Goal: Task Accomplishment & Management: Complete application form

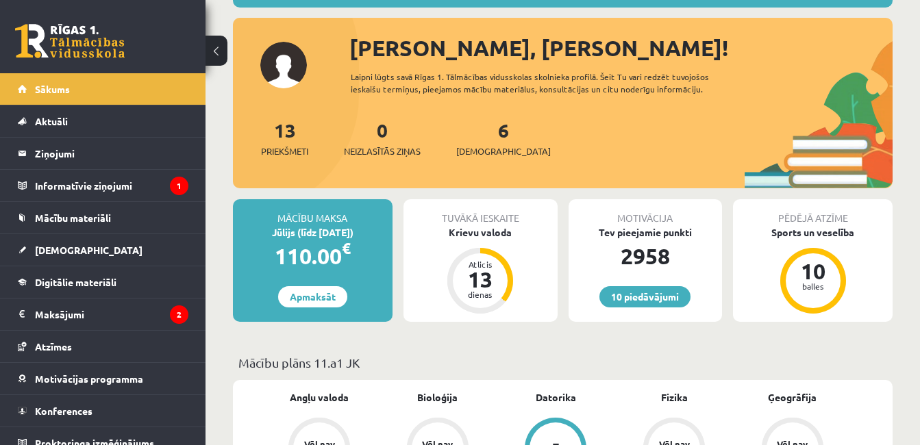
scroll to position [137, 0]
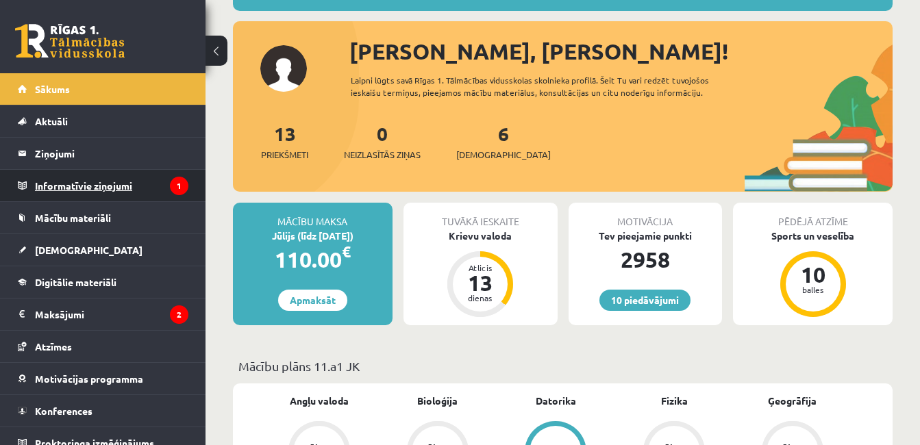
click at [167, 171] on legend "Informatīvie ziņojumi 1" at bounding box center [112, 186] width 154 height 32
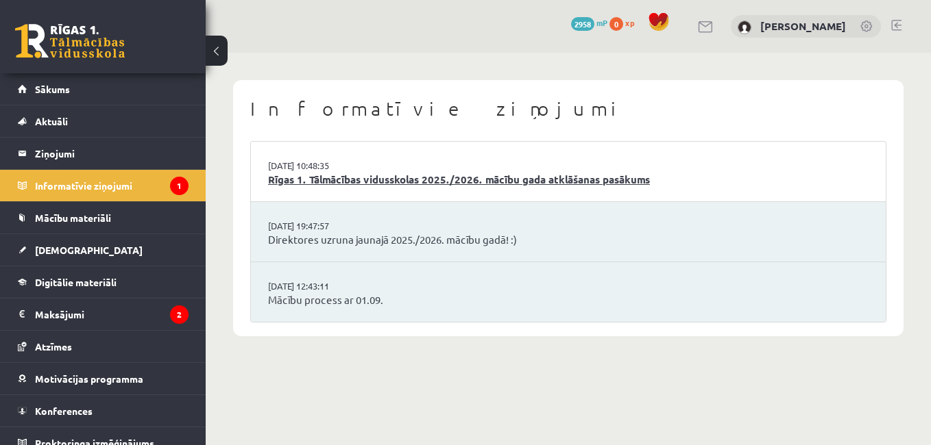
click at [515, 182] on link "Rīgas 1. Tālmācības vidusskolas 2025./2026. mācību gada atklāšanas pasākums" at bounding box center [568, 180] width 600 height 16
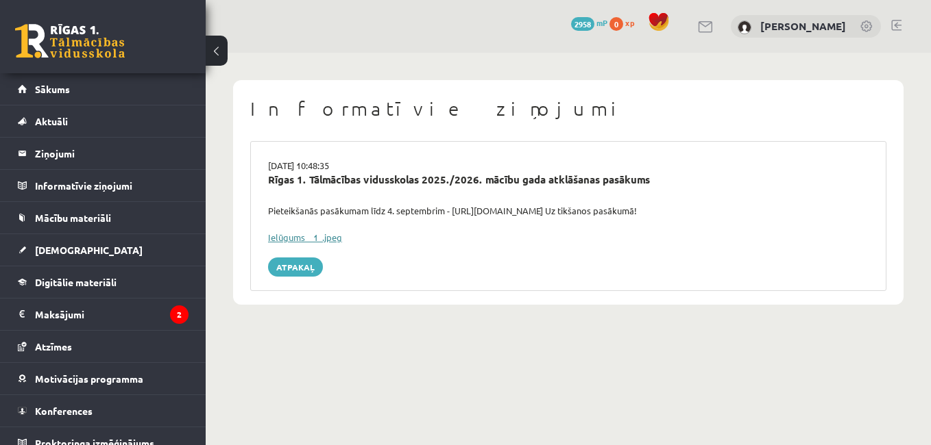
click at [334, 237] on link "Ielūgums__1_.jpeg" at bounding box center [305, 238] width 74 height 12
click at [483, 45] on div "0 Dāvanas 2958 mP 0 xp Armanda Gūtmane" at bounding box center [568, 26] width 725 height 53
click at [173, 88] on link "Sākums" at bounding box center [103, 89] width 171 height 32
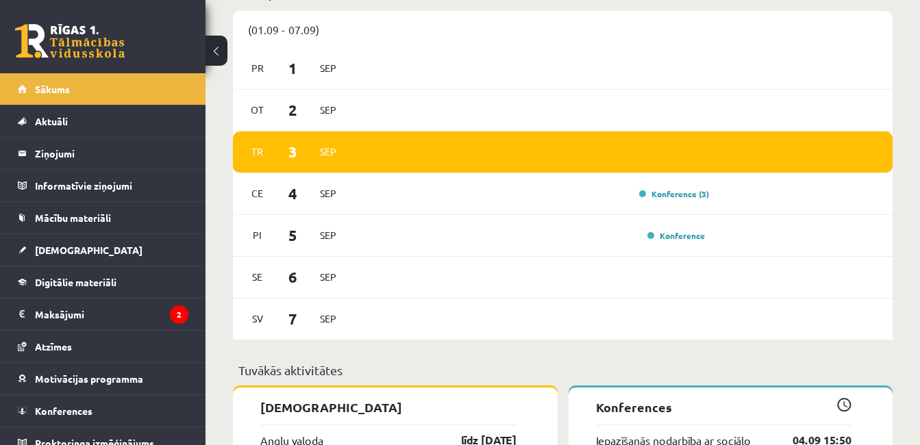
scroll to position [905, 0]
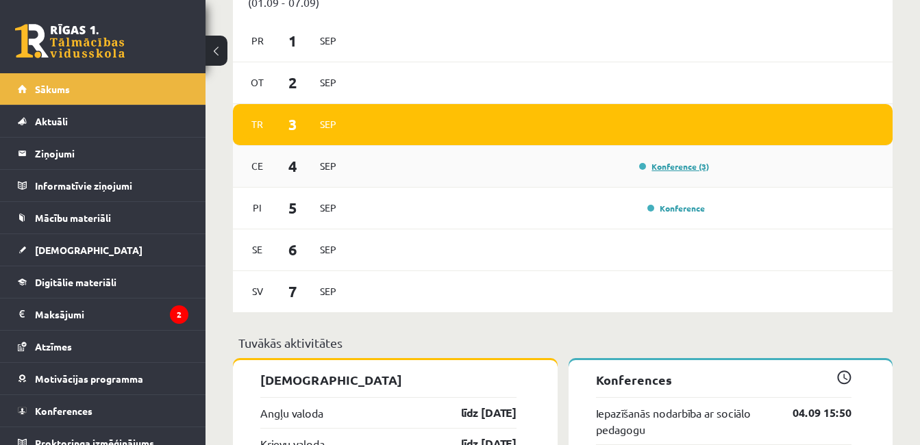
click at [676, 165] on link "Konference (3)" at bounding box center [674, 166] width 70 height 11
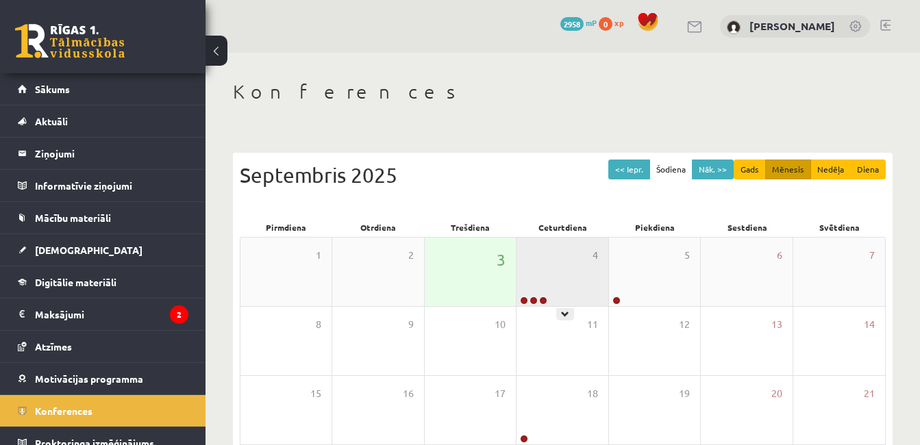
click at [533, 280] on div "4" at bounding box center [562, 272] width 91 height 69
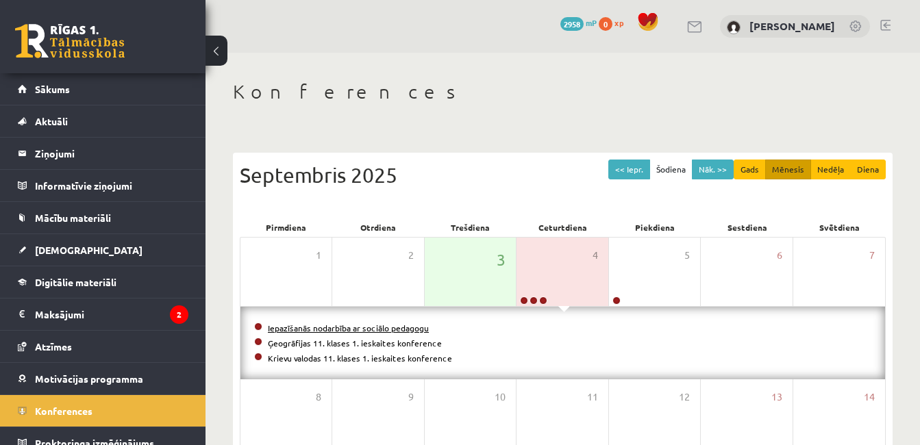
click at [378, 331] on link "Iepazīšanās nodarbība ar sociālo pedagogu" at bounding box center [348, 328] width 161 height 11
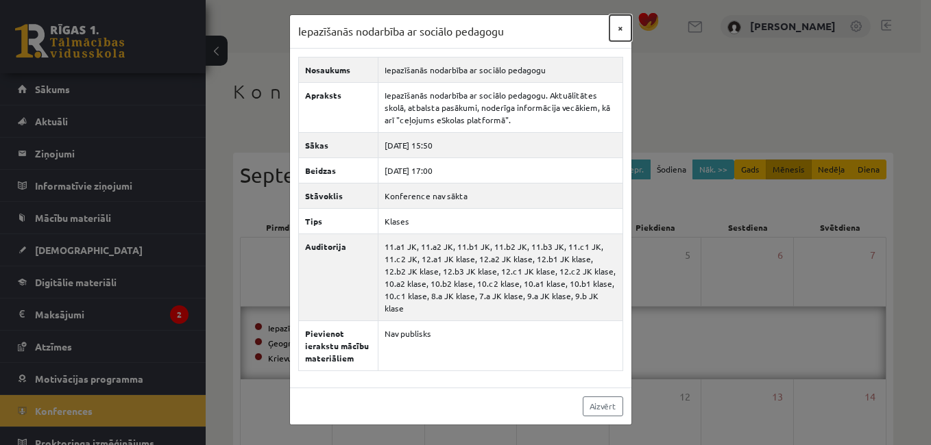
click at [617, 29] on button "×" at bounding box center [620, 28] width 22 height 26
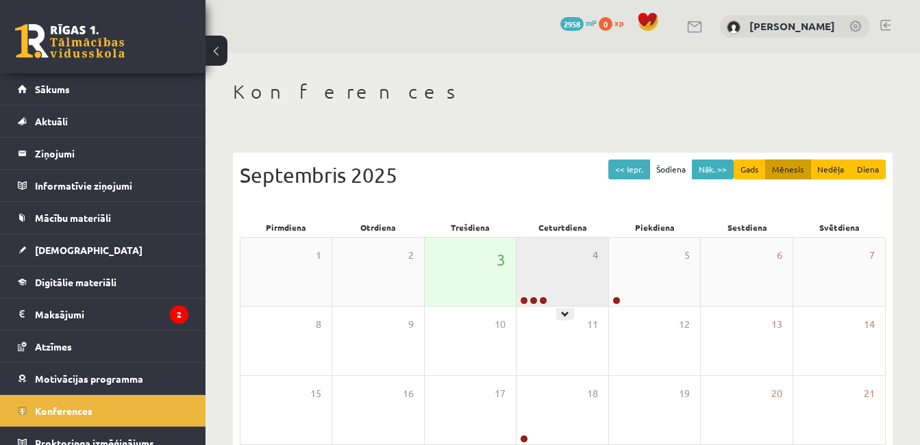
click at [530, 272] on div "4" at bounding box center [562, 272] width 91 height 69
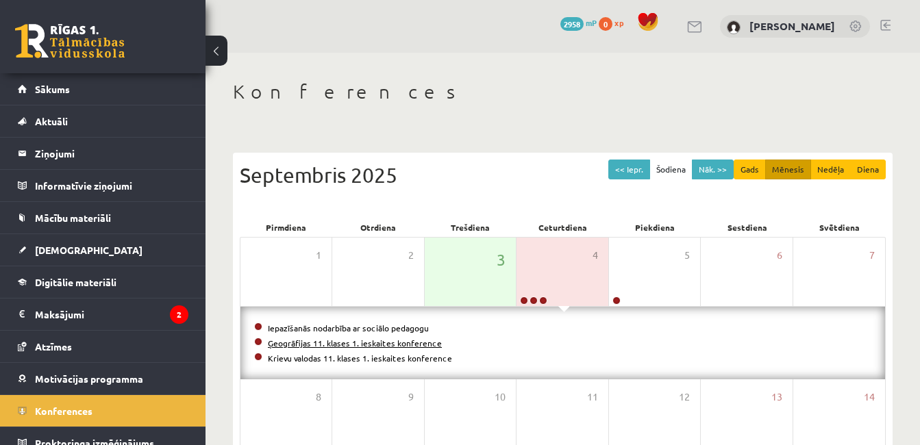
click at [320, 341] on link "Ģeogrāfijas 11. klases 1. ieskaites konference" at bounding box center [355, 343] width 174 height 11
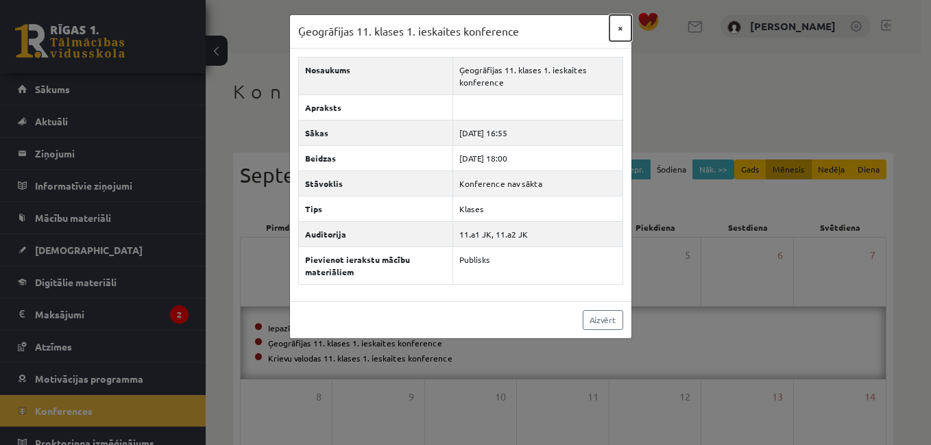
click at [615, 25] on button "×" at bounding box center [620, 28] width 22 height 26
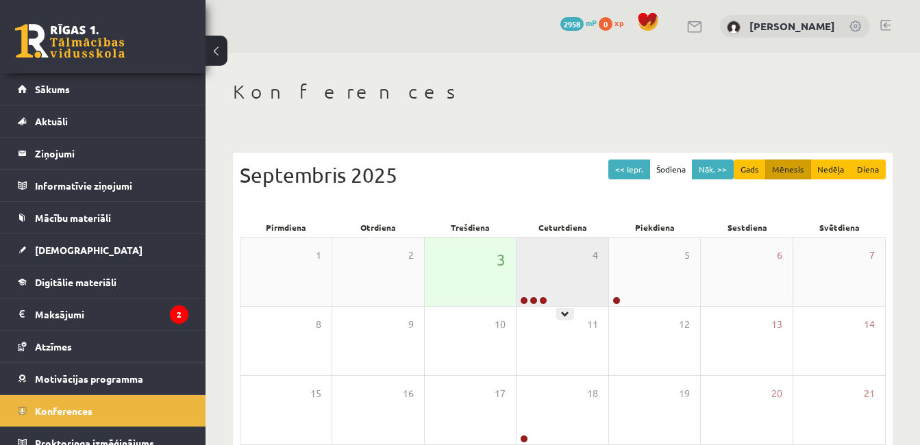
click at [551, 271] on div "4" at bounding box center [562, 272] width 91 height 69
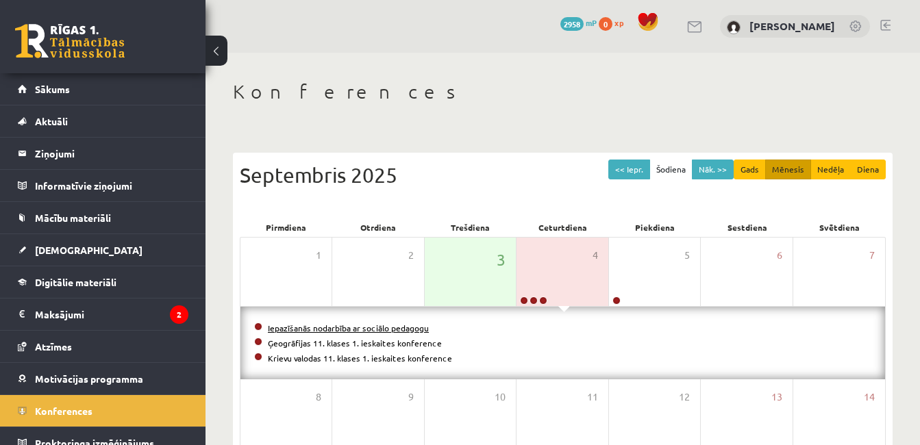
click at [354, 330] on link "Iepazīšanās nodarbība ar sociālo pedagogu" at bounding box center [348, 328] width 161 height 11
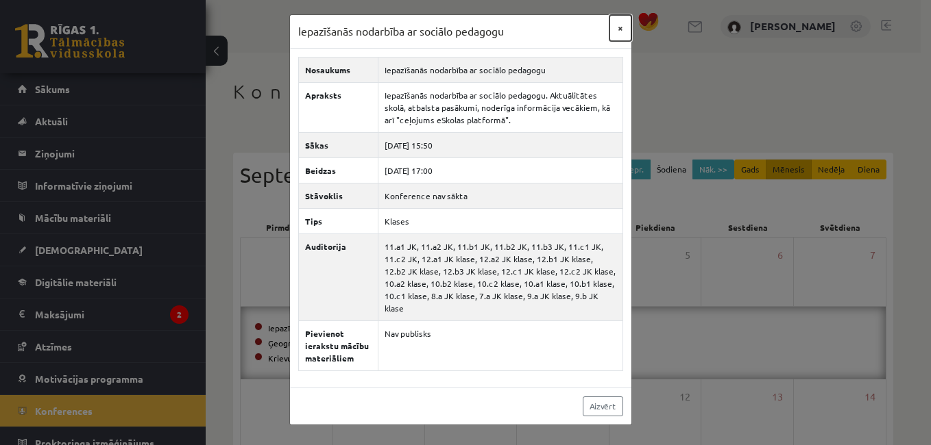
click at [620, 25] on button "×" at bounding box center [620, 28] width 22 height 26
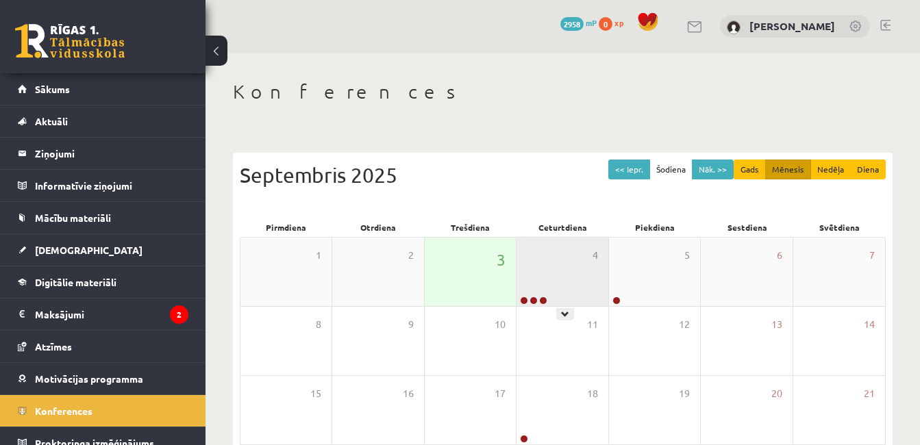
click at [548, 295] on div "4" at bounding box center [562, 272] width 91 height 69
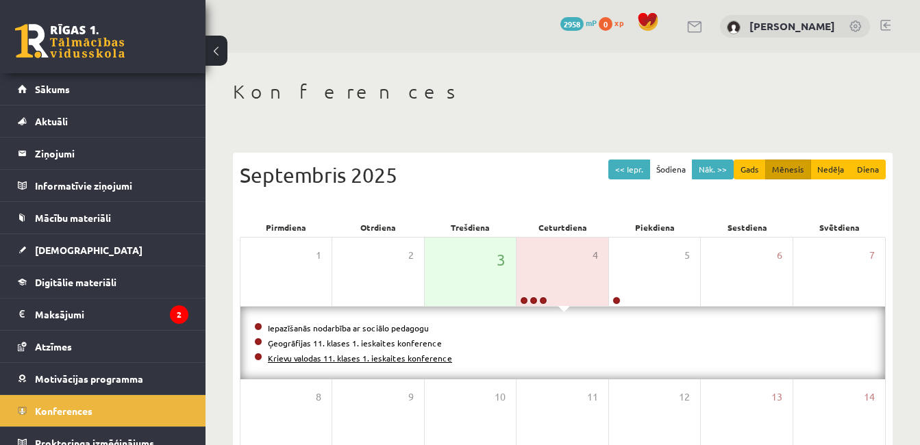
click at [419, 354] on link "Krievu valodas 11. klases 1. ieskaites konference" at bounding box center [360, 358] width 184 height 11
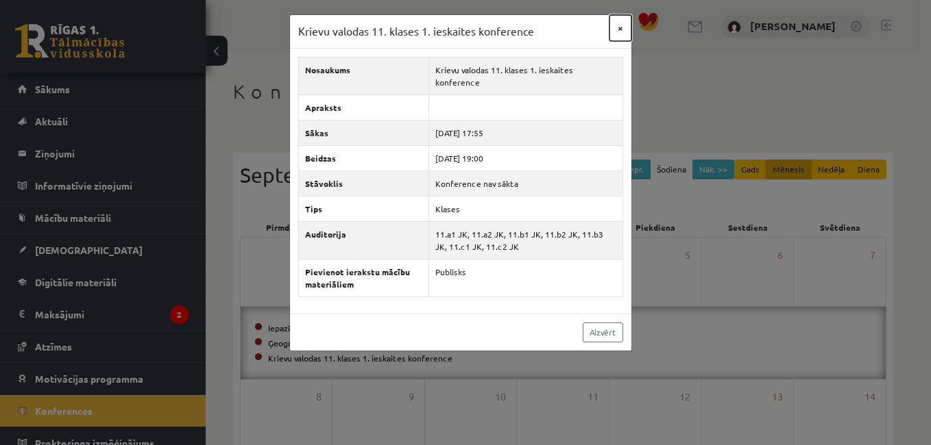
click at [631, 28] on button "×" at bounding box center [620, 28] width 22 height 26
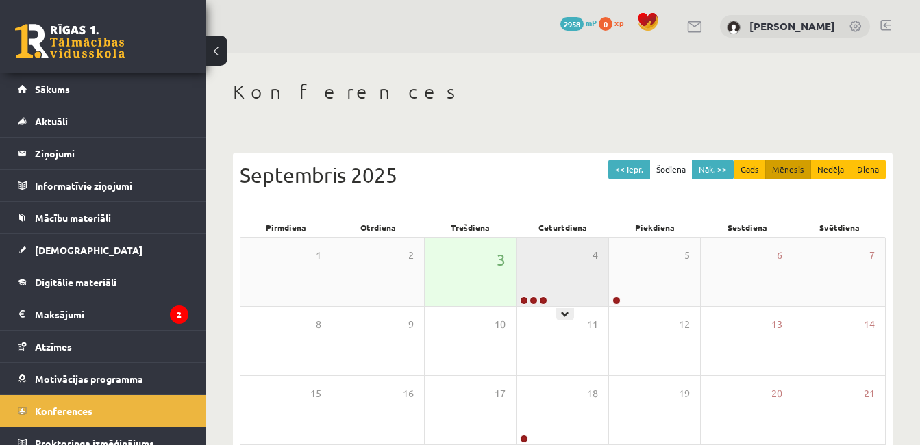
click at [536, 276] on div "4" at bounding box center [562, 272] width 91 height 69
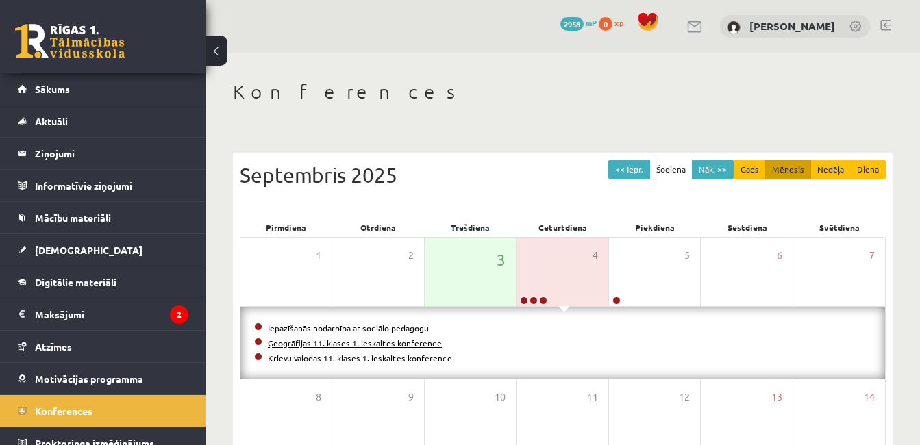
click at [381, 341] on link "Ģeogrāfijas 11. klases 1. ieskaites konference" at bounding box center [355, 343] width 174 height 11
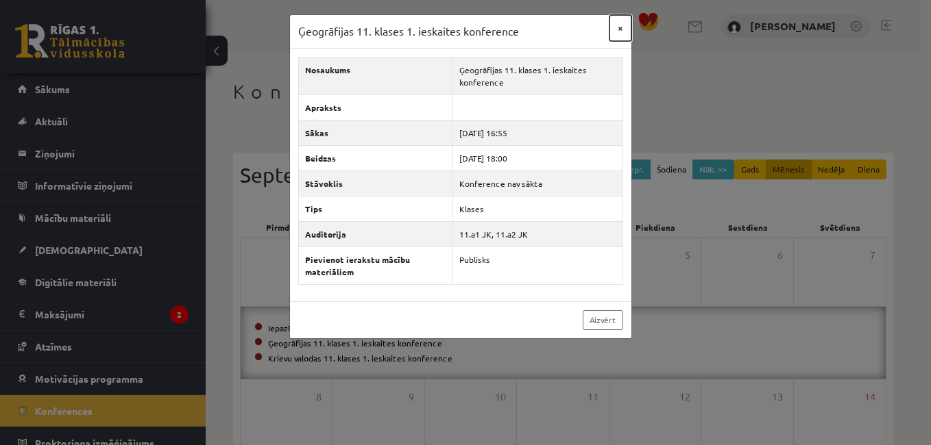
click at [615, 32] on button "×" at bounding box center [620, 28] width 22 height 26
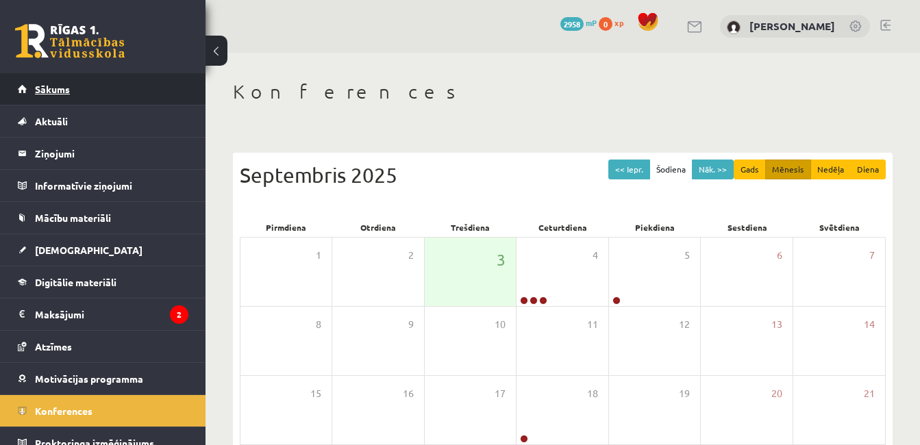
click at [171, 101] on link "Sākums" at bounding box center [103, 89] width 171 height 32
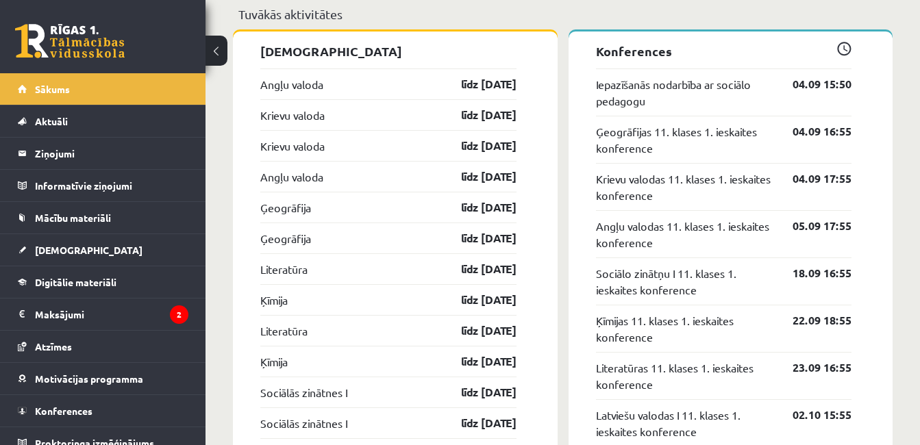
scroll to position [1206, 0]
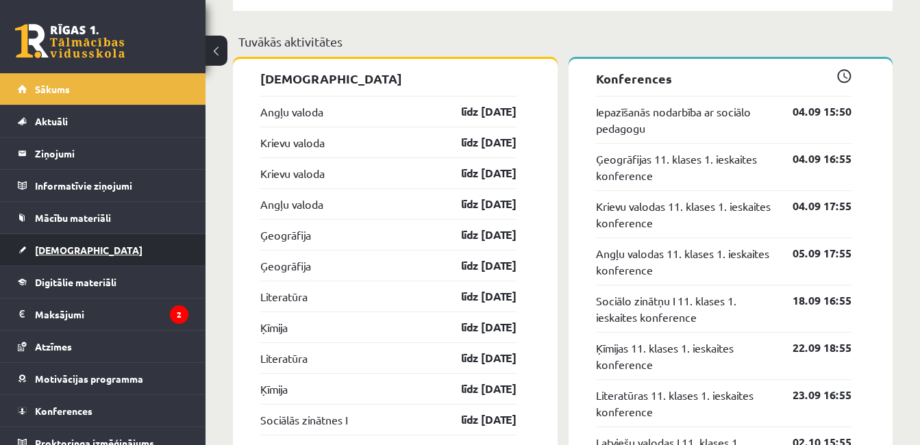
click at [76, 254] on span "[DEMOGRAPHIC_DATA]" at bounding box center [89, 250] width 108 height 12
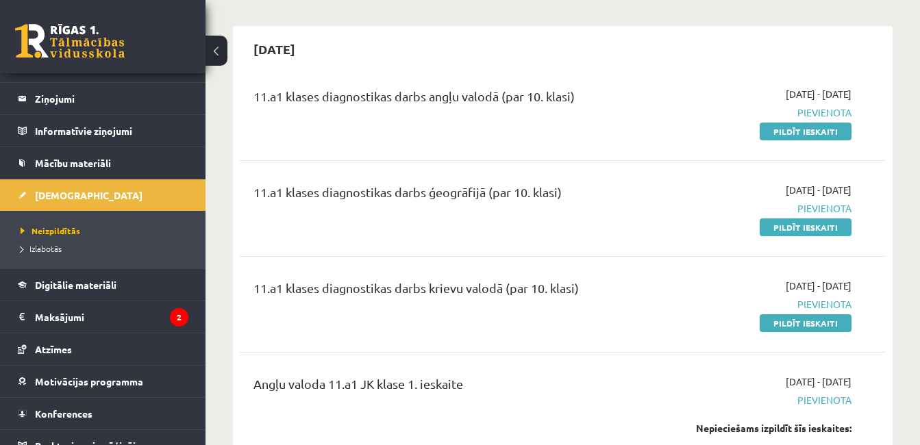
scroll to position [87, 0]
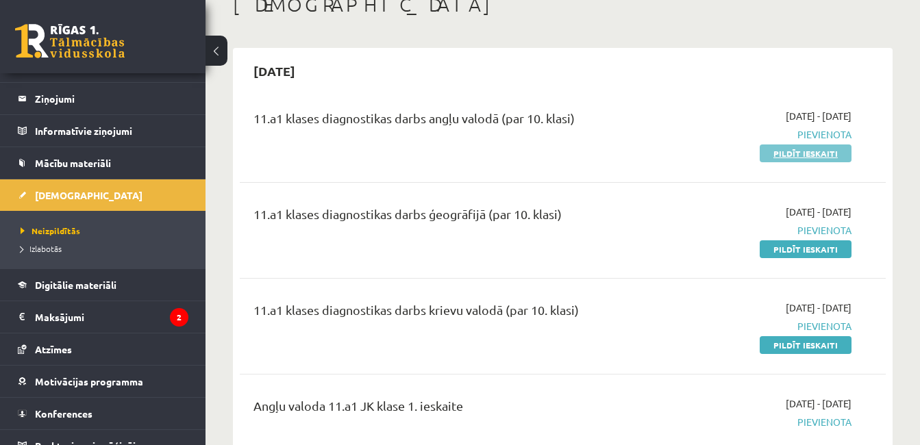
click at [831, 156] on link "Pildīt ieskaiti" at bounding box center [806, 154] width 92 height 18
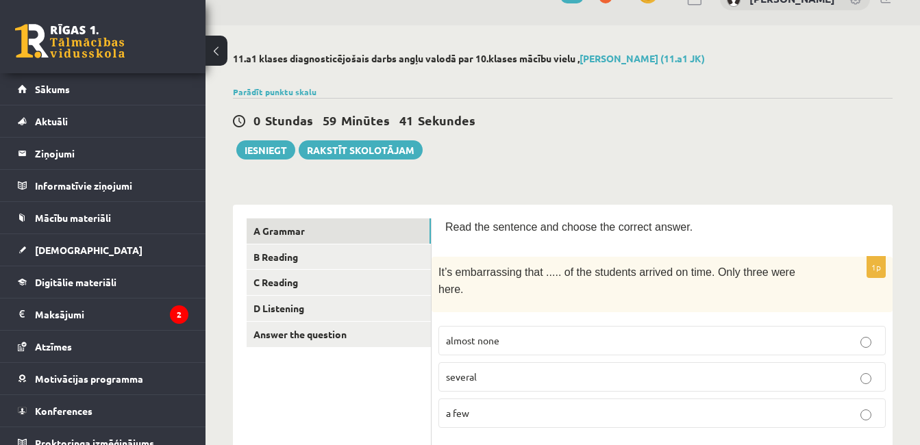
scroll to position [137, 0]
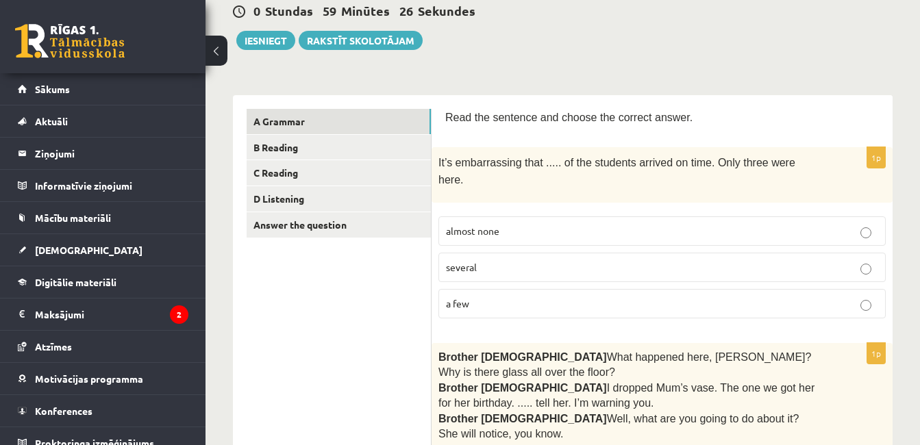
click at [566, 227] on label "almost none" at bounding box center [663, 231] width 448 height 29
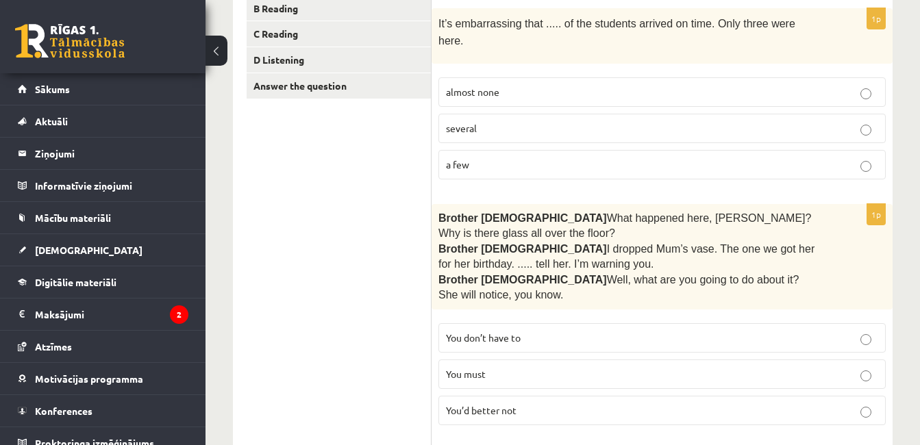
scroll to position [442, 0]
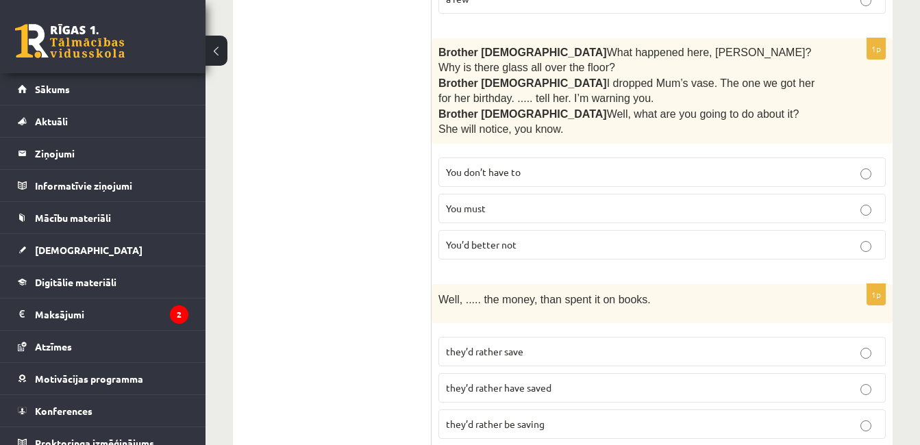
click at [811, 238] on p "You’d better not" at bounding box center [662, 245] width 432 height 14
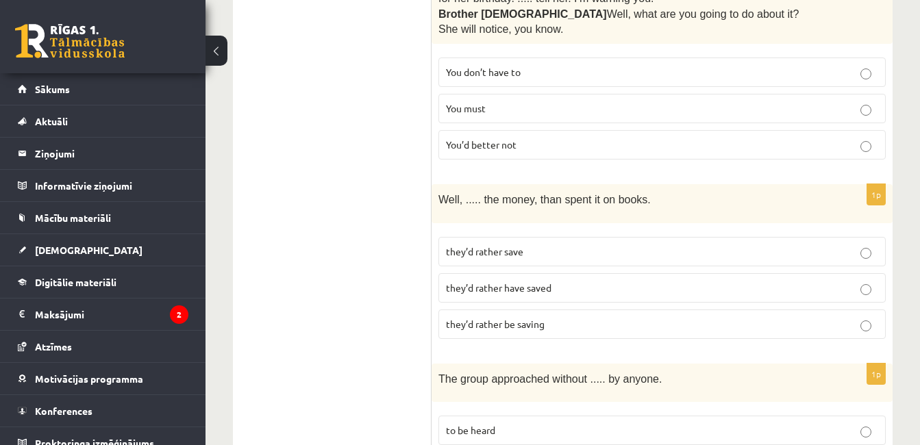
scroll to position [608, 0]
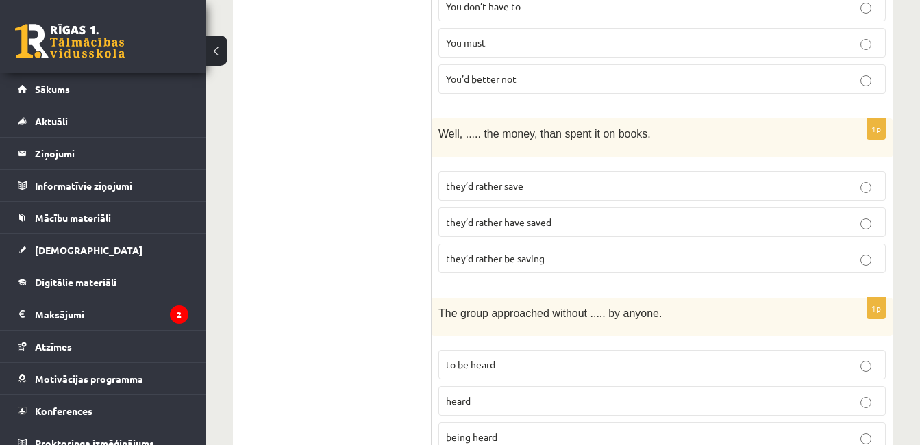
click at [768, 171] on label "they’d rather save" at bounding box center [663, 185] width 448 height 29
click at [758, 244] on label "they’d rather be saving" at bounding box center [663, 258] width 448 height 29
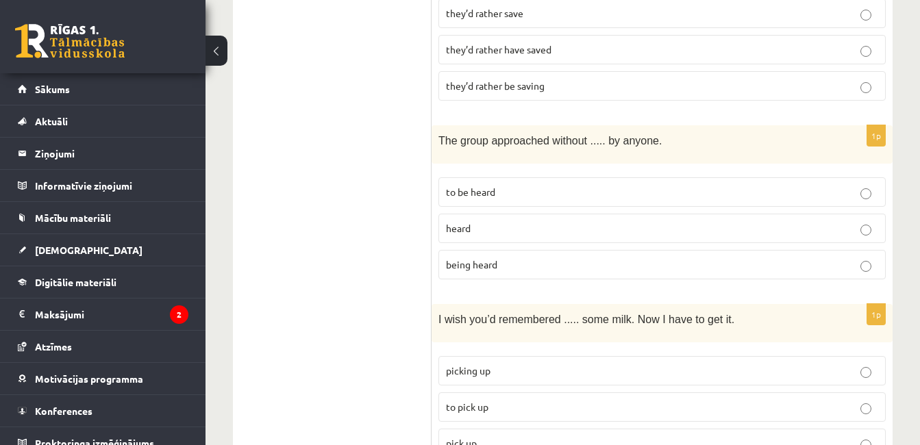
scroll to position [794, 0]
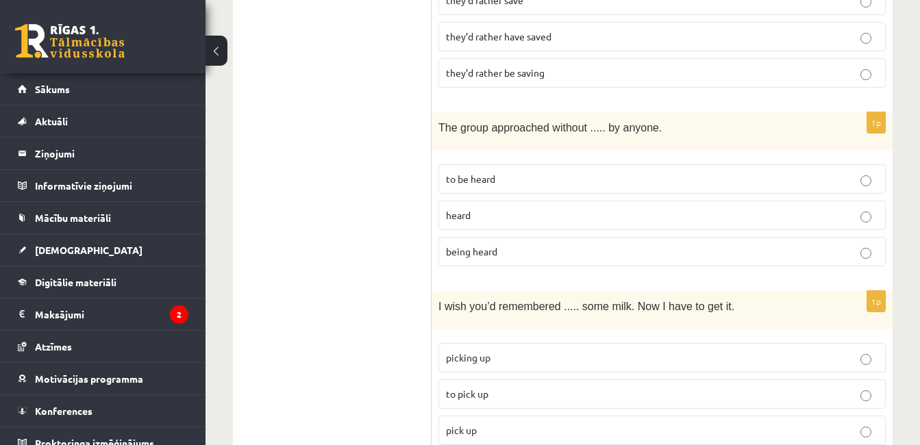
click at [561, 245] on p "being heard" at bounding box center [662, 252] width 432 height 14
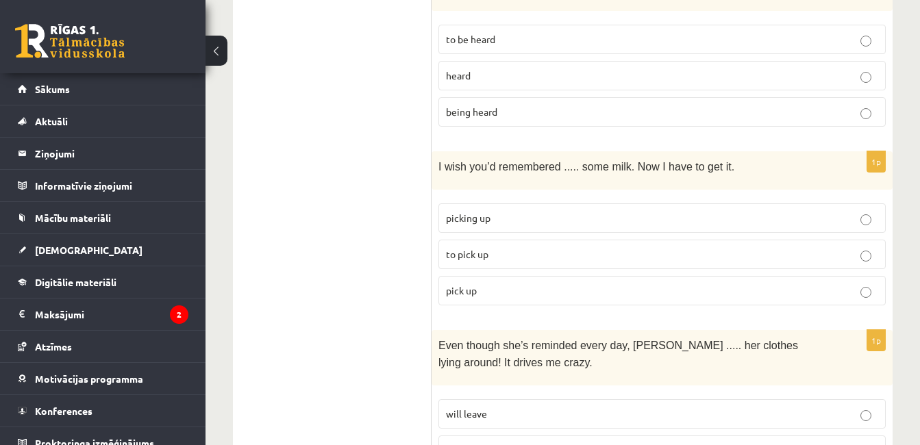
scroll to position [993, 0]
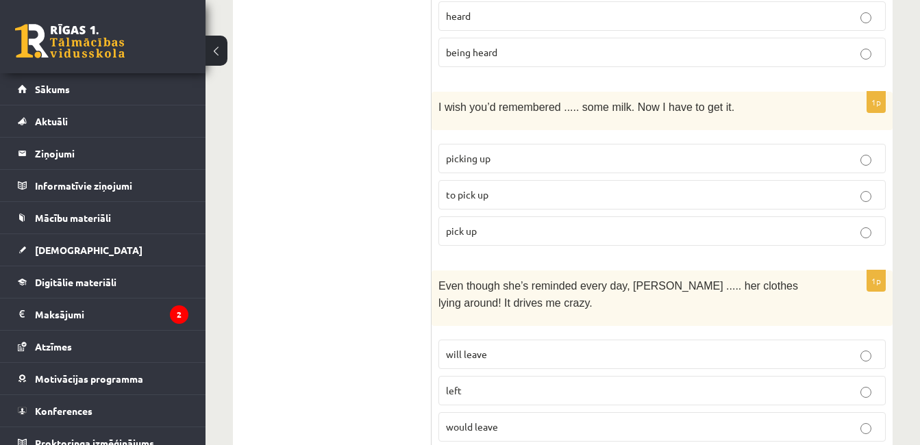
click at [553, 180] on label "to pick up" at bounding box center [663, 194] width 448 height 29
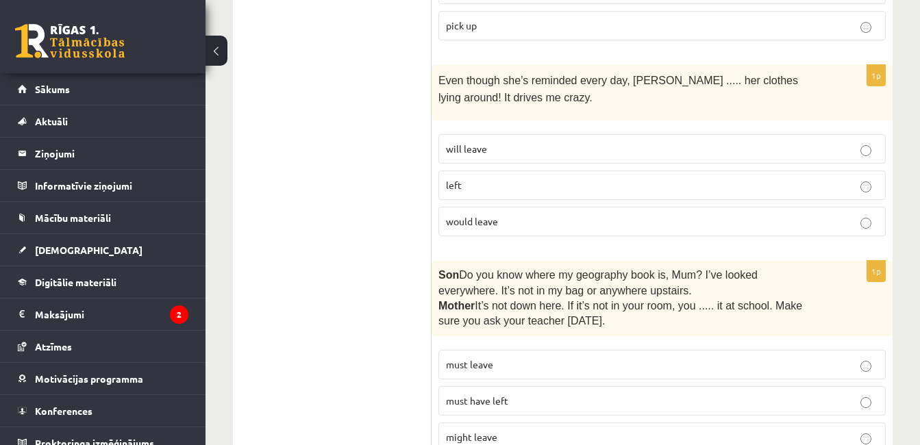
scroll to position [1172, 0]
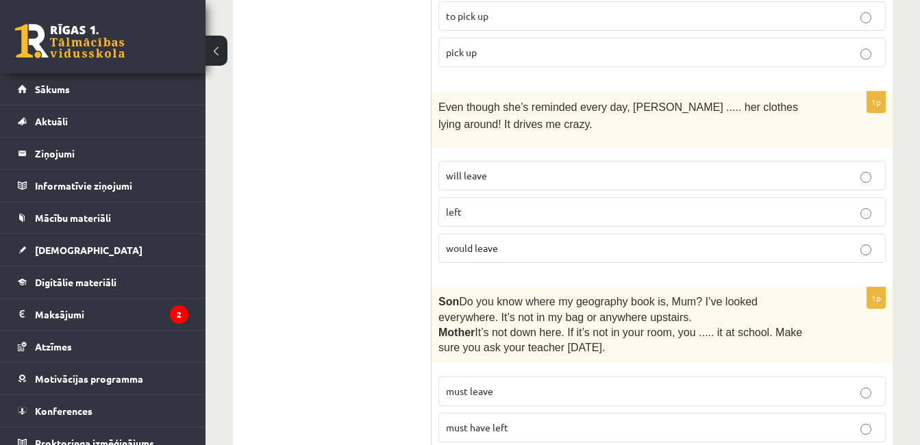
click at [639, 161] on label "will leave" at bounding box center [663, 175] width 448 height 29
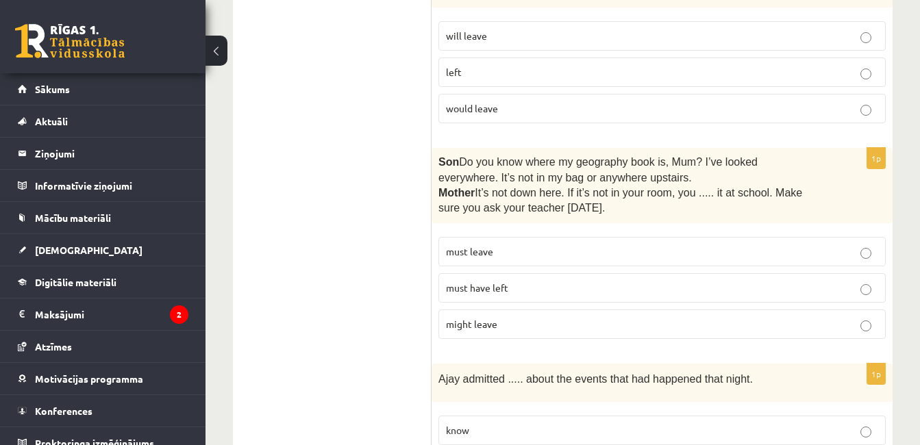
scroll to position [1338, 0]
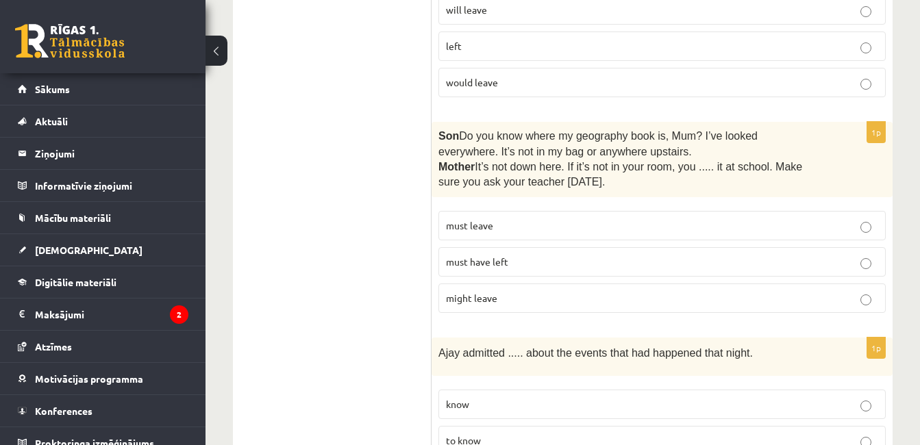
click at [675, 255] on p "must have left" at bounding box center [662, 262] width 432 height 14
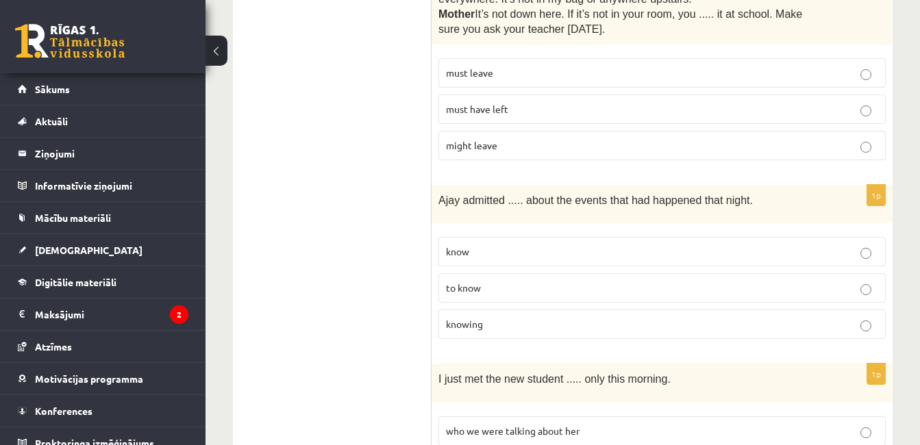
scroll to position [1517, 0]
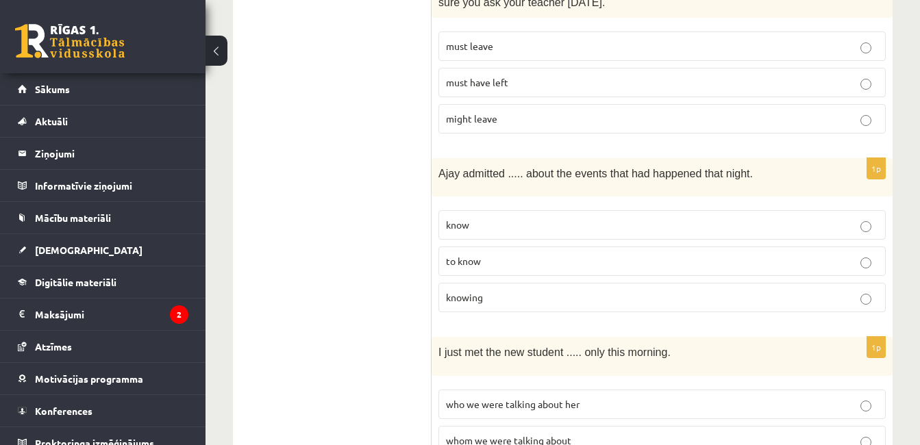
click at [564, 291] on p "knowing" at bounding box center [662, 298] width 432 height 14
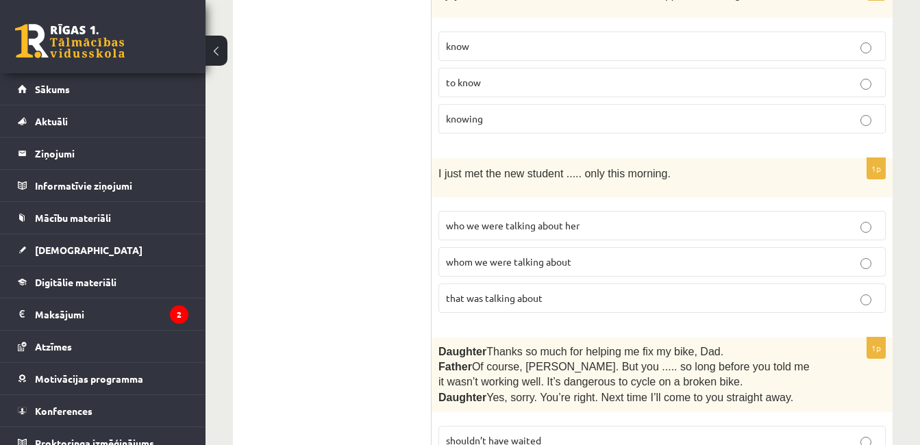
scroll to position [1736, 0]
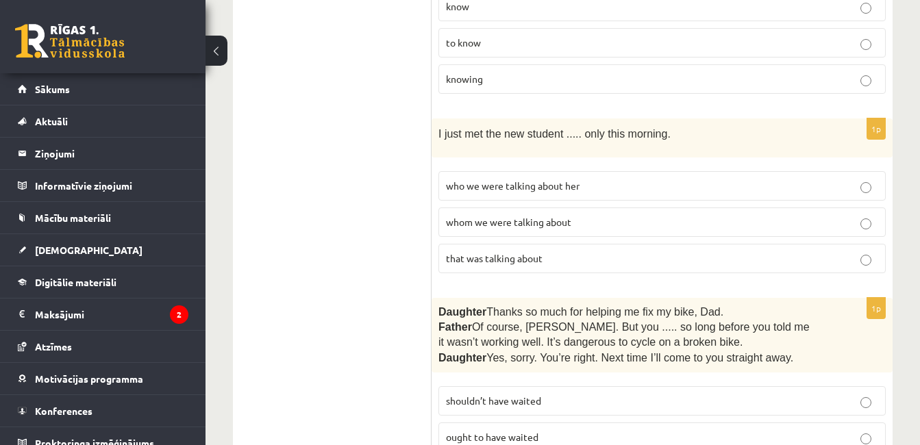
click at [781, 215] on p "whom we were talking about" at bounding box center [662, 222] width 432 height 14
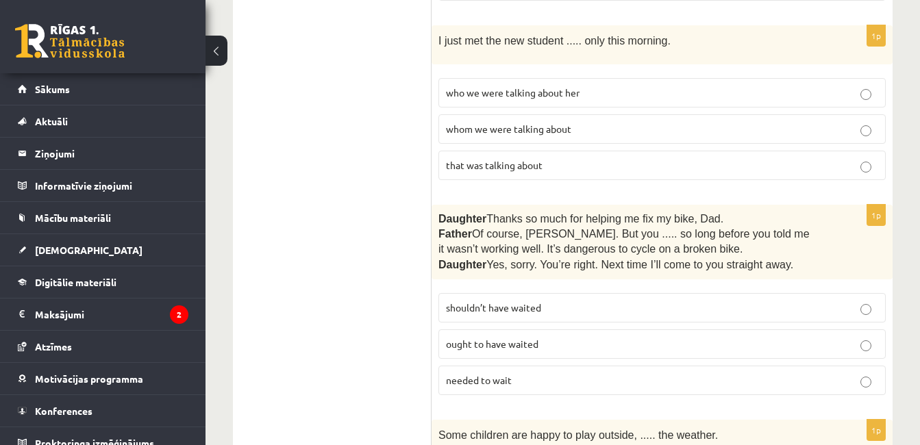
scroll to position [1862, 0]
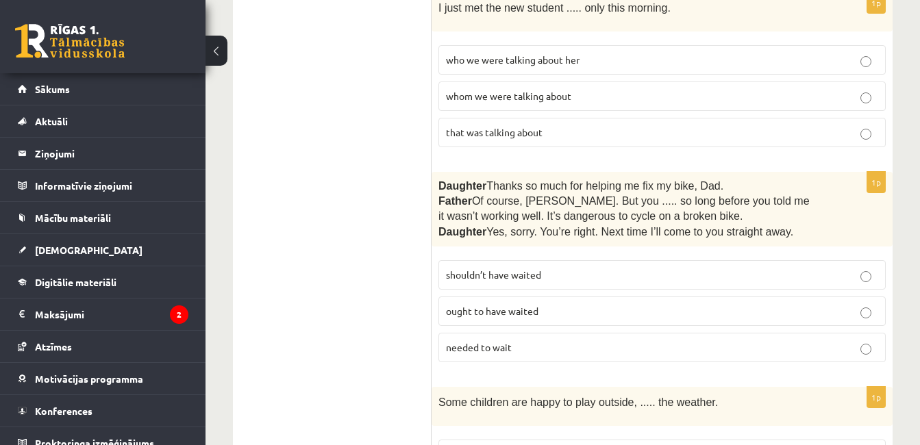
click at [676, 268] on p "shouldn’t have waited" at bounding box center [662, 275] width 432 height 14
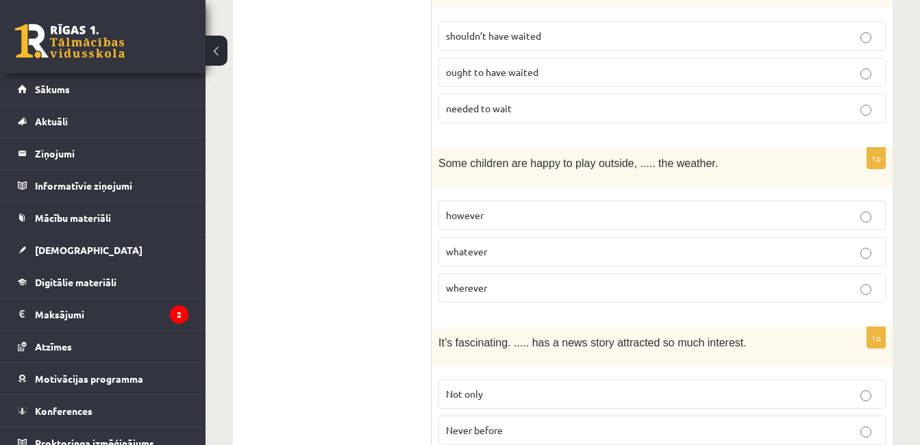
scroll to position [2114, 0]
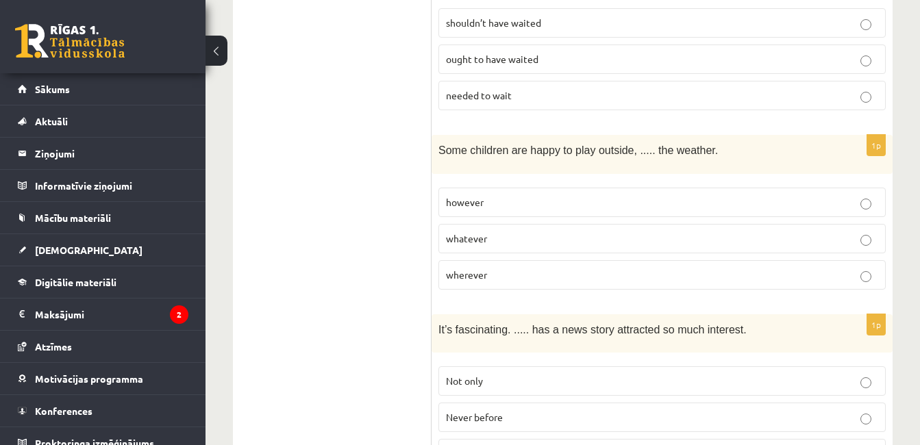
click at [542, 195] on p "however" at bounding box center [662, 202] width 432 height 14
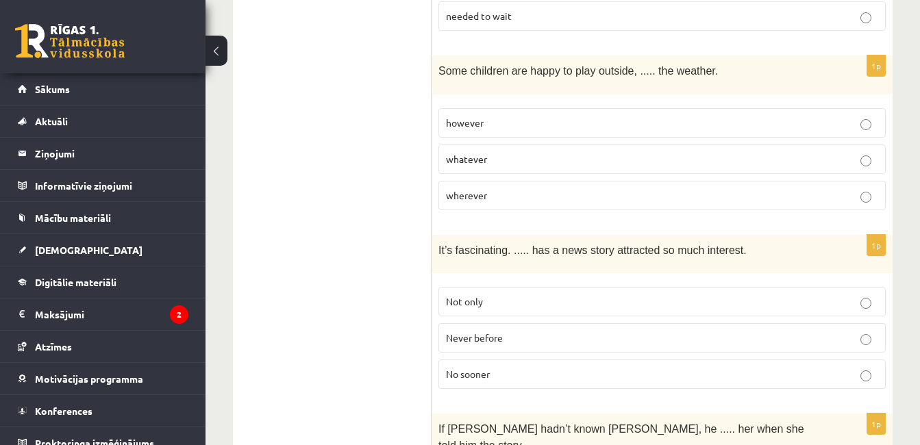
scroll to position [2221, 0]
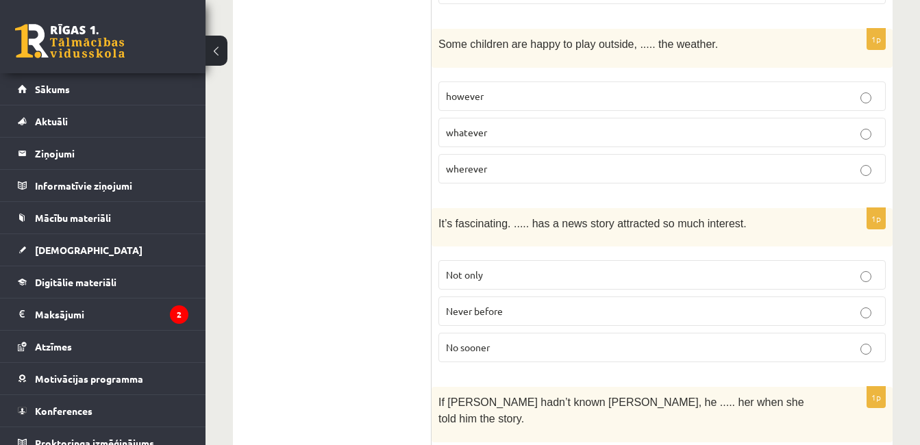
click at [537, 297] on label "Never before" at bounding box center [663, 311] width 448 height 29
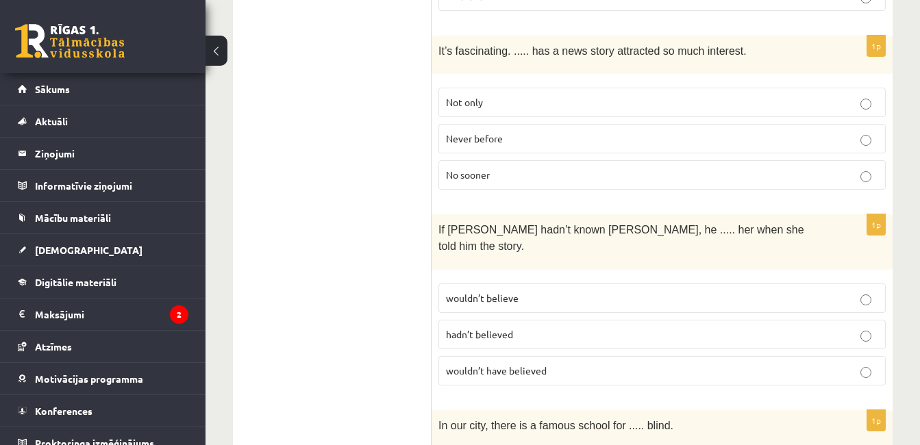
scroll to position [2406, 0]
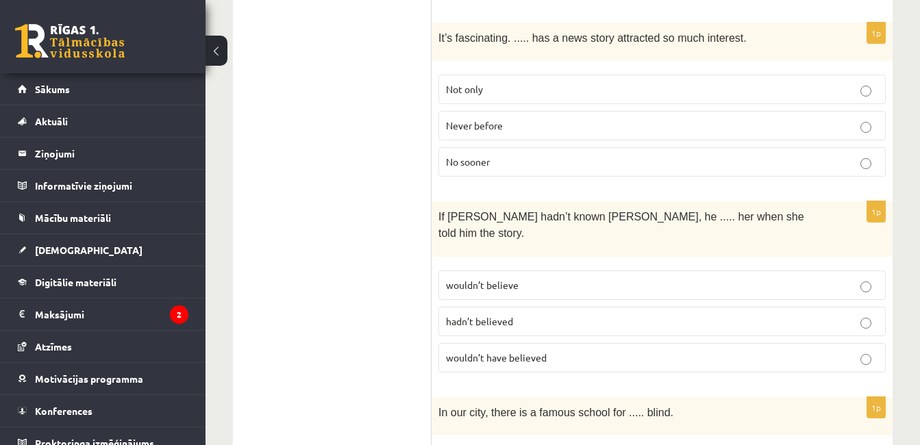
click at [545, 352] on span "wouldn’t have believed" at bounding box center [496, 358] width 101 height 12
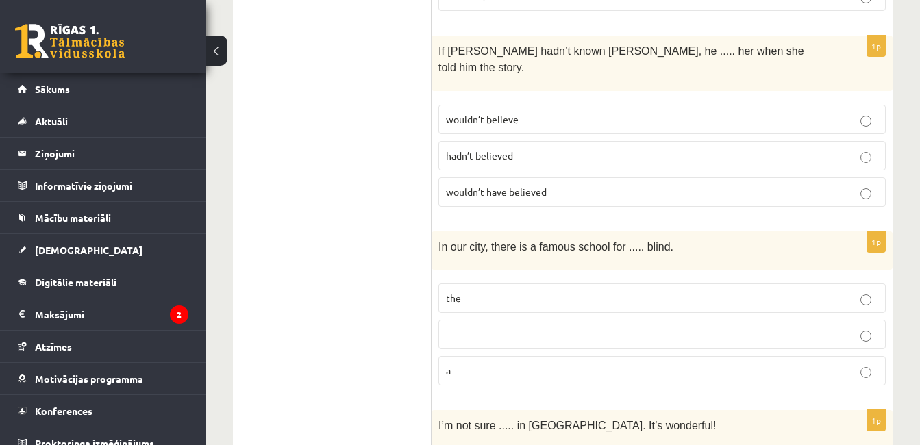
scroll to position [2619, 0]
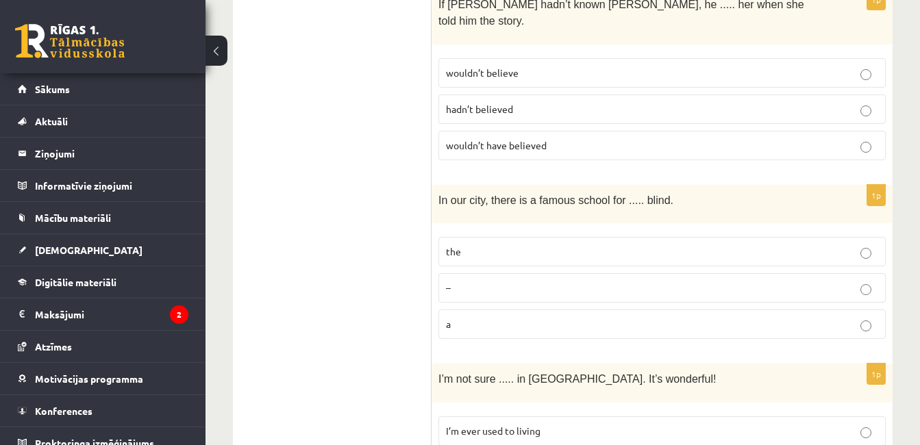
click at [604, 245] on p "the" at bounding box center [662, 252] width 432 height 14
click at [733, 281] on p "–" at bounding box center [662, 288] width 432 height 14
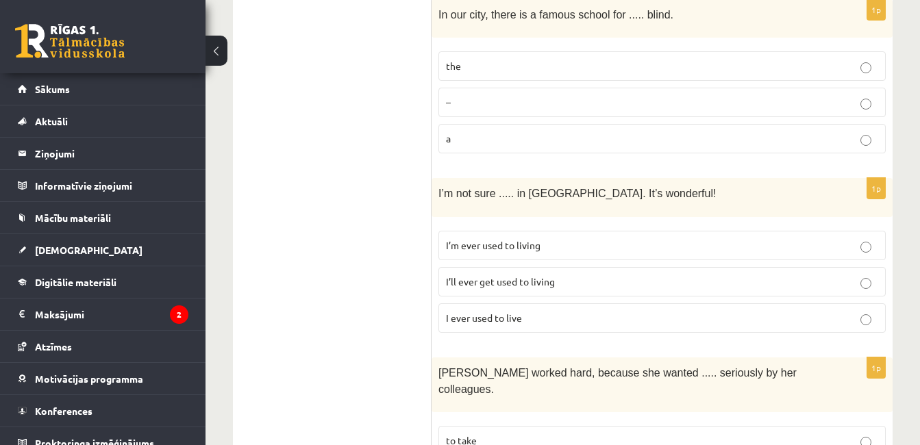
scroll to position [2817, 0]
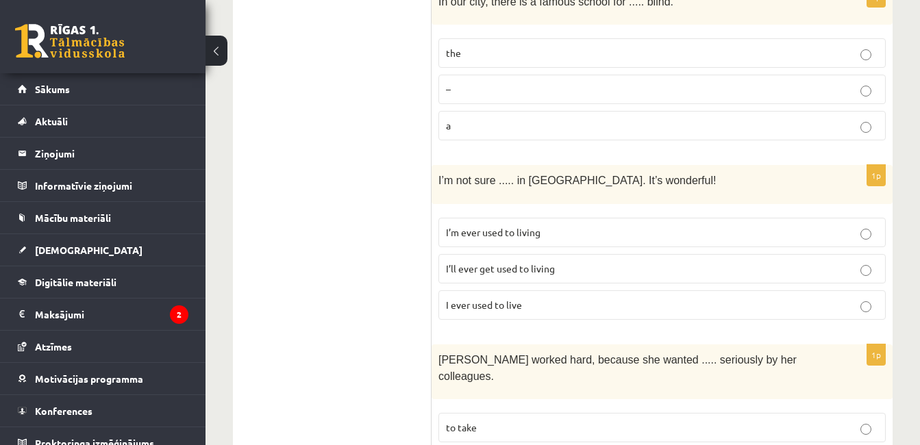
click at [584, 254] on label "I’ll ever get used to living" at bounding box center [663, 268] width 448 height 29
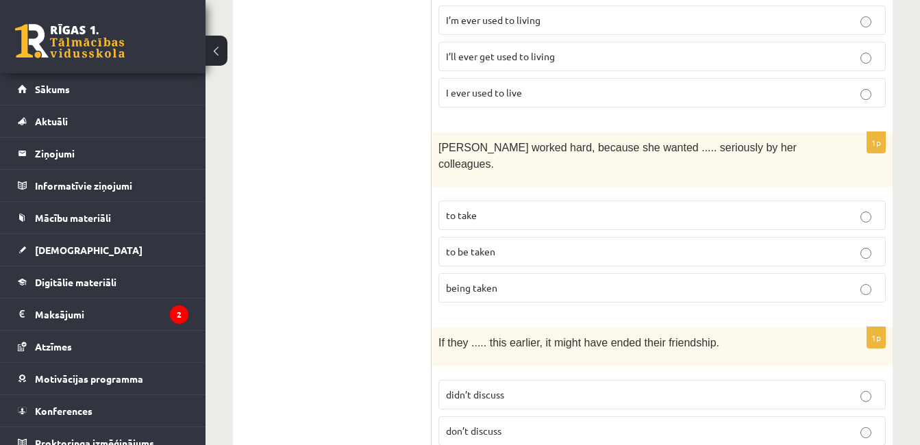
scroll to position [3037, 0]
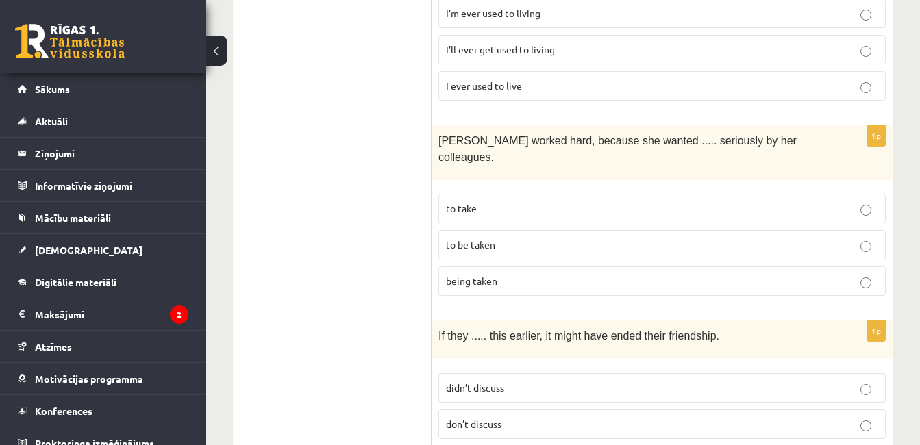
click at [508, 238] on p "to be taken" at bounding box center [662, 245] width 432 height 14
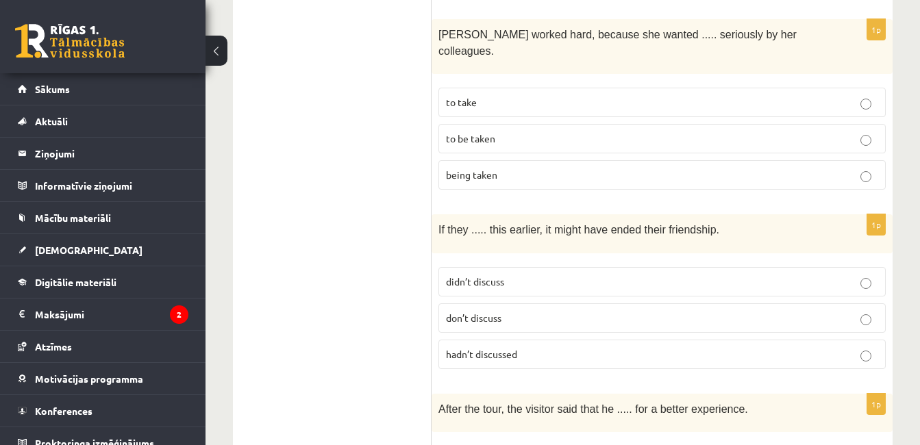
scroll to position [3163, 0]
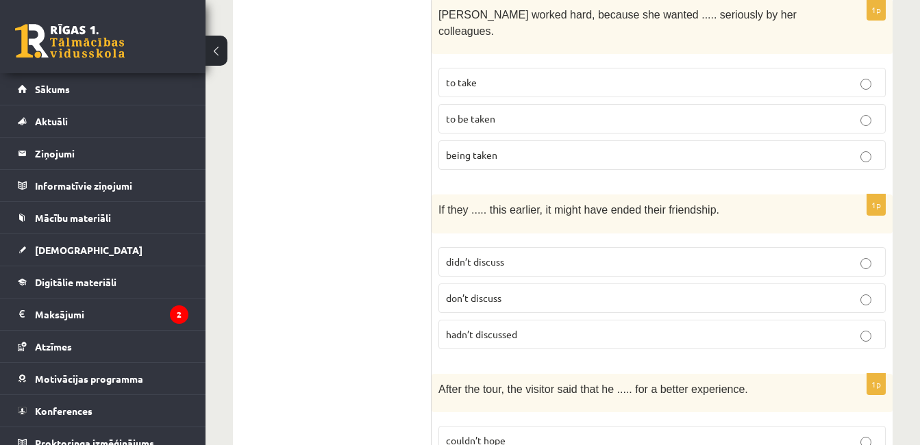
click at [576, 255] on p "didn’t discuss" at bounding box center [662, 262] width 432 height 14
click at [596, 328] on p "hadn’t discussed" at bounding box center [662, 335] width 432 height 14
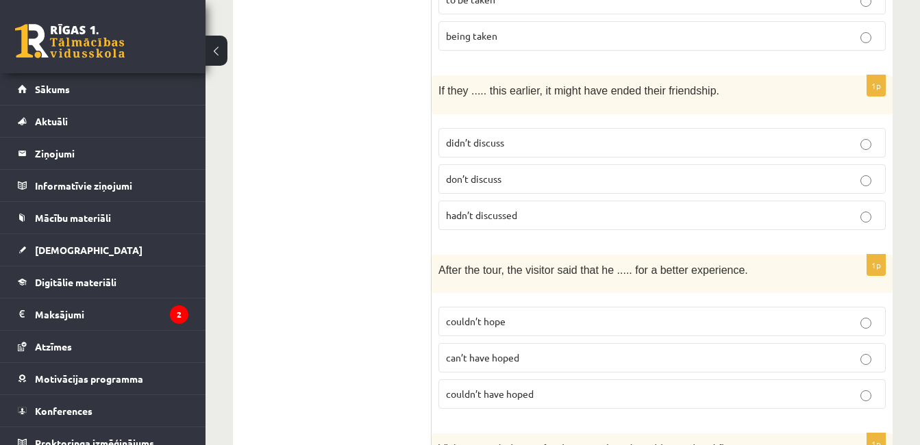
scroll to position [3289, 0]
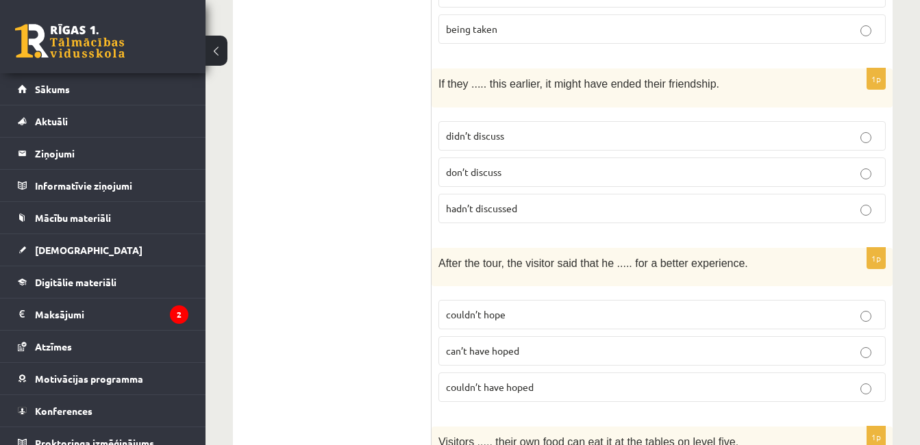
click at [550, 380] on p "couldn’t have hoped" at bounding box center [662, 387] width 432 height 14
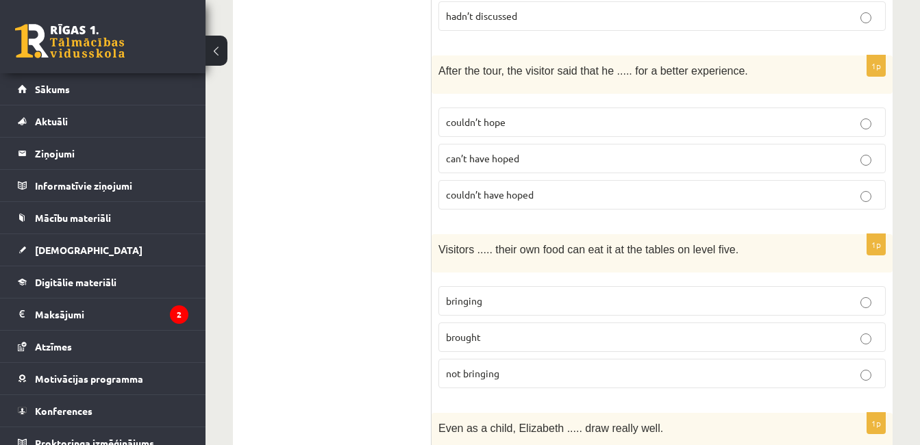
scroll to position [3488, 0]
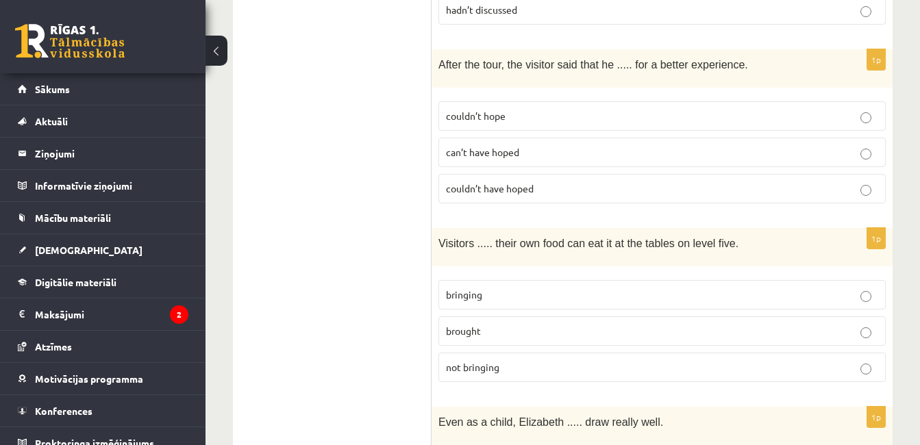
click at [547, 288] on p "bringing" at bounding box center [662, 295] width 432 height 14
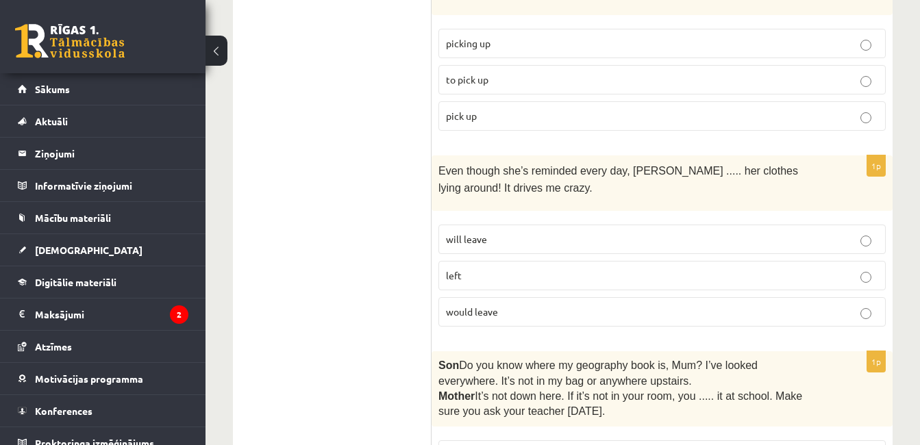
scroll to position [0, 0]
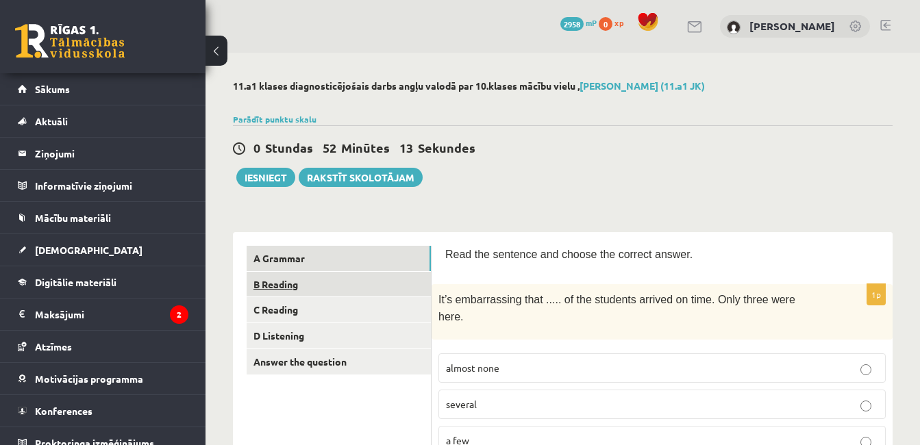
click at [354, 286] on link "B Reading" at bounding box center [339, 284] width 184 height 25
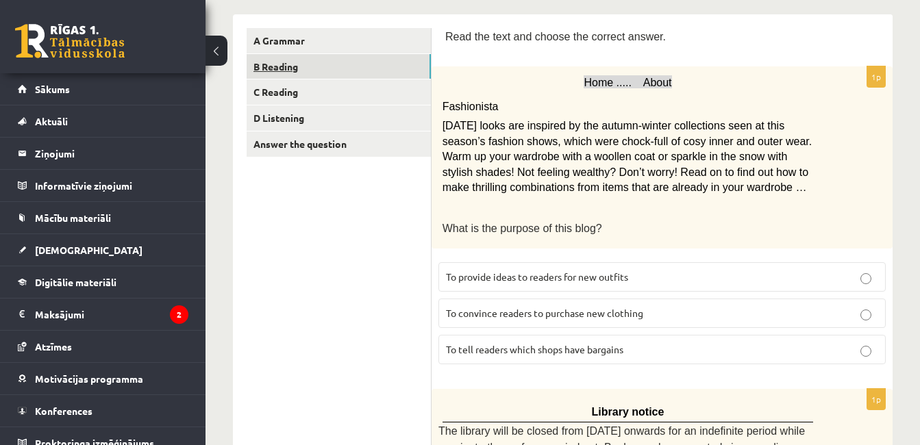
scroll to position [219, 0]
click at [625, 271] on span "To provide ideas to readers for new outfits" at bounding box center [537, 275] width 182 height 12
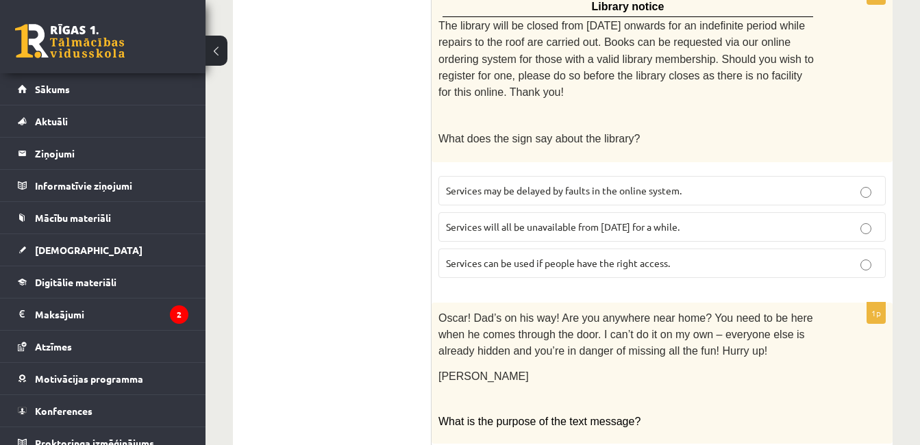
scroll to position [609, 0]
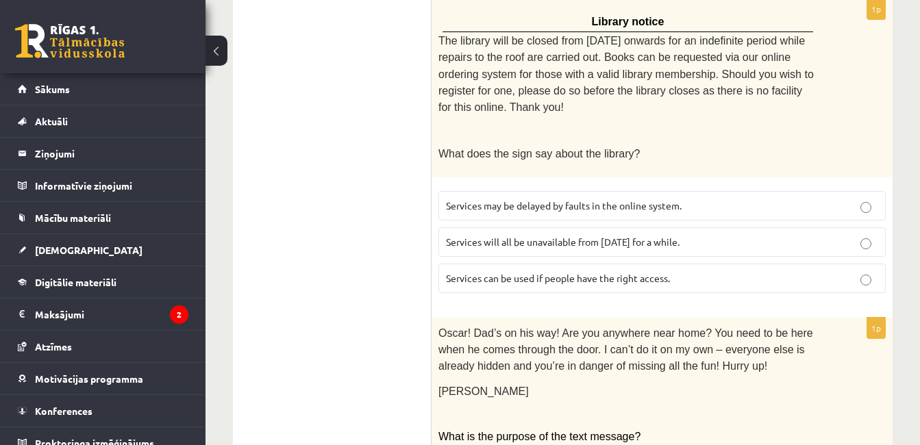
click at [814, 235] on p "Services will all be unavailable from Monday for a while." at bounding box center [662, 242] width 432 height 14
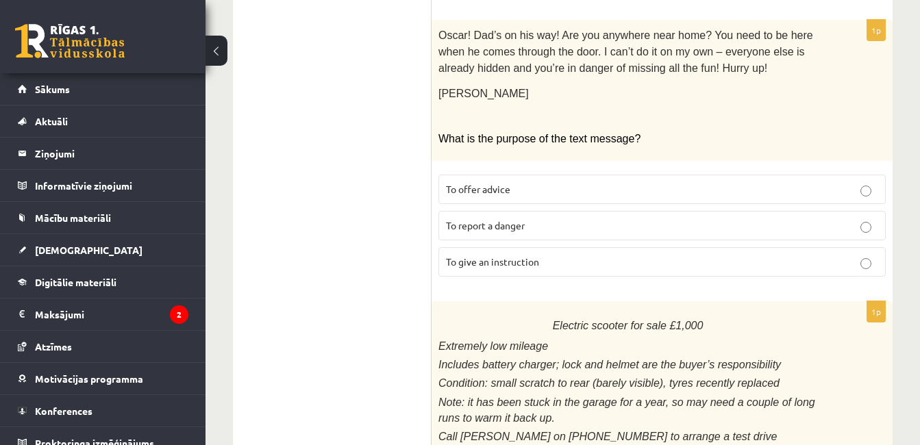
scroll to position [892, 0]
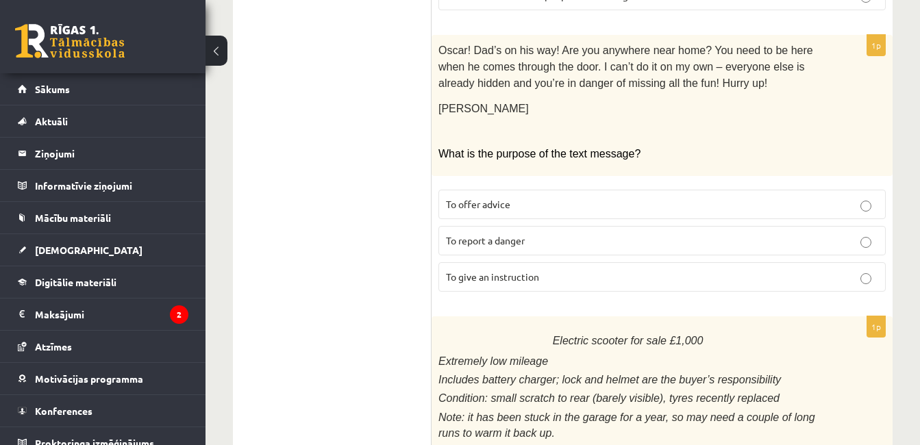
click at [694, 190] on label "To offer advice" at bounding box center [663, 204] width 448 height 29
click at [694, 147] on p "What is the purpose of the text message?" at bounding box center [628, 154] width 379 height 14
click at [678, 270] on p "To give an instruction" at bounding box center [662, 277] width 432 height 14
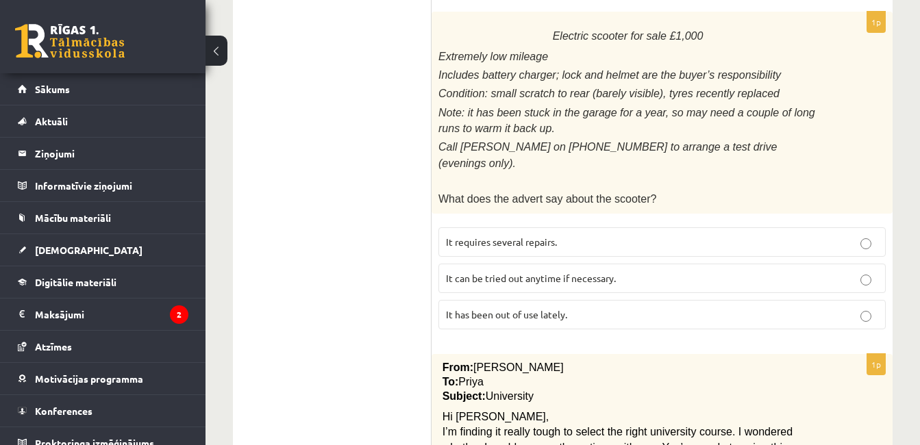
scroll to position [1201, 0]
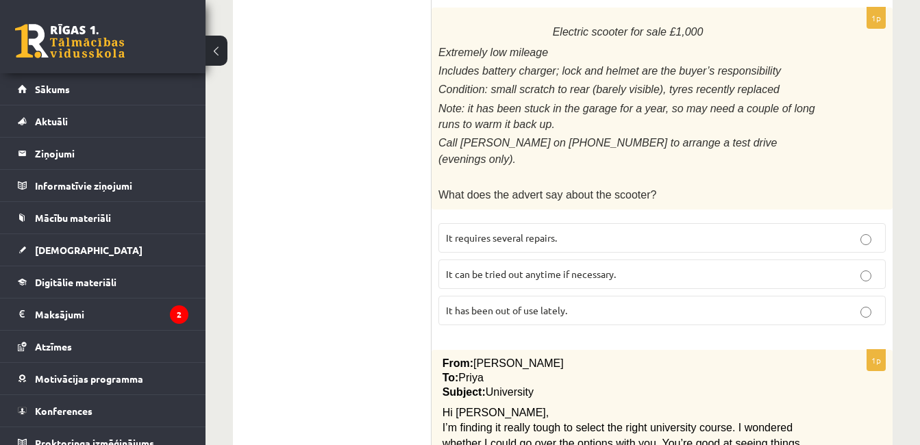
click at [779, 304] on p "It has been out of use lately." at bounding box center [662, 311] width 432 height 14
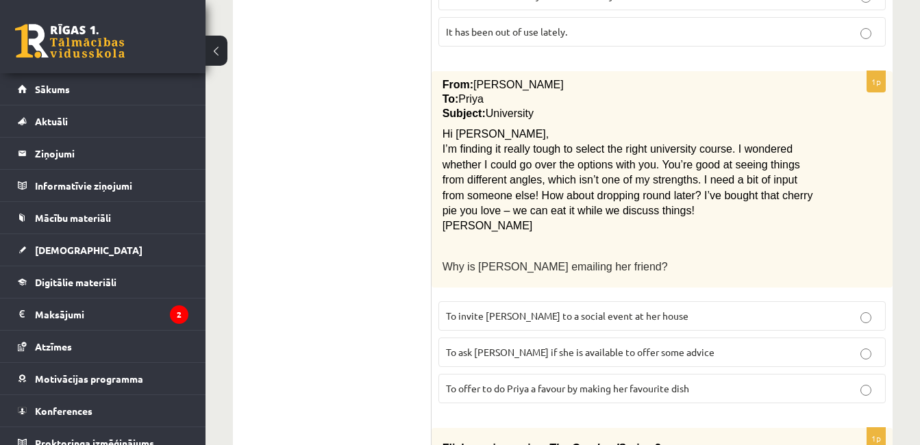
scroll to position [1484, 0]
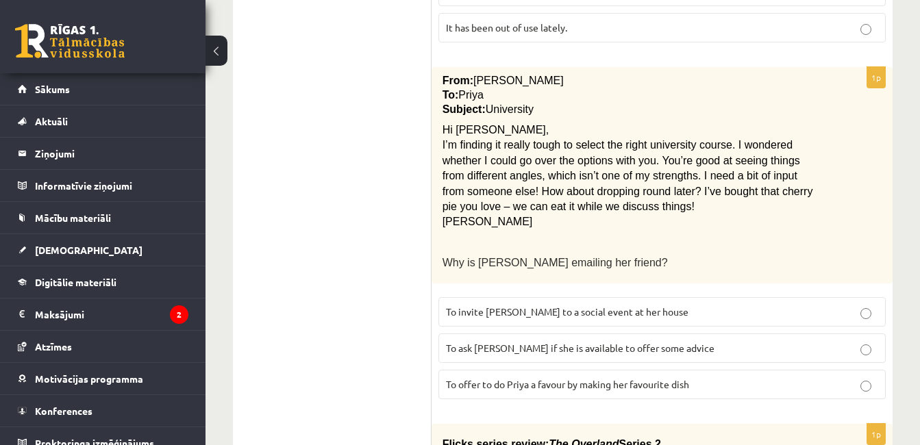
click at [685, 334] on label "To ask Priya if she is available to offer some advice" at bounding box center [663, 348] width 448 height 29
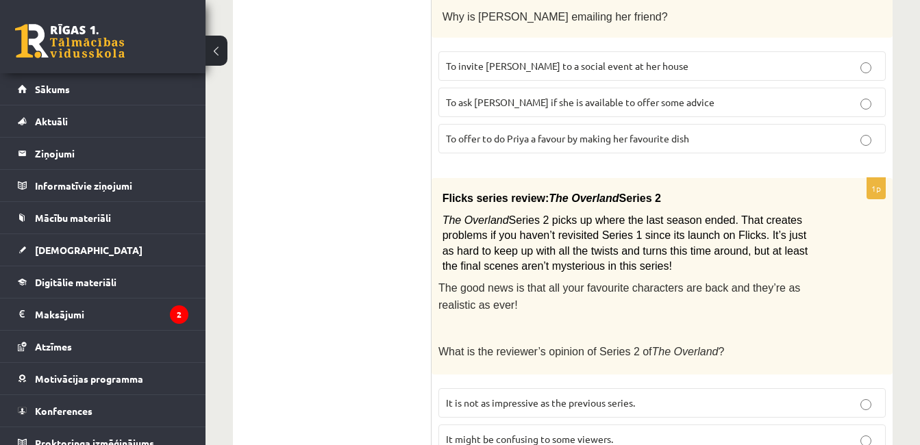
scroll to position [1775, 0]
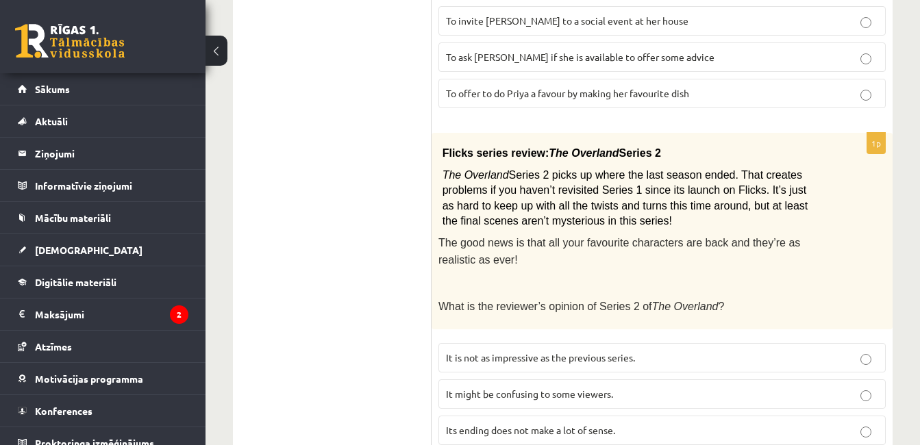
click at [613, 388] on span "It might be confusing to some viewers." at bounding box center [529, 394] width 167 height 12
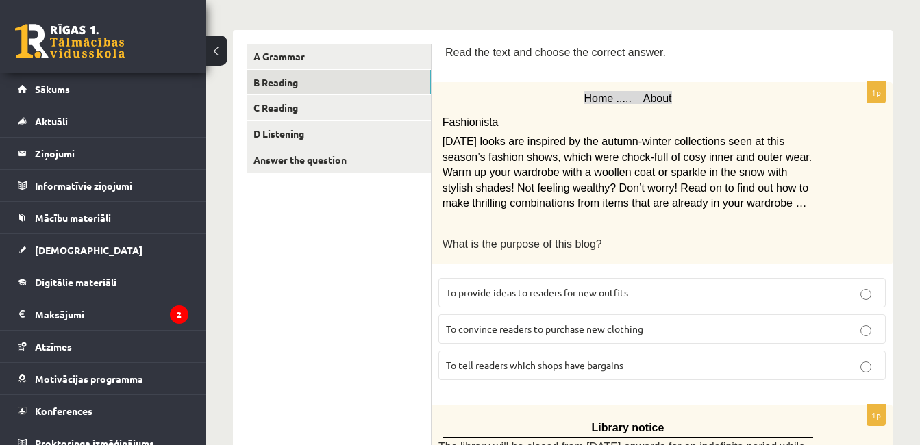
scroll to position [158, 0]
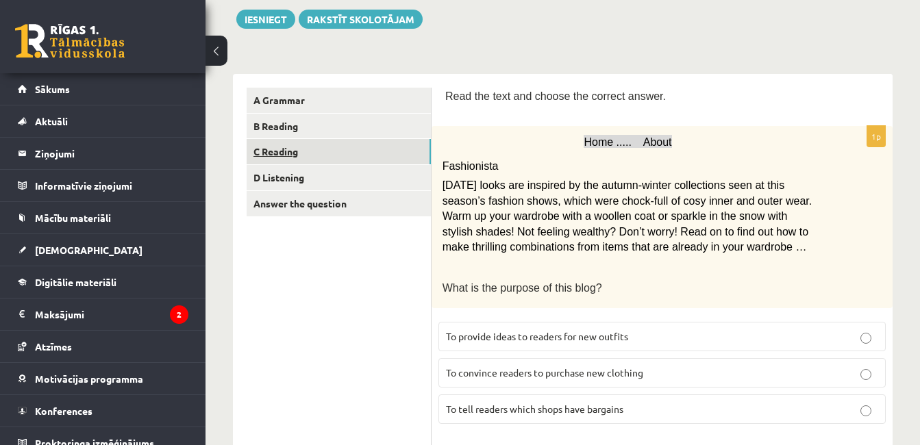
click at [277, 149] on link "C Reading" at bounding box center [339, 151] width 184 height 25
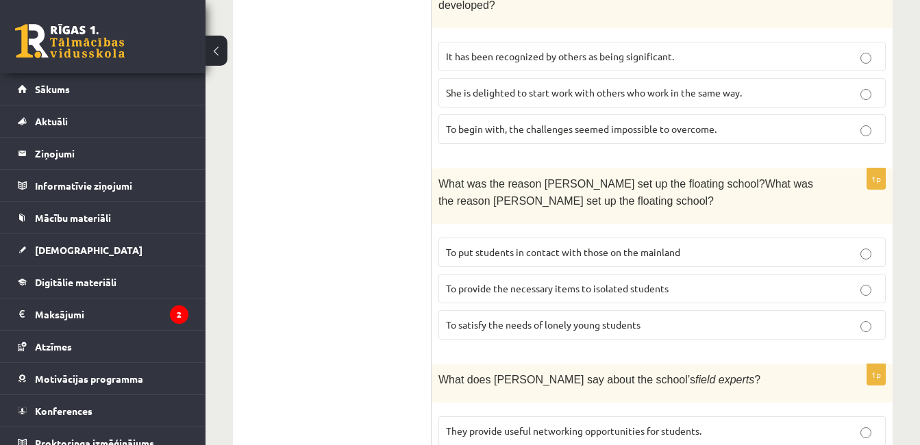
scroll to position [1489, 0]
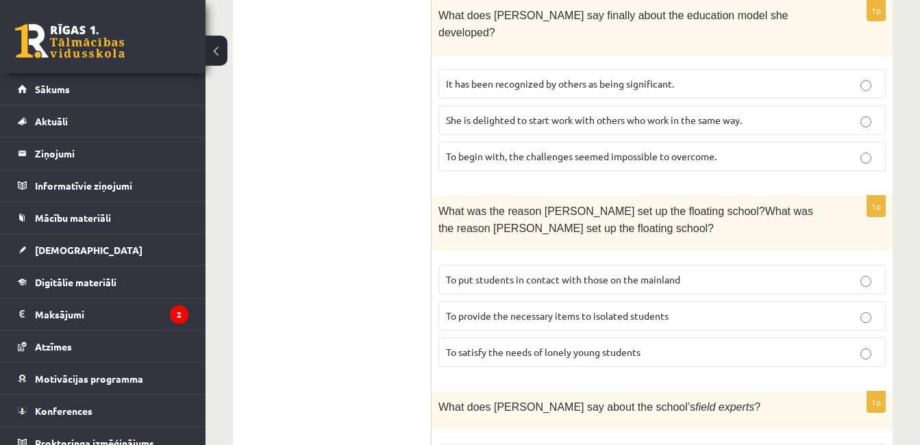
click at [607, 310] on span "To provide the necessary items to isolated students" at bounding box center [557, 316] width 223 height 12
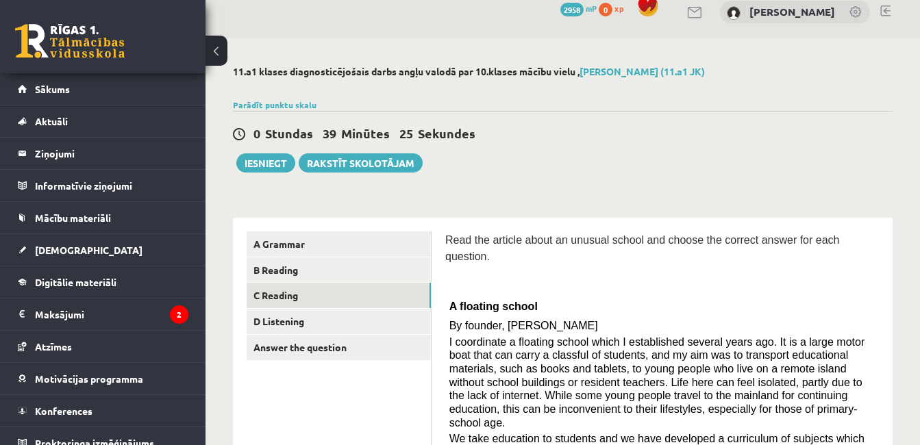
scroll to position [8, 0]
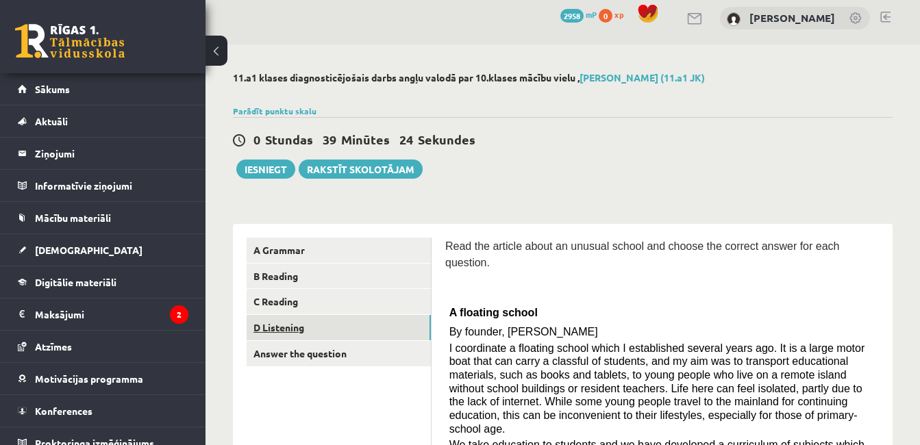
click at [309, 325] on link "D Listening" at bounding box center [339, 327] width 184 height 25
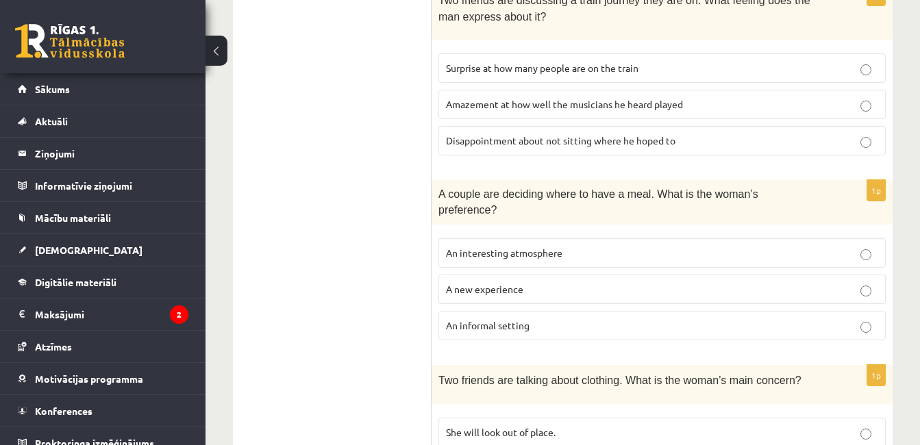
scroll to position [537, 0]
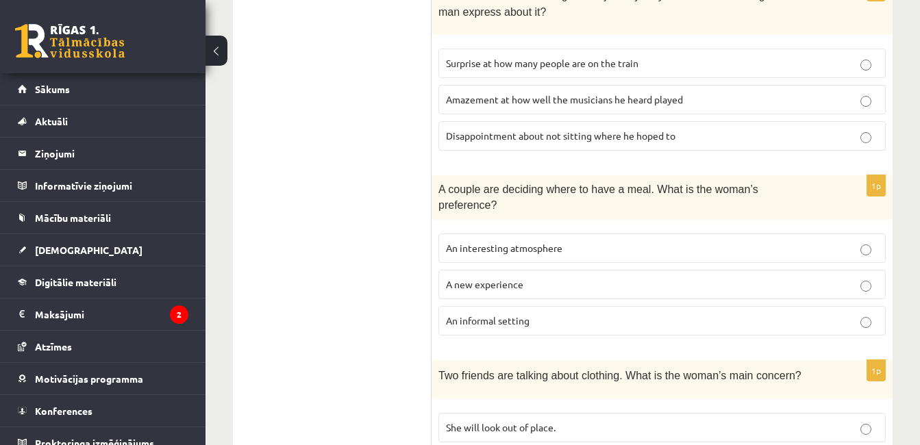
click at [715, 314] on p "An informal setting" at bounding box center [662, 321] width 432 height 14
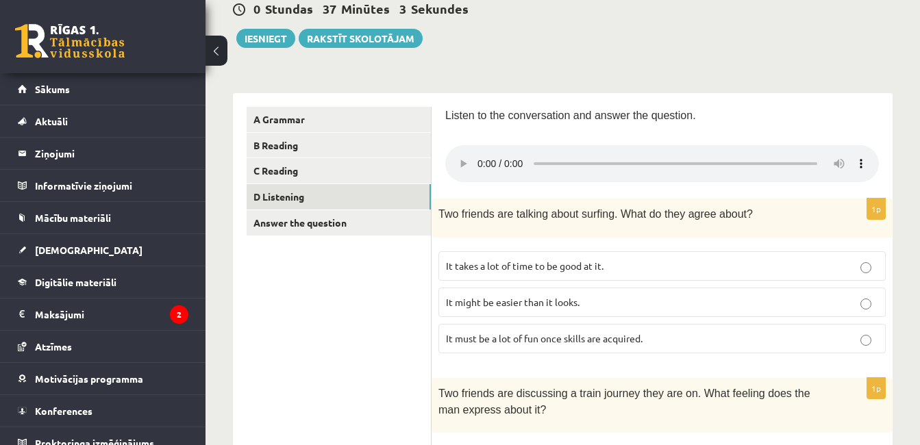
scroll to position [0, 0]
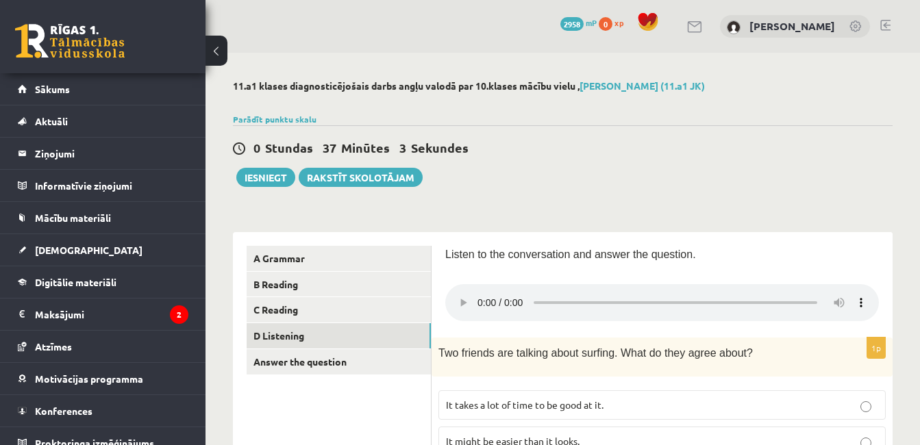
drag, startPoint x: 903, startPoint y: 51, endPoint x: 907, endPoint y: 73, distance: 22.3
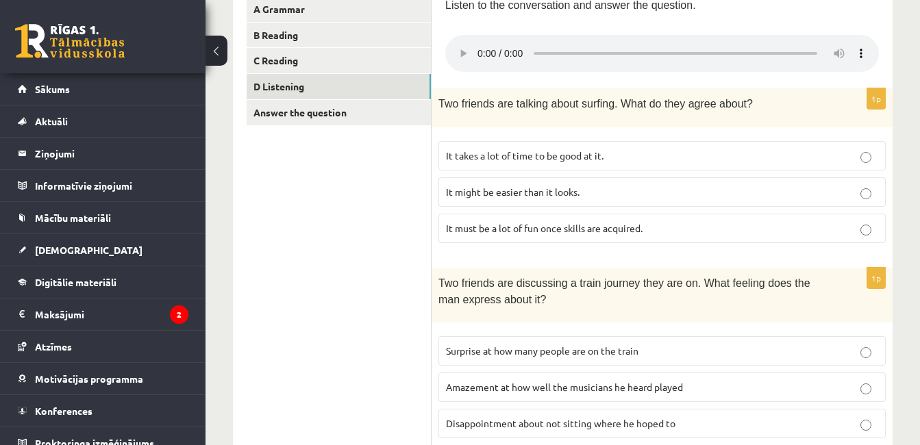
scroll to position [271, 0]
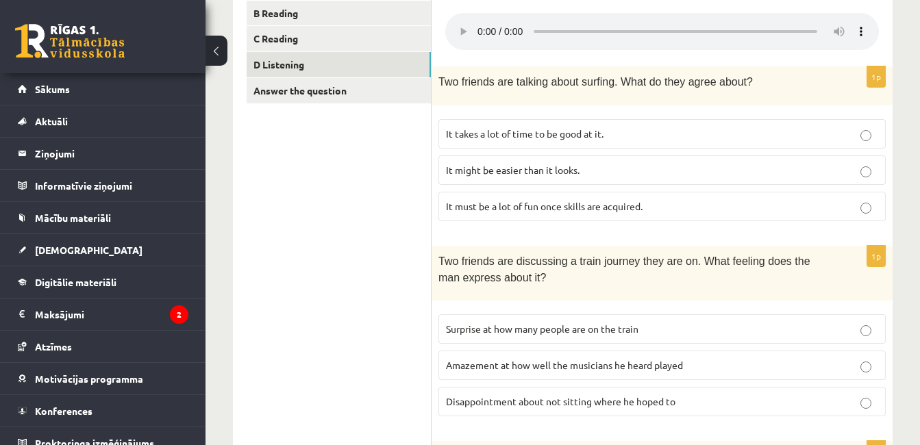
click at [611, 144] on label "It takes a lot of time to be good at it." at bounding box center [663, 133] width 448 height 29
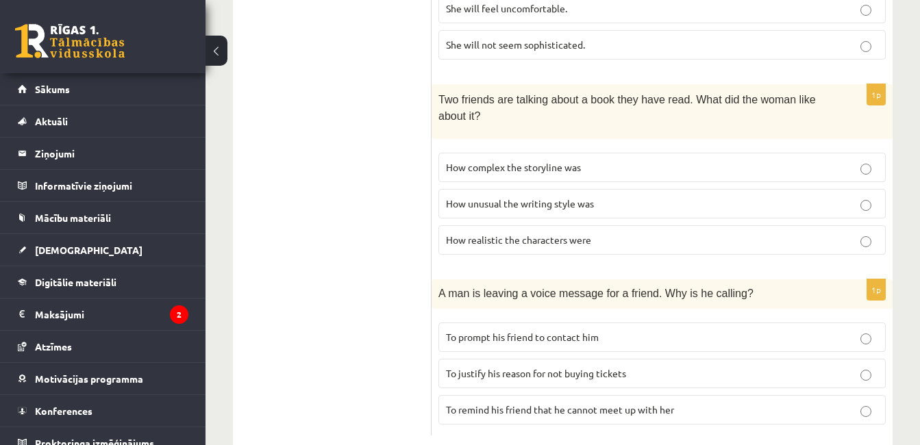
scroll to position [1005, 0]
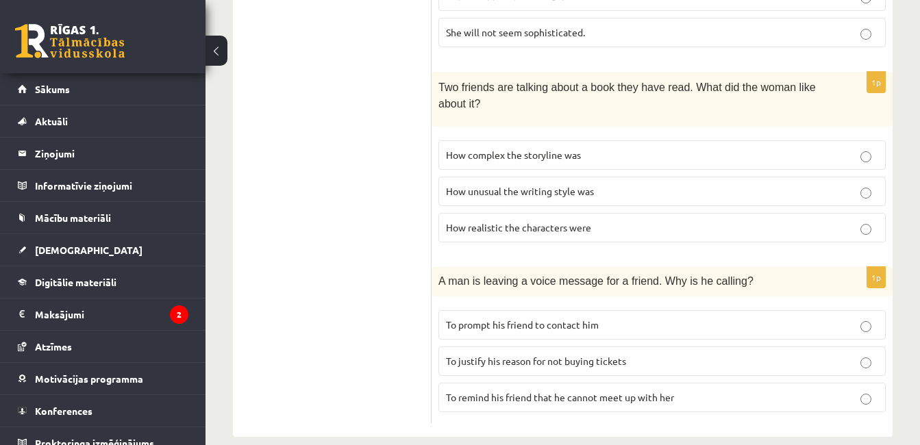
click at [687, 318] on p "To prompt his friend to contact him" at bounding box center [662, 325] width 432 height 14
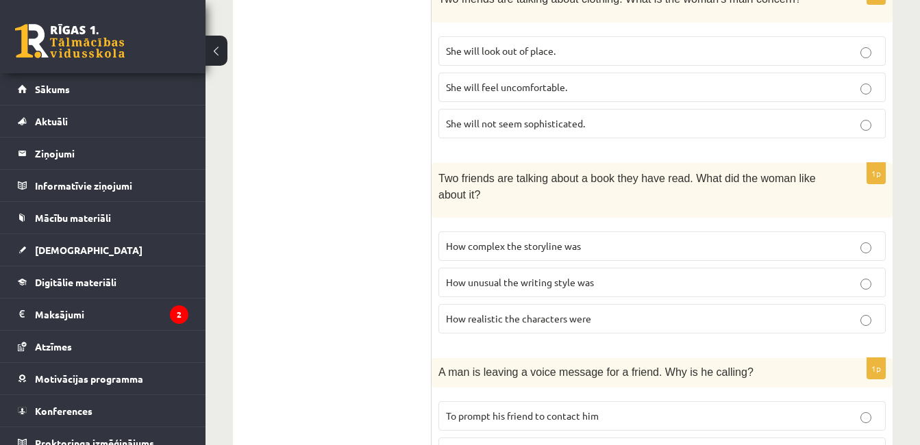
scroll to position [936, 0]
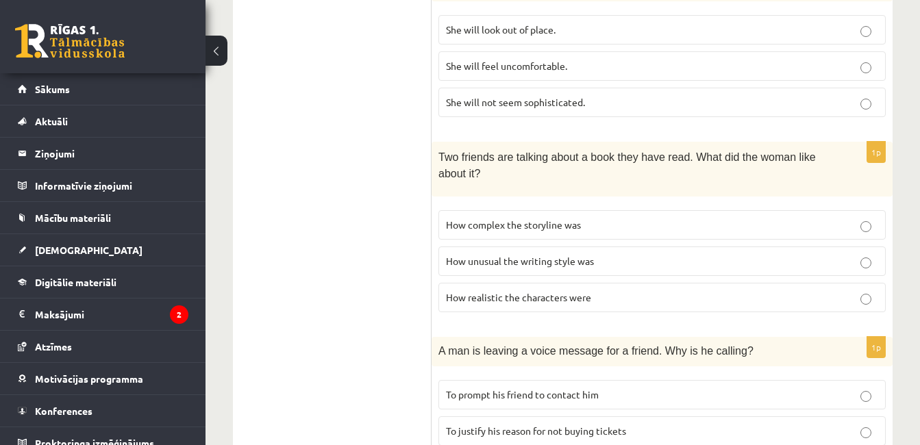
click at [870, 291] on p "How realistic the characters were" at bounding box center [662, 298] width 432 height 14
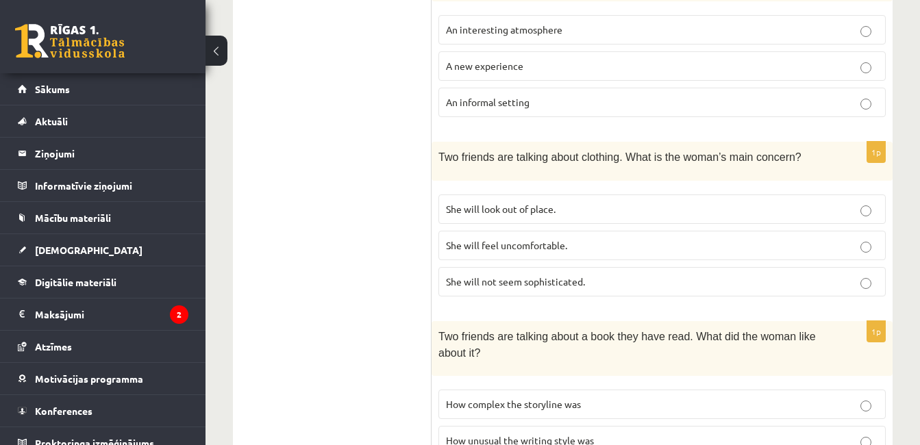
scroll to position [748, 0]
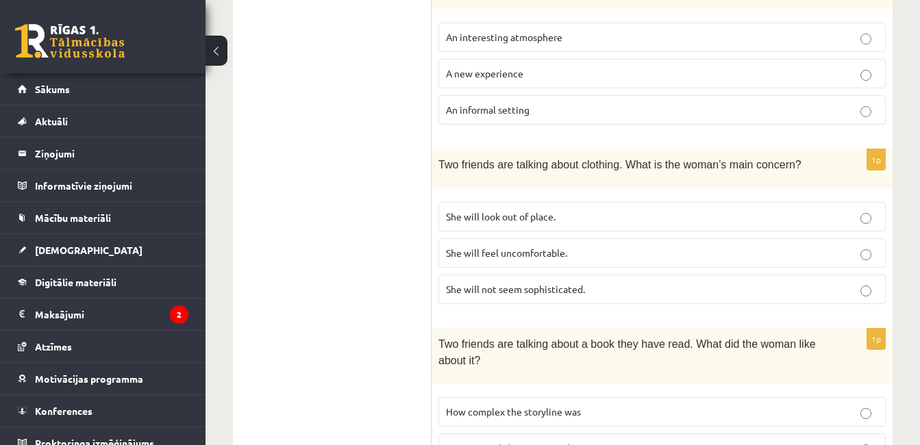
click at [792, 210] on p "She will look out of place." at bounding box center [662, 217] width 432 height 14
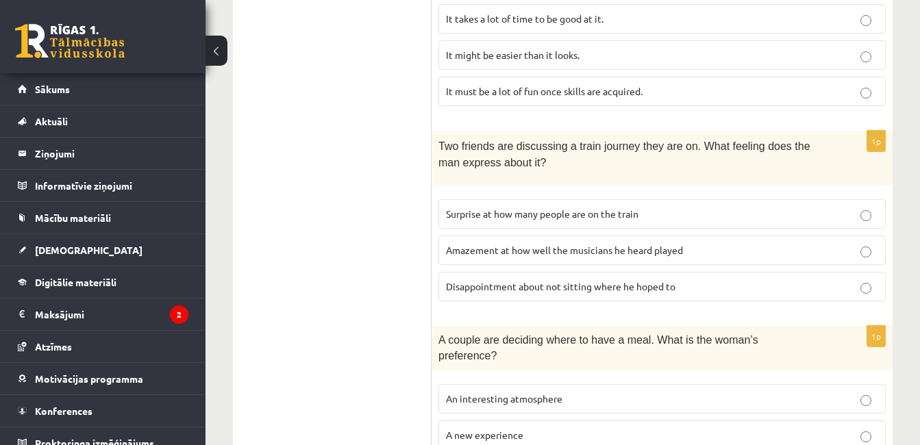
scroll to position [393, 0]
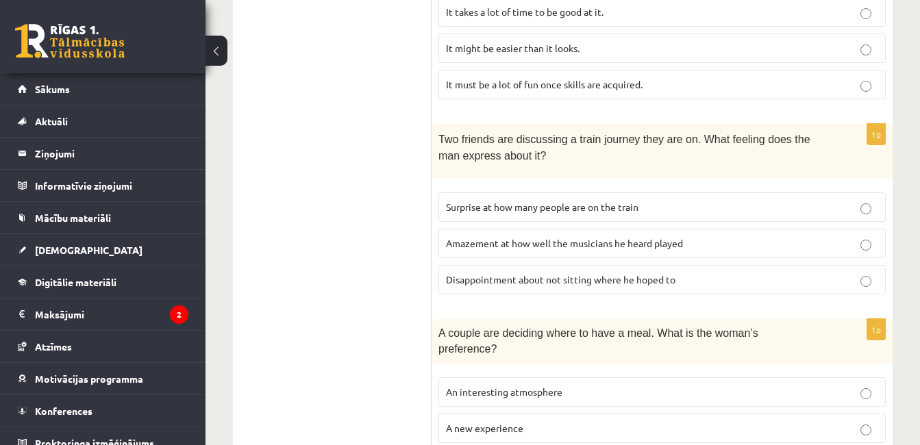
click at [768, 276] on p "Disappointment about not sitting where he hoped to" at bounding box center [662, 280] width 432 height 14
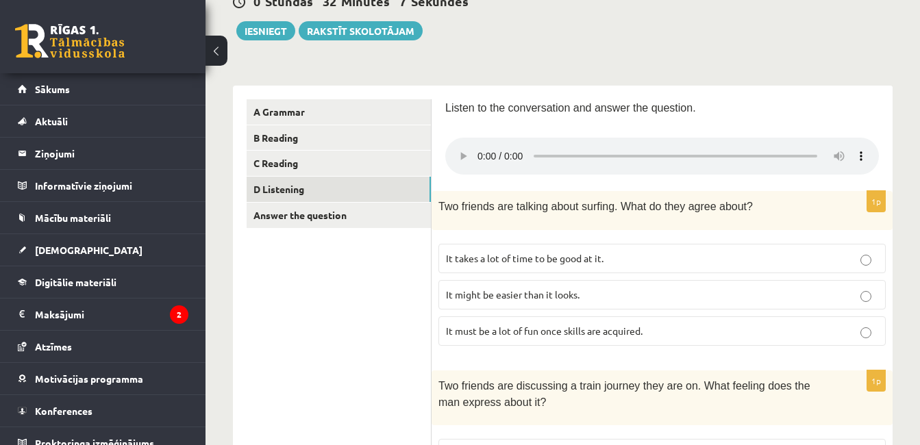
scroll to position [144, 0]
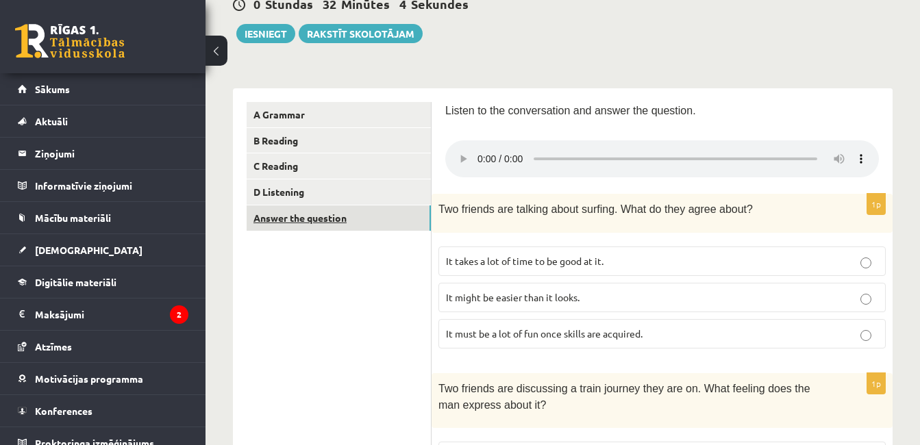
click at [292, 221] on link "Answer the question" at bounding box center [339, 218] width 184 height 25
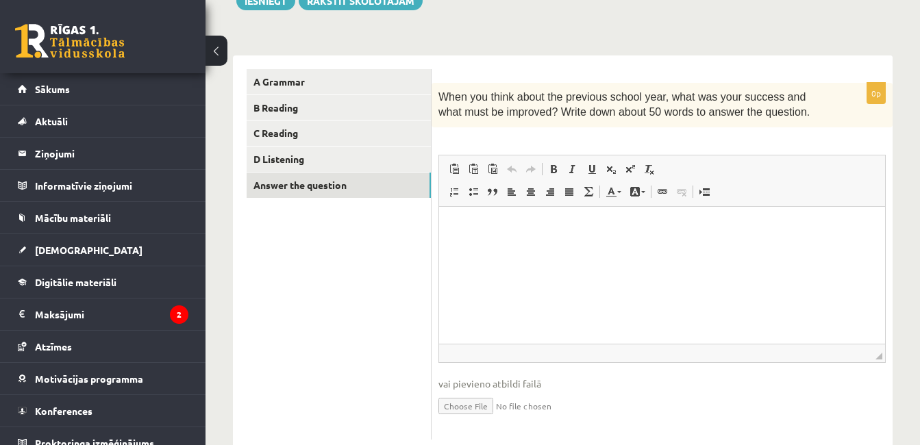
scroll to position [188, 0]
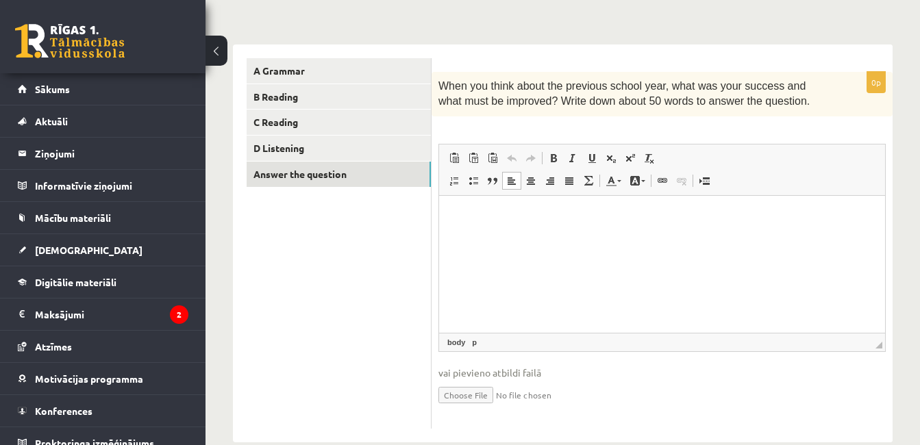
click at [620, 237] on html at bounding box center [662, 216] width 446 height 42
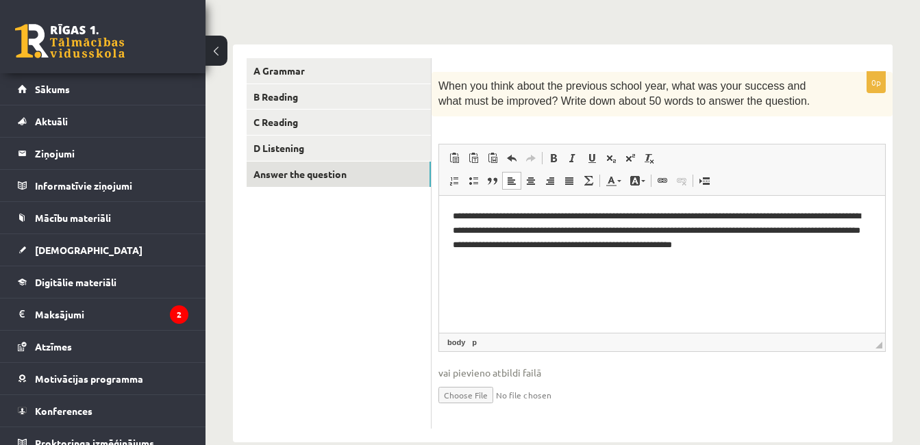
click at [696, 220] on p "**********" at bounding box center [662, 230] width 419 height 42
click at [857, 245] on p "**********" at bounding box center [662, 230] width 419 height 42
click at [458, 248] on p "**********" at bounding box center [662, 230] width 419 height 42
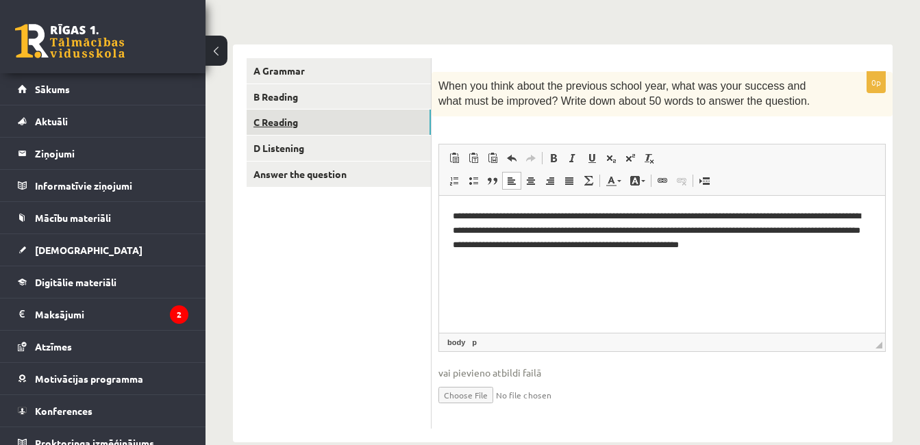
click at [323, 130] on link "C Reading" at bounding box center [339, 122] width 184 height 25
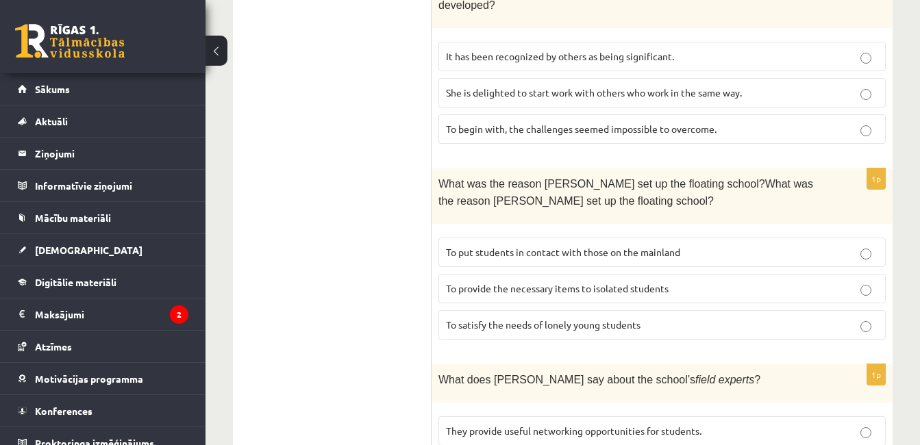
scroll to position [1517, 0]
click at [476, 424] on span "They provide useful networking opportunities for students." at bounding box center [574, 430] width 256 height 12
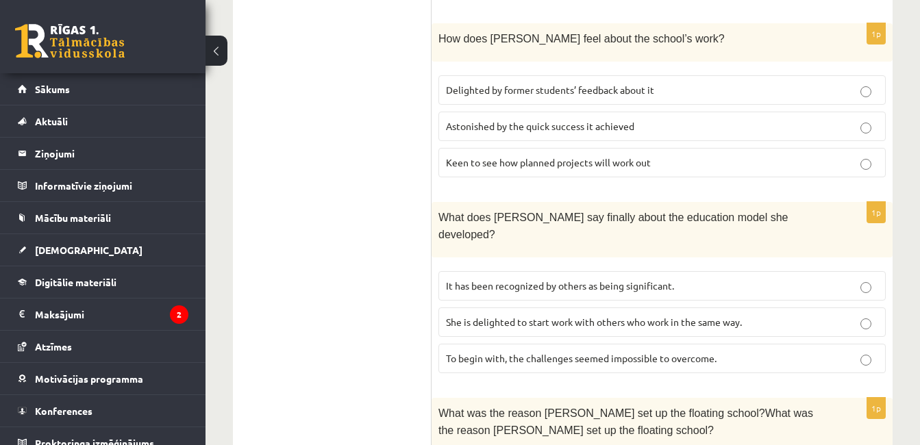
scroll to position [1273, 0]
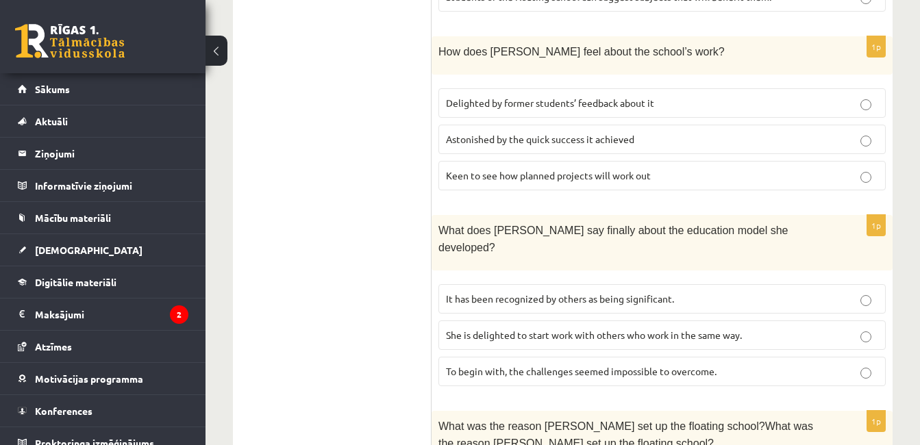
click at [777, 328] on p "She is delighted to start work with others who work in the same way." at bounding box center [662, 335] width 432 height 14
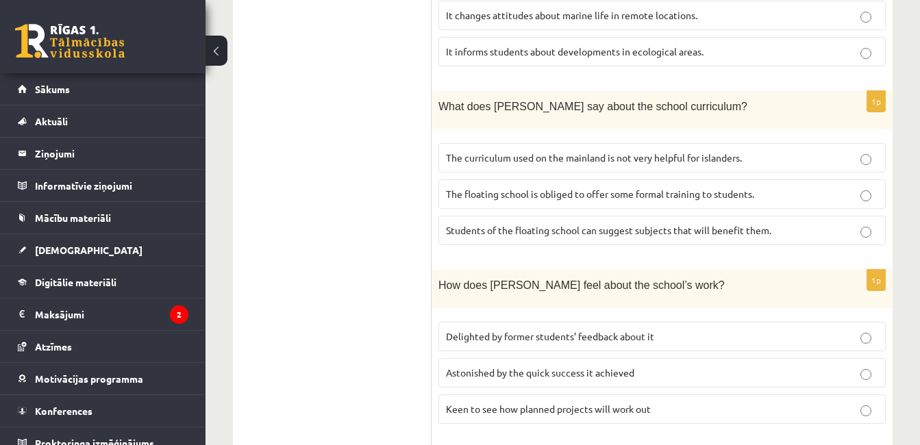
scroll to position [1007, 0]
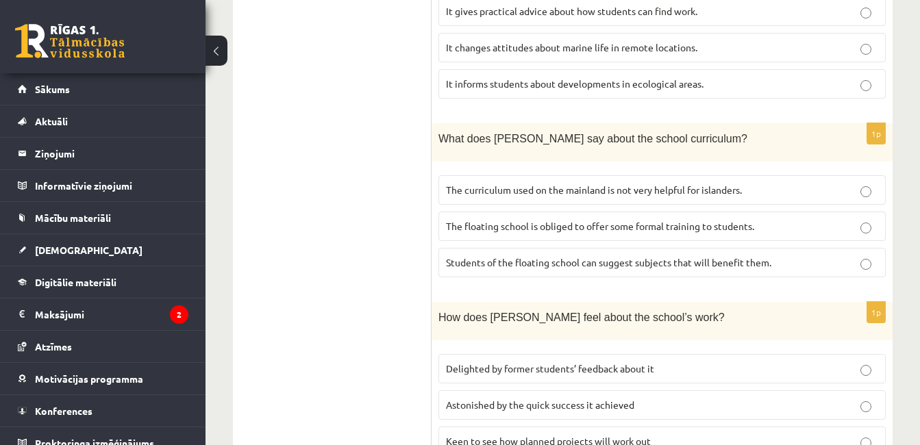
click at [706, 427] on label "Keen to see how planned projects will work out" at bounding box center [663, 441] width 448 height 29
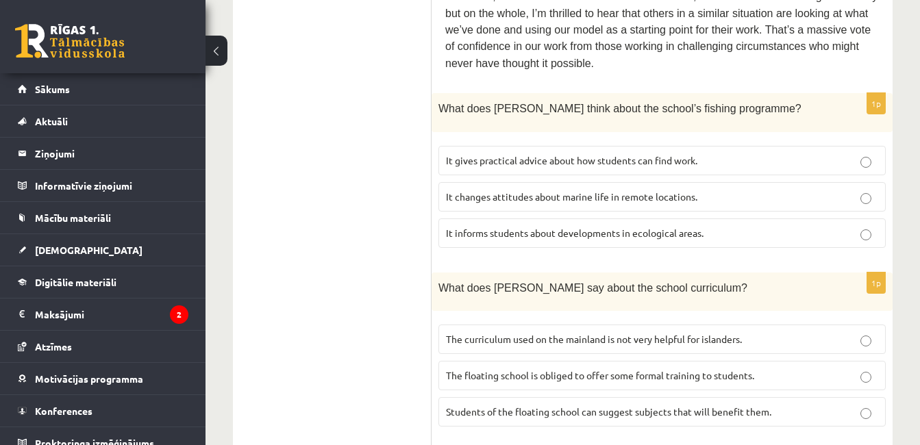
scroll to position [855, 0]
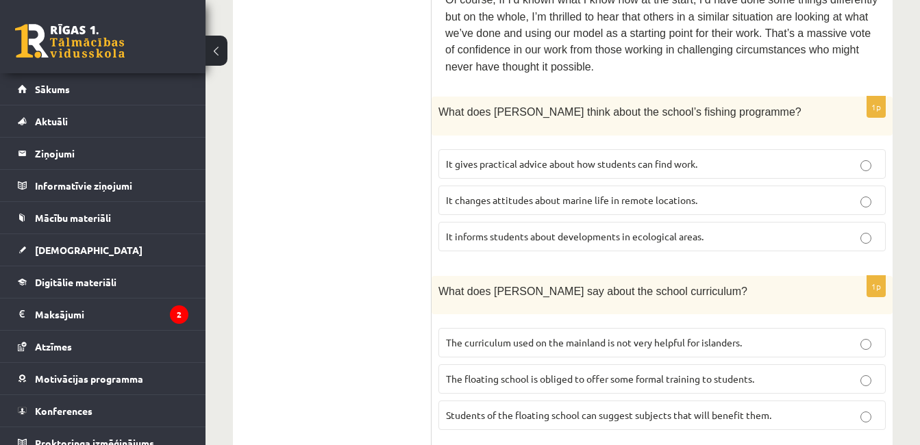
click at [779, 408] on p "Students of the floating school can suggest subjects that will benefit them." at bounding box center [662, 415] width 432 height 14
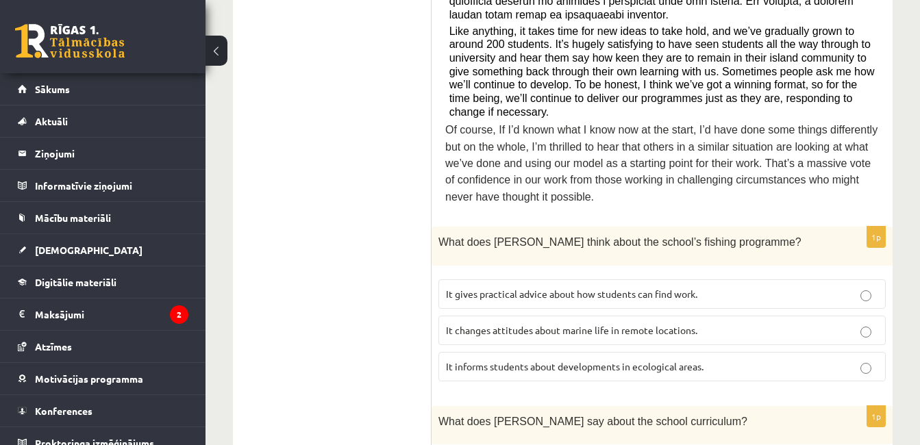
scroll to position [702, 0]
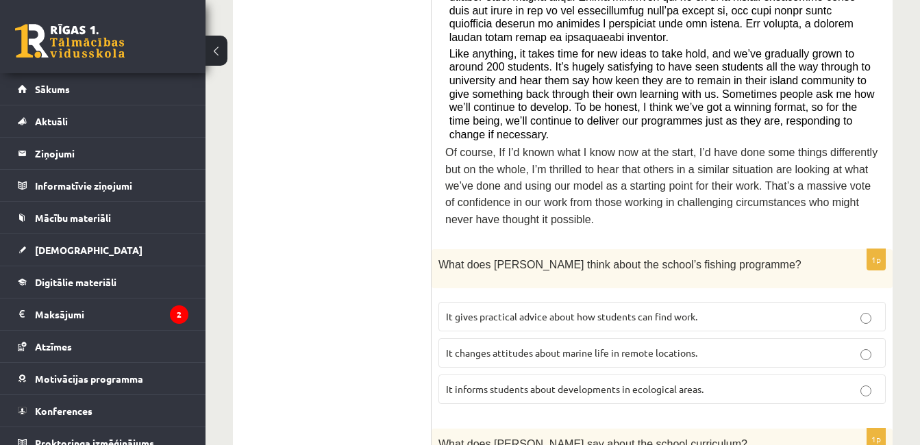
click at [729, 310] on p "It gives practical advice about how students can find work." at bounding box center [662, 317] width 432 height 14
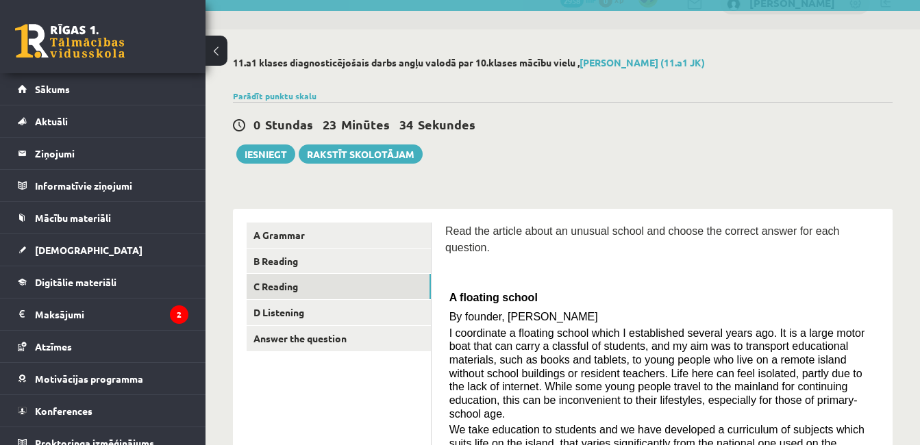
scroll to position [0, 0]
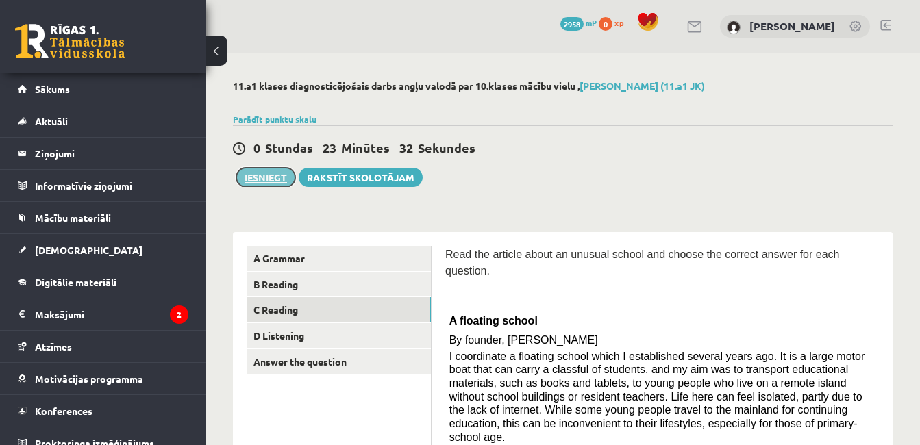
click at [272, 169] on button "Iesniegt" at bounding box center [265, 177] width 59 height 19
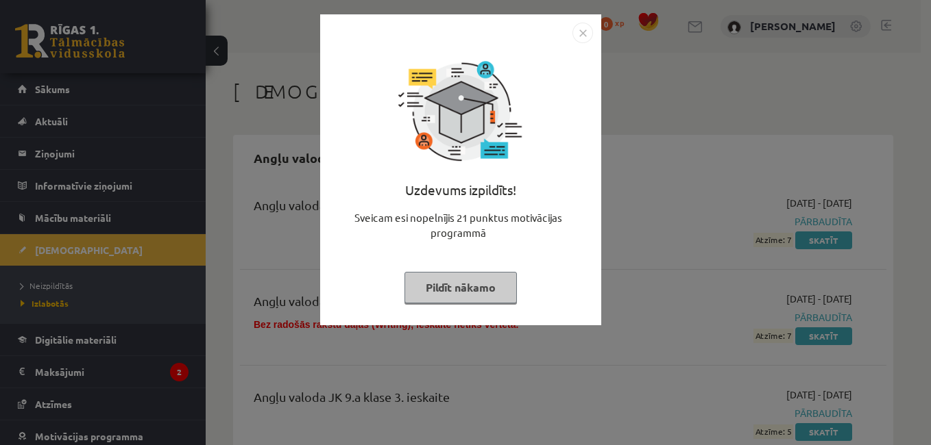
click at [449, 291] on button "Pildīt nākamo" at bounding box center [460, 288] width 112 height 32
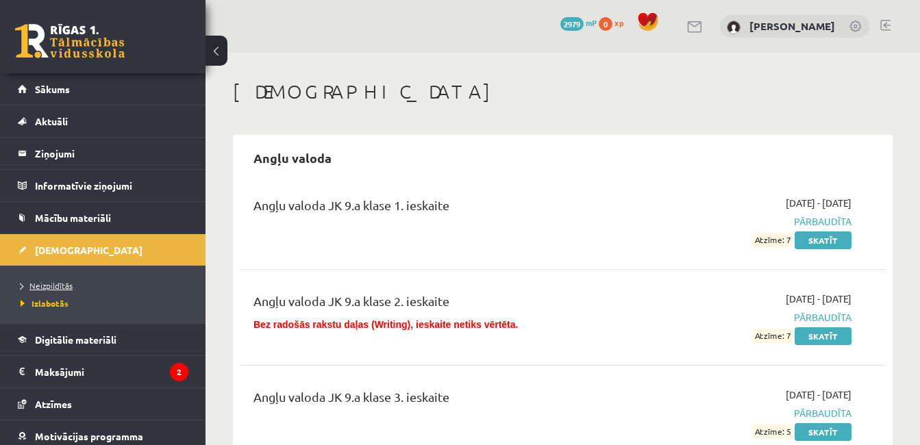
click at [32, 290] on link "Neizpildītās" at bounding box center [106, 286] width 171 height 12
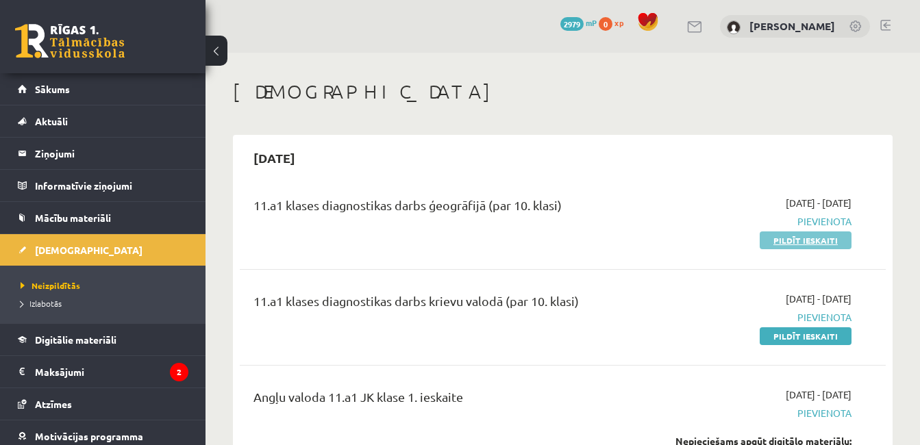
click at [777, 236] on link "Pildīt ieskaiti" at bounding box center [806, 241] width 92 height 18
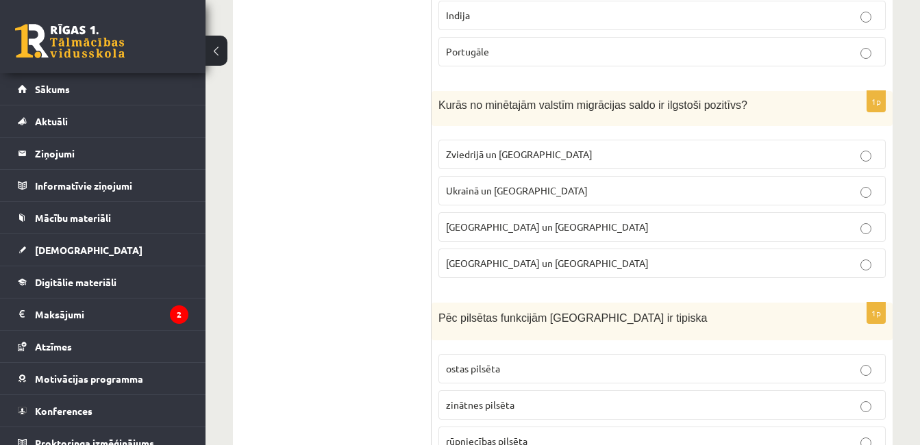
scroll to position [6584, 0]
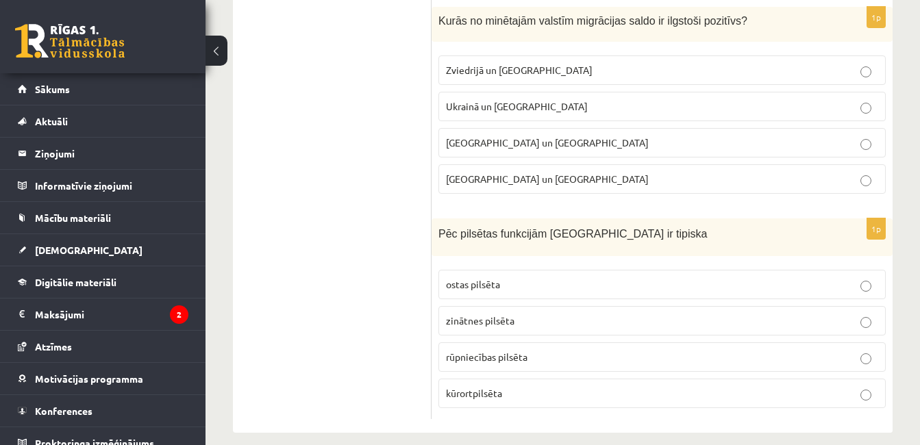
click at [566, 278] on p "ostas pilsēta" at bounding box center [662, 285] width 432 height 14
drag, startPoint x: 628, startPoint y: 225, endPoint x: 416, endPoint y: 254, distance: 214.4
drag, startPoint x: 416, startPoint y: 254, endPoint x: 666, endPoint y: 214, distance: 253.3
click at [666, 225] on p "Pēc pilsētas funkcijām [GEOGRAPHIC_DATA] ir tipiska" at bounding box center [628, 233] width 379 height 16
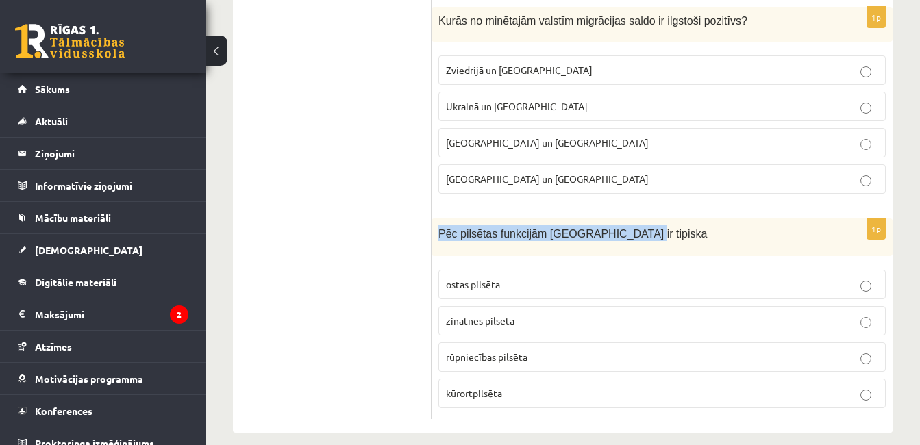
drag, startPoint x: 624, startPoint y: 219, endPoint x: 437, endPoint y: 233, distance: 188.3
click at [437, 233] on div "Pēc pilsētas funkcijām [GEOGRAPHIC_DATA] ir tipiska" at bounding box center [662, 238] width 461 height 38
copy span "Pēc pilsētas funkcijām [GEOGRAPHIC_DATA] ir tipiska"
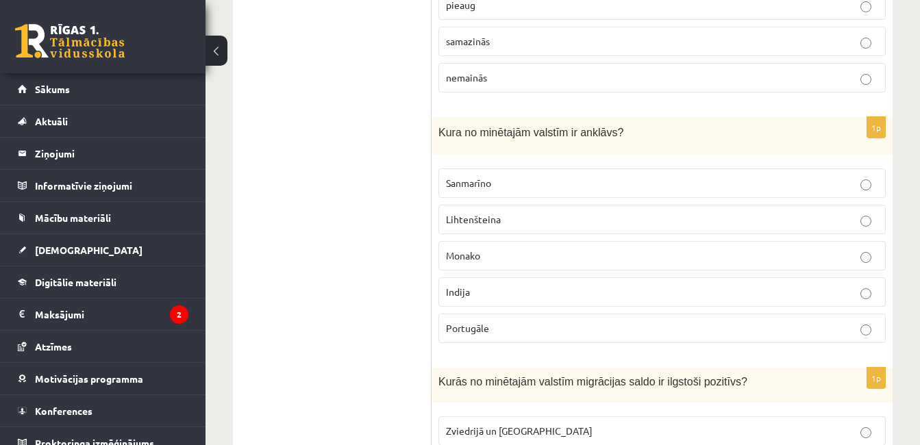
scroll to position [6221, 0]
drag, startPoint x: 263, startPoint y: 109, endPoint x: 275, endPoint y: 40, distance: 70.2
drag, startPoint x: 487, startPoint y: 313, endPoint x: 445, endPoint y: 313, distance: 42.5
click at [445, 315] on label "Portugāle" at bounding box center [663, 329] width 448 height 29
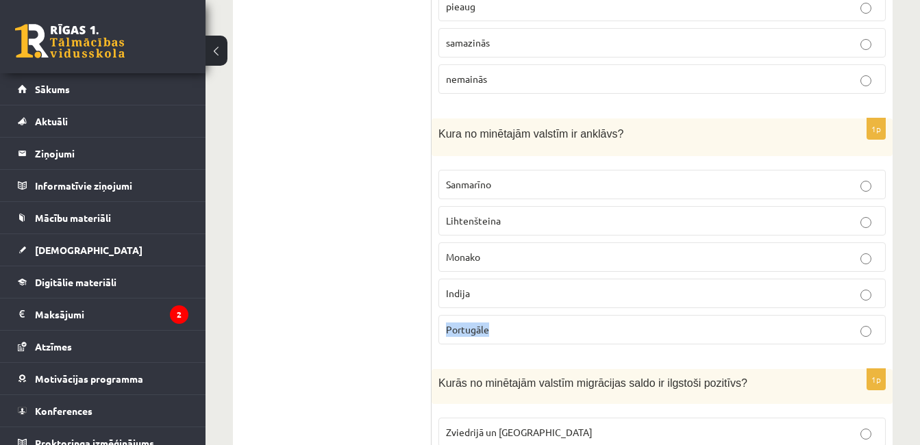
copy span "Portugāle"
drag, startPoint x: 485, startPoint y: 280, endPoint x: 435, endPoint y: 284, distance: 49.5
click at [435, 284] on div "1p Kura no minētajām valstīm ir anklāvs? [GEOGRAPHIC_DATA] [GEOGRAPHIC_DATA] [G…" at bounding box center [662, 237] width 461 height 237
copy span "Indija"
drag, startPoint x: 486, startPoint y: 237, endPoint x: 441, endPoint y: 241, distance: 45.4
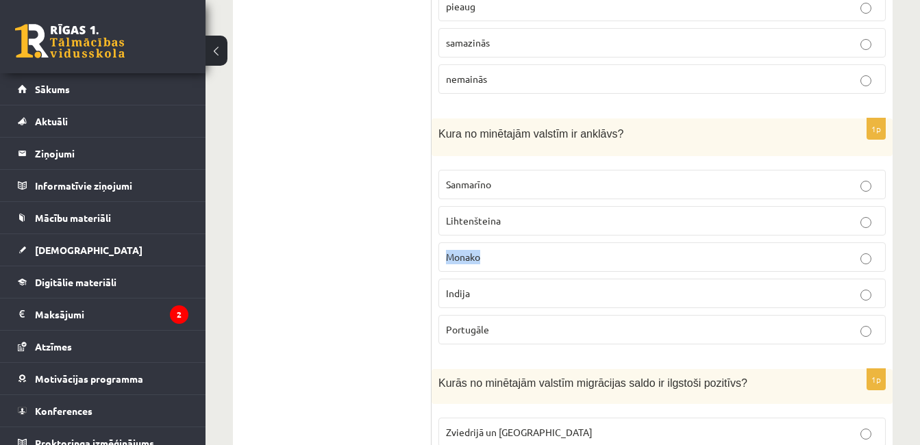
click at [441, 243] on label "Monako" at bounding box center [663, 257] width 448 height 29
copy span "Monako"
drag, startPoint x: 506, startPoint y: 201, endPoint x: 434, endPoint y: 212, distance: 73.4
click at [434, 212] on div "1p Kura no minētajām valstīm ir anklāvs? [GEOGRAPHIC_DATA] [GEOGRAPHIC_DATA] [G…" at bounding box center [662, 237] width 461 height 237
copy span "Lihtenšteina"
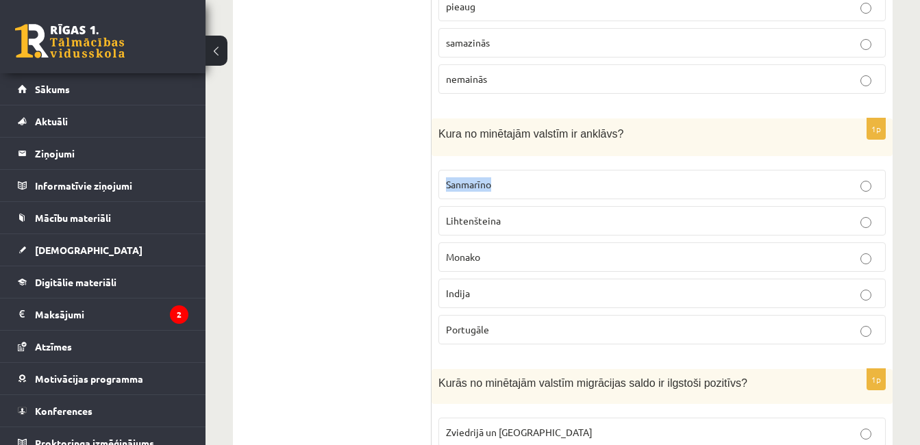
drag, startPoint x: 504, startPoint y: 169, endPoint x: 446, endPoint y: 174, distance: 58.5
click at [446, 178] on p "Sanmarīno" at bounding box center [662, 185] width 432 height 14
copy span "Sanmarīno"
drag, startPoint x: 509, startPoint y: 193, endPoint x: 269, endPoint y: 341, distance: 282.8
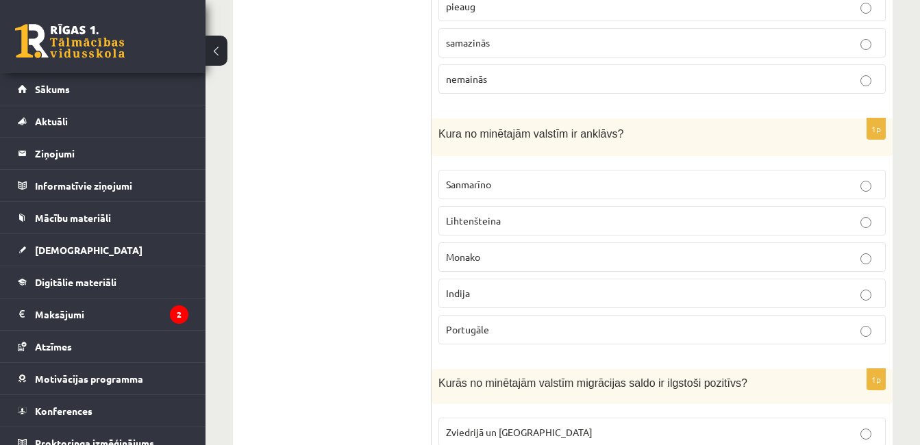
click at [552, 286] on p "Indija" at bounding box center [662, 293] width 432 height 14
drag, startPoint x: 511, startPoint y: 201, endPoint x: 428, endPoint y: 210, distance: 82.7
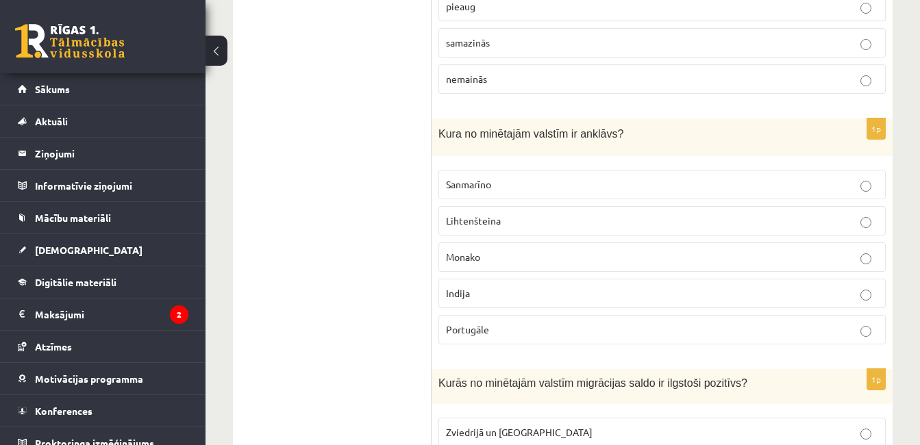
drag, startPoint x: 504, startPoint y: 206, endPoint x: 443, endPoint y: 208, distance: 60.3
click at [443, 208] on label "Lihtenšteina" at bounding box center [663, 220] width 448 height 29
copy span "Lihtenšteina"
drag, startPoint x: 496, startPoint y: 164, endPoint x: 436, endPoint y: 184, distance: 63.5
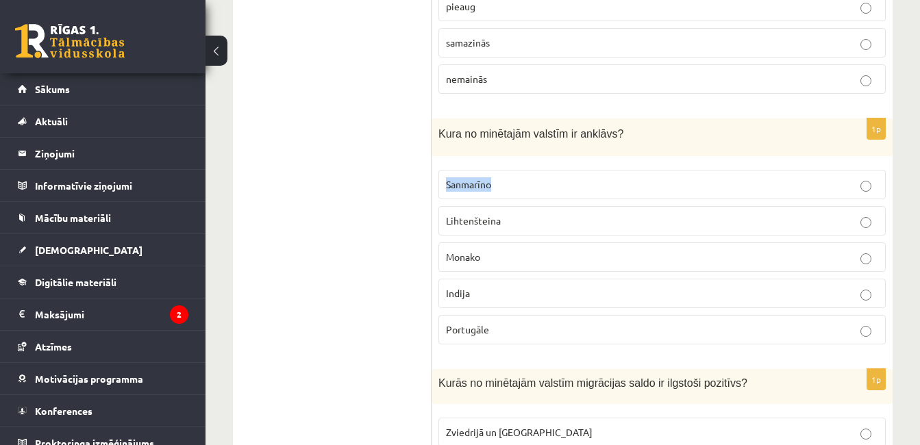
click at [436, 184] on div "1p Kura no minētajām valstīm ir anklāvs? [GEOGRAPHIC_DATA] [GEOGRAPHIC_DATA] [G…" at bounding box center [662, 237] width 461 height 237
copy span "Sanmarīno"
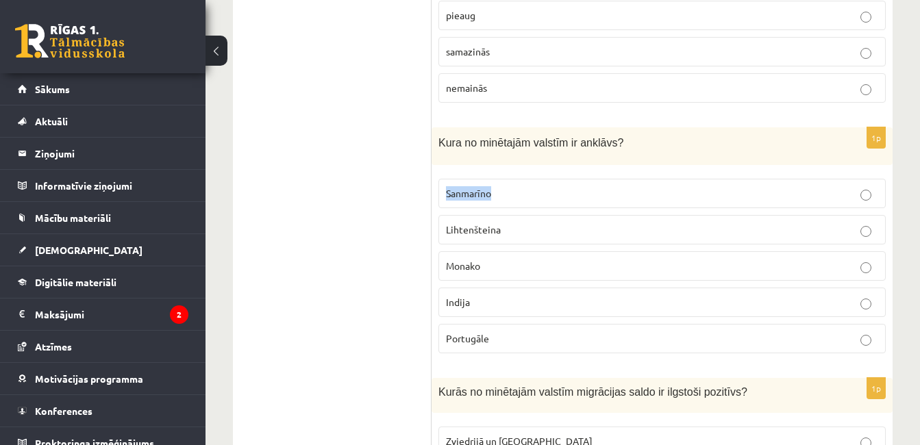
scroll to position [6211, 0]
drag, startPoint x: 475, startPoint y: 286, endPoint x: 447, endPoint y: 301, distance: 31.9
click at [447, 301] on label "Indija" at bounding box center [663, 303] width 448 height 29
copy span "Indija"
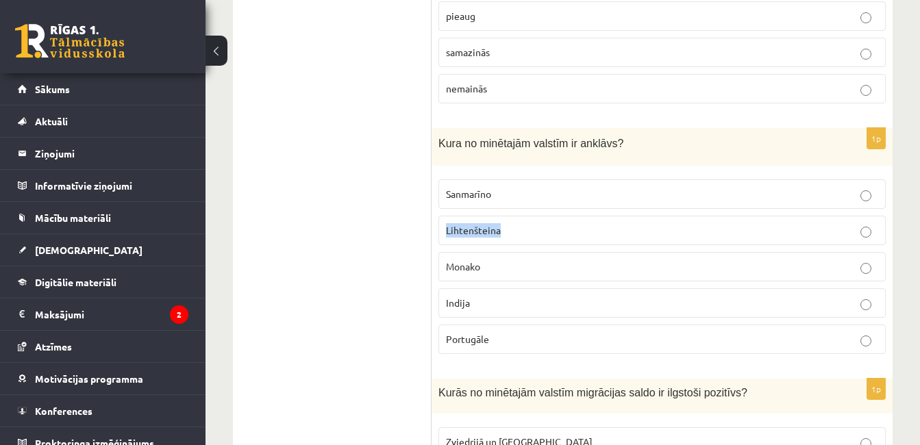
drag, startPoint x: 515, startPoint y: 219, endPoint x: 435, endPoint y: 224, distance: 80.4
click at [435, 224] on div "1p Kura no minētajām valstīm ir anklāvs? [GEOGRAPHIC_DATA] [GEOGRAPHIC_DATA] [G…" at bounding box center [662, 246] width 461 height 237
copy span "Lihtenšteina"
drag, startPoint x: 498, startPoint y: 178, endPoint x: 439, endPoint y: 178, distance: 58.9
click at [439, 180] on label "Sanmarīno" at bounding box center [663, 194] width 448 height 29
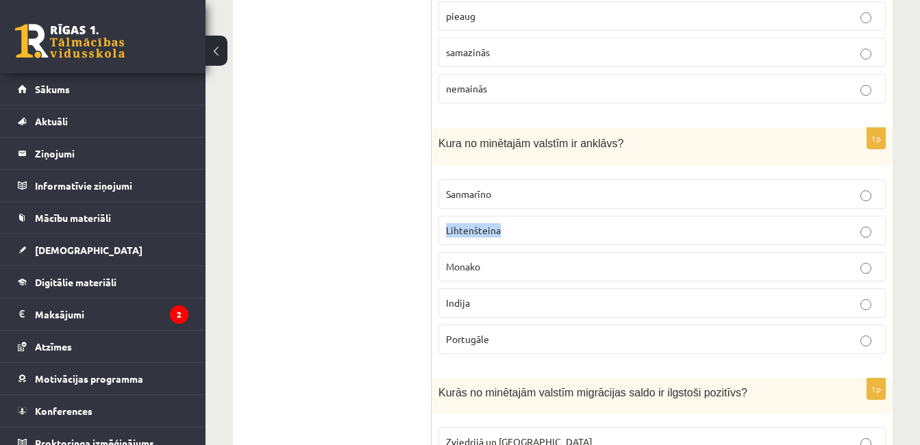
drag, startPoint x: 500, startPoint y: 215, endPoint x: 432, endPoint y: 223, distance: 68.4
click at [432, 223] on div "1p Kura no minētajām valstīm ir anklāvs? [GEOGRAPHIC_DATA] [GEOGRAPHIC_DATA] [G…" at bounding box center [662, 246] width 461 height 237
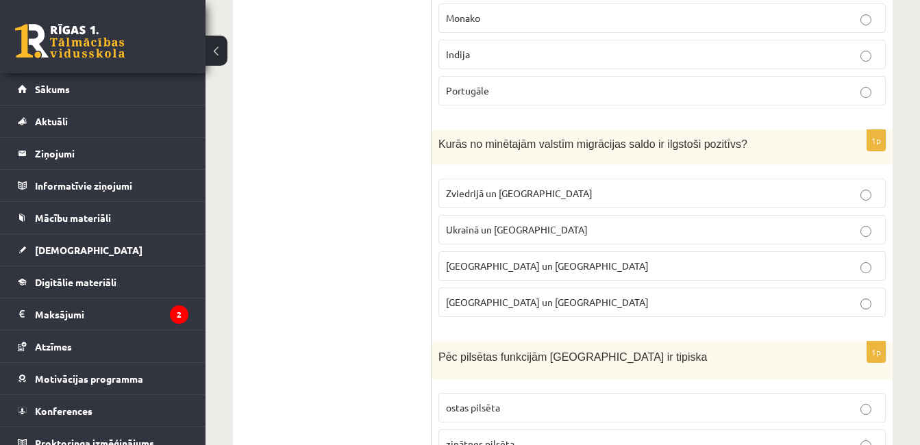
scroll to position [6472, 0]
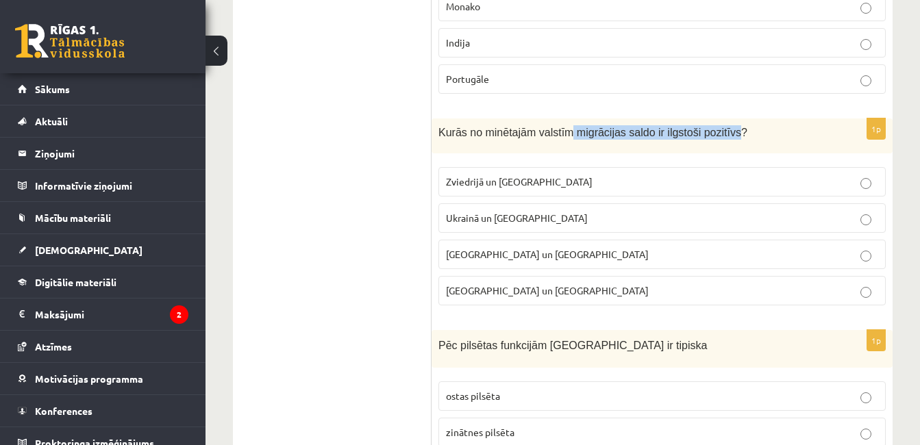
drag, startPoint x: 562, startPoint y: 115, endPoint x: 713, endPoint y: 123, distance: 151.0
click at [713, 127] on span "Kurās no minētajām valstīm migrācijas saldo ir ilgstoši pozitīvs?" at bounding box center [593, 133] width 309 height 12
drag, startPoint x: 436, startPoint y: 113, endPoint x: 744, endPoint y: 123, distance: 307.9
click at [744, 123] on div "Kurās no minētajām valstīm migrācijas saldo ir ilgstoši pozitīvs?" at bounding box center [662, 136] width 461 height 35
click at [493, 248] on span "[GEOGRAPHIC_DATA] un [GEOGRAPHIC_DATA]" at bounding box center [547, 254] width 203 height 12
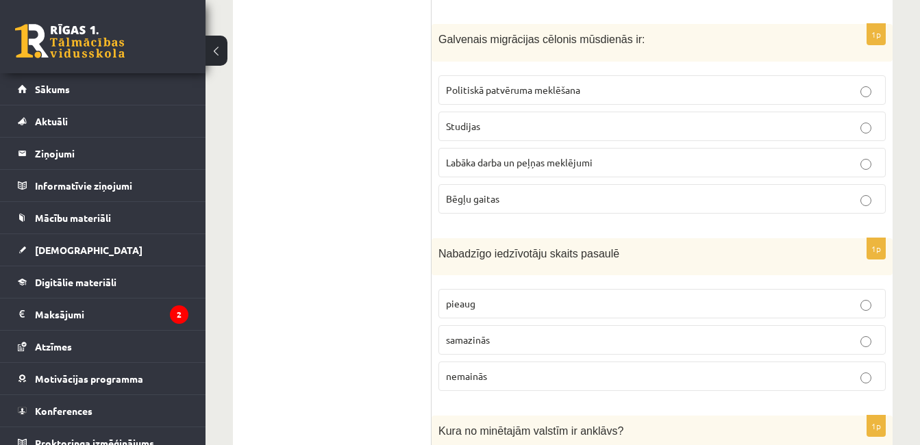
scroll to position [5922, 0]
click at [644, 334] on p "samazinās" at bounding box center [662, 341] width 432 height 14
drag, startPoint x: 608, startPoint y: 239, endPoint x: 426, endPoint y: 230, distance: 181.9
drag, startPoint x: 426, startPoint y: 230, endPoint x: 615, endPoint y: 236, distance: 188.6
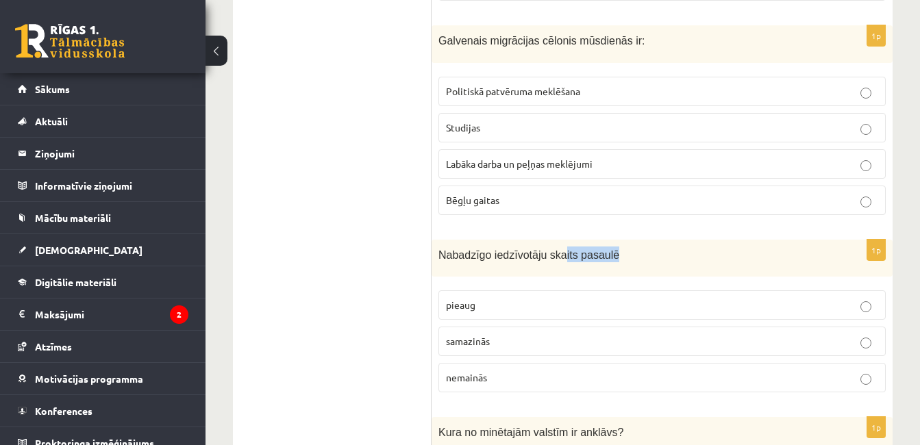
click at [615, 247] on p "Nabadzīgo iedzīvotāju skaits pasaulē" at bounding box center [628, 255] width 379 height 16
drag, startPoint x: 601, startPoint y: 238, endPoint x: 441, endPoint y: 231, distance: 159.8
click at [441, 240] on div "Nabadzīgo iedzīvotāju skaits pasaulē" at bounding box center [662, 259] width 461 height 38
click at [555, 375] on label "nemainās" at bounding box center [663, 377] width 448 height 29
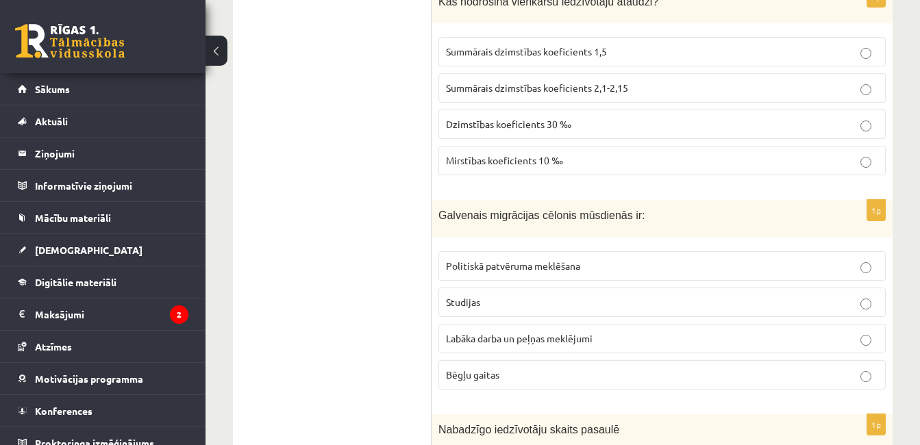
scroll to position [5736, 0]
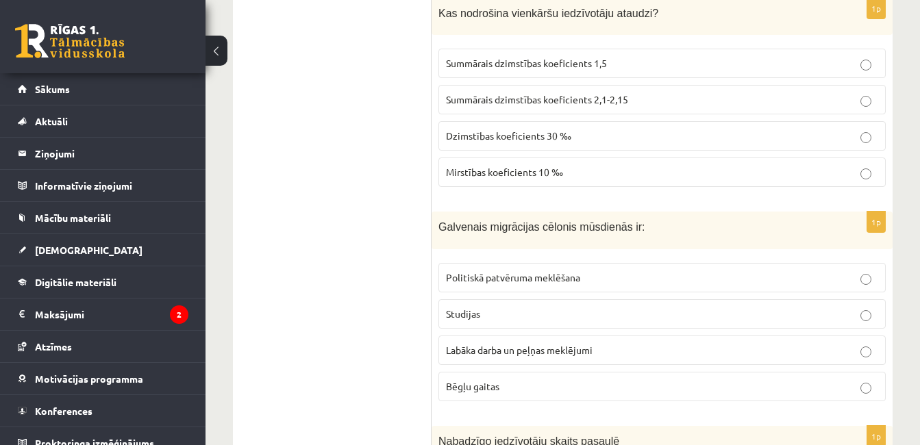
click at [637, 343] on p "Labāka darba un peļņas meklējumi" at bounding box center [662, 350] width 432 height 14
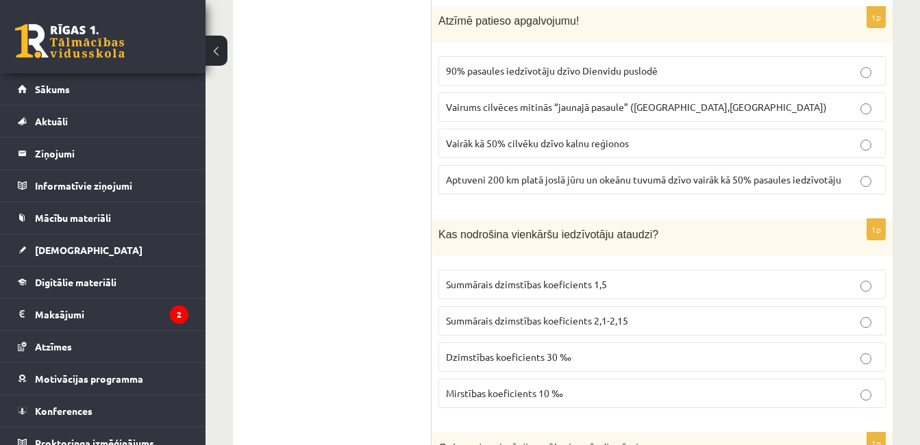
scroll to position [5619, 0]
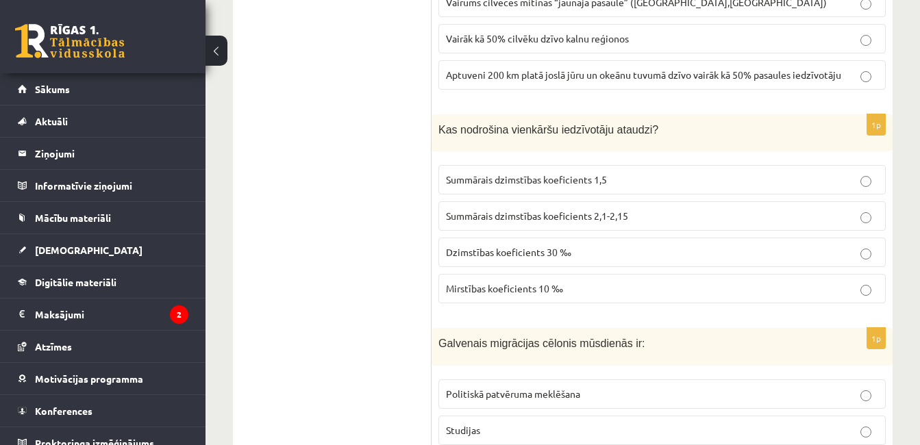
drag, startPoint x: 636, startPoint y: 116, endPoint x: 427, endPoint y: 139, distance: 210.3
drag, startPoint x: 427, startPoint y: 139, endPoint x: 442, endPoint y: 140, distance: 15.1
click at [442, 140] on div "1p Kas nodrošina vienkāršu iedzīvotāju ataudzi? Summārais dzimstības koeficient…" at bounding box center [662, 214] width 461 height 201
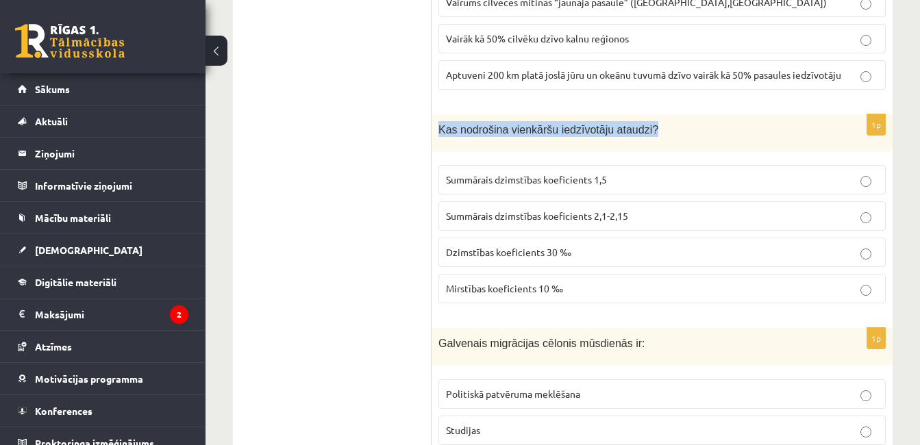
drag, startPoint x: 636, startPoint y: 121, endPoint x: 439, endPoint y: 123, distance: 197.4
click at [439, 123] on div "Kas nodrošina vienkāršu iedzīvotāju ataudzi?" at bounding box center [662, 133] width 461 height 38
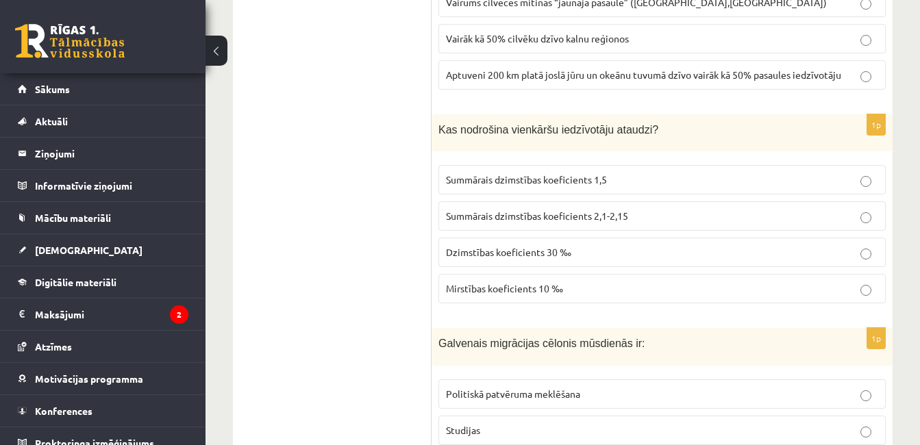
click at [501, 210] on span "Summārais dzimstības koeficients 2,1-2,15" at bounding box center [537, 216] width 182 height 12
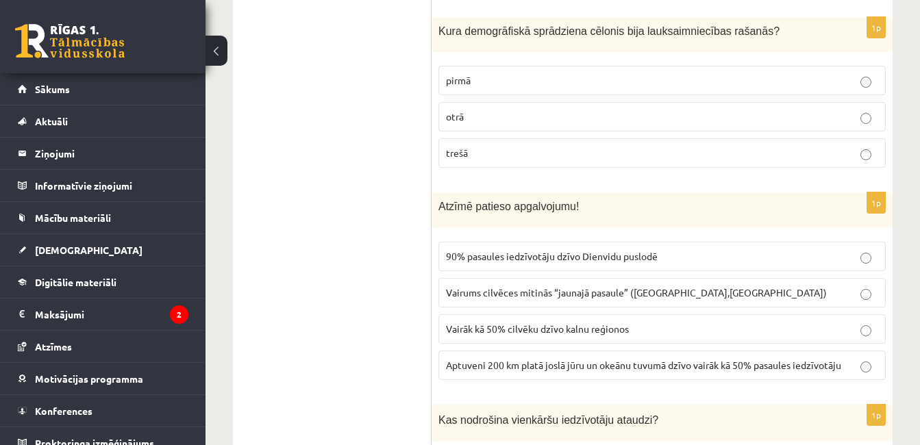
scroll to position [5340, 0]
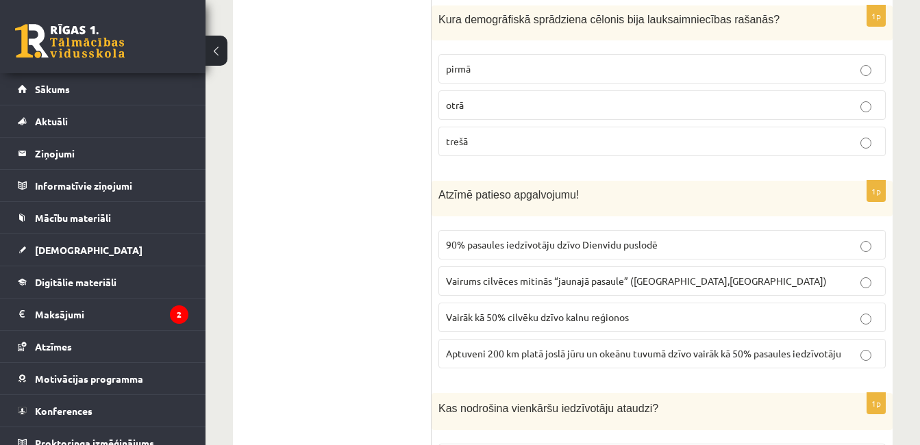
click at [787, 274] on p "Vairums cilvēces mitinās “jaunajā pasaule” ([GEOGRAPHIC_DATA],[GEOGRAPHIC_DATA])" at bounding box center [662, 281] width 432 height 14
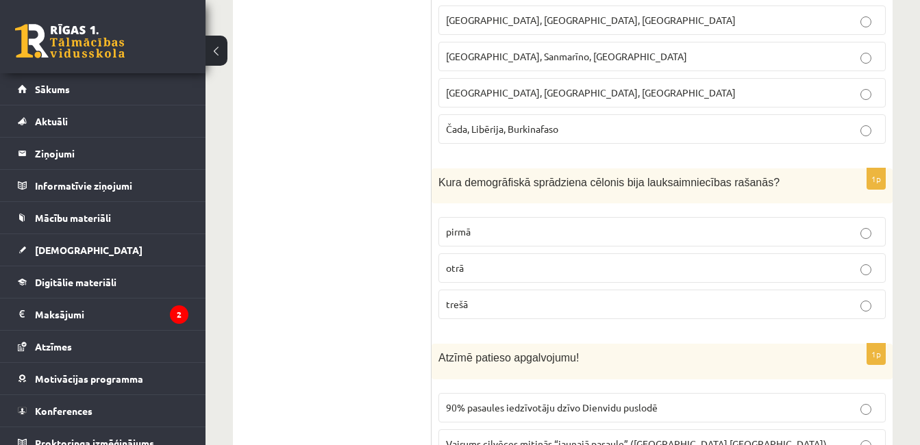
scroll to position [5154, 0]
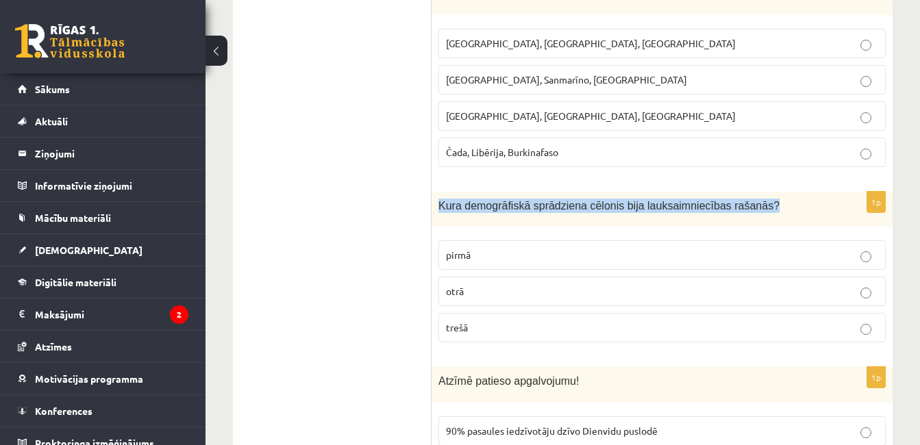
drag, startPoint x: 750, startPoint y: 197, endPoint x: 440, endPoint y: 183, distance: 310.8
click at [440, 192] on div "Kura demogrāfiskā sprādziena cēlonis bija lauksaimniecības rašanās?" at bounding box center [662, 209] width 461 height 35
click at [432, 192] on div "Kura demogrāfiskā sprādziena cēlonis bija lauksaimniecības rašanās?" at bounding box center [662, 209] width 461 height 35
drag, startPoint x: 442, startPoint y: 190, endPoint x: 467, endPoint y: 238, distance: 54.3
click at [467, 238] on div "1p Kura demogrāfiskā sprādziena cēlonis bija lauksaimniecības rašanās? pirmā ot…" at bounding box center [662, 273] width 461 height 162
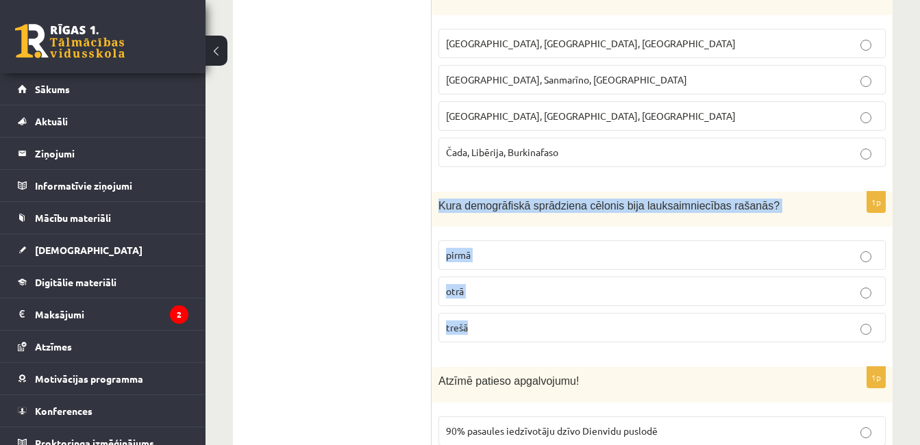
drag, startPoint x: 467, startPoint y: 238, endPoint x: 501, endPoint y: 318, distance: 86.9
click at [501, 318] on div "1p Kura demogrāfiskā sprādziena cēlonis bija lauksaimniecības rašanās? pirmā ot…" at bounding box center [662, 273] width 461 height 162
click at [501, 284] on p "otrā" at bounding box center [662, 291] width 432 height 14
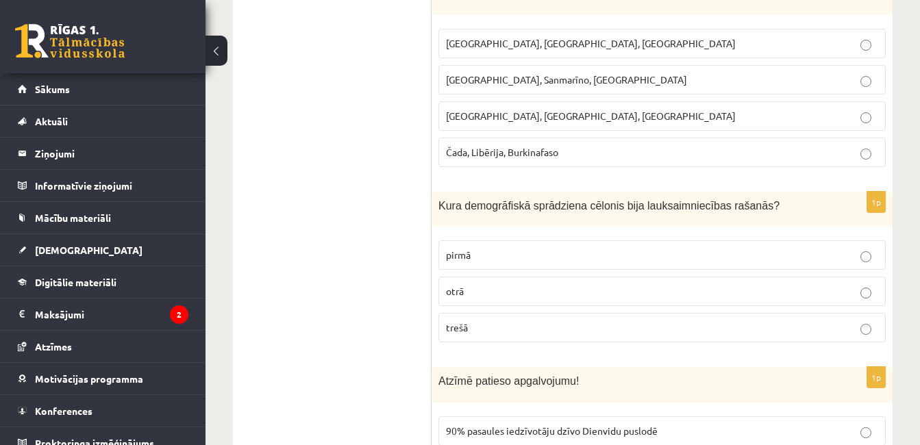
click at [787, 259] on fieldset "pirmā otrā trešā" at bounding box center [663, 290] width 448 height 113
click at [787, 255] on label "pirmā" at bounding box center [663, 255] width 448 height 29
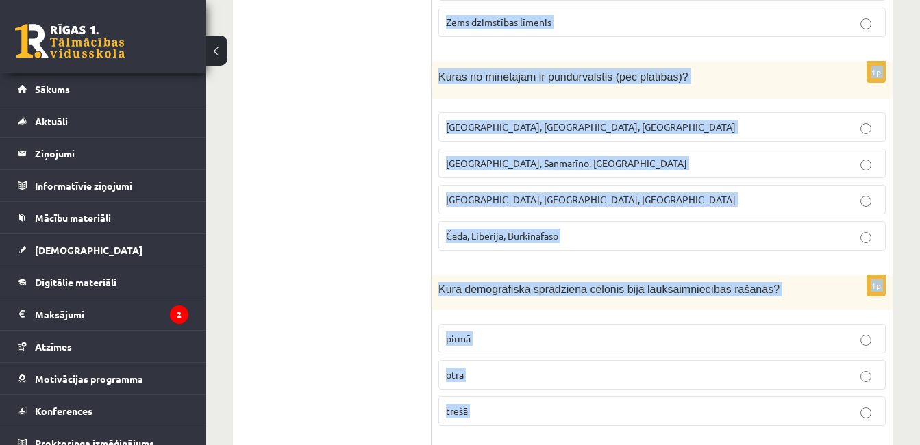
scroll to position [5085, 0]
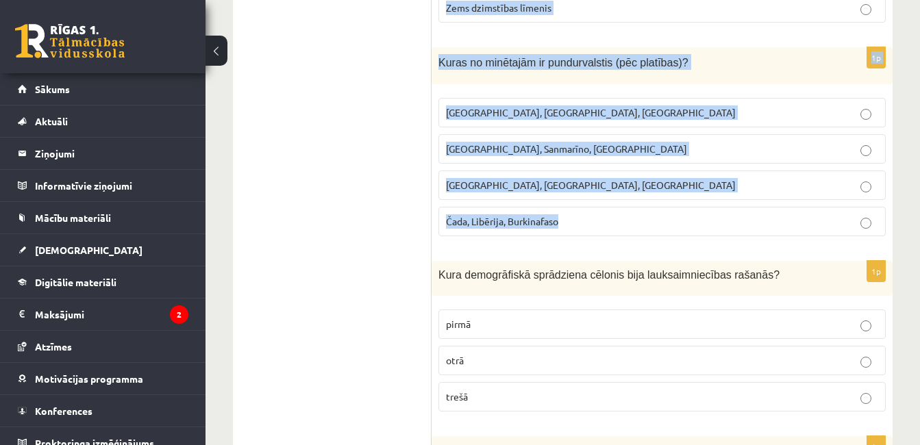
drag, startPoint x: 433, startPoint y: 65, endPoint x: 605, endPoint y: 221, distance: 231.9
click at [544, 57] on span "Kuras no minētajām ir pundurvalstis (pēc platības)?" at bounding box center [564, 63] width 250 height 12
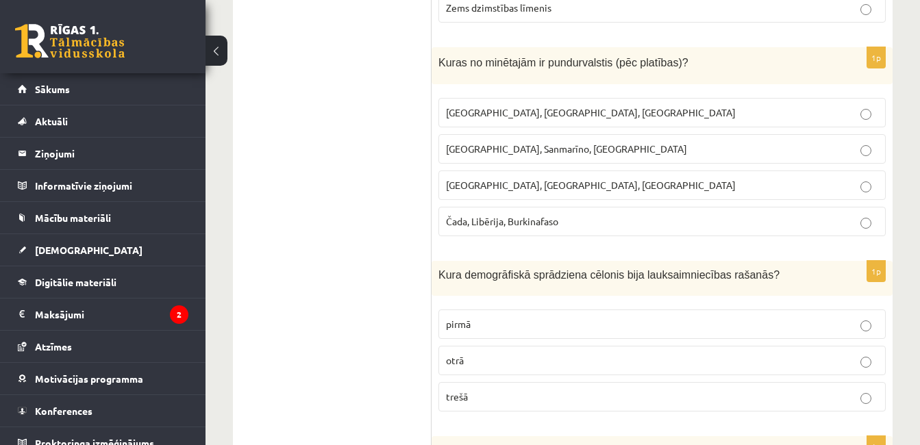
click at [539, 57] on span "Kuras no minētajām ir pundurvalstis (pēc platības)?" at bounding box center [564, 63] width 250 height 12
drag, startPoint x: 539, startPoint y: 47, endPoint x: 560, endPoint y: 45, distance: 20.6
click at [560, 57] on span "Kuras no minētajām ir pundurvalstis (pēc platības)?" at bounding box center [564, 63] width 250 height 12
click at [523, 134] on label "[GEOGRAPHIC_DATA], Sanmarīno, [GEOGRAPHIC_DATA]" at bounding box center [663, 148] width 448 height 29
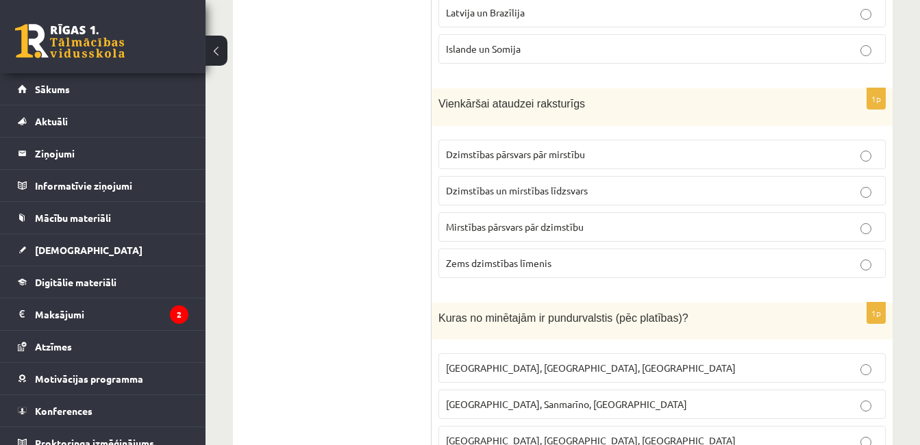
scroll to position [4817, 0]
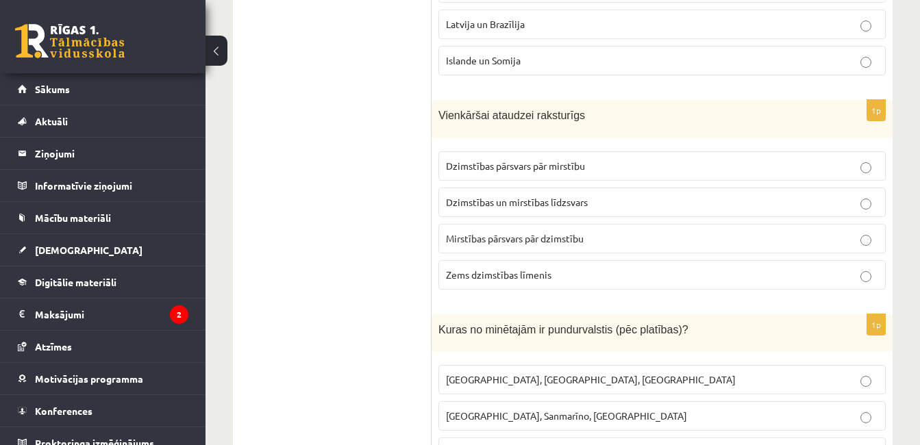
drag, startPoint x: 574, startPoint y: 97, endPoint x: 417, endPoint y: 88, distance: 157.9
drag, startPoint x: 433, startPoint y: 101, endPoint x: 580, endPoint y: 110, distance: 147.0
click at [580, 110] on div "Vienkāršai ataudzei raksturīgs" at bounding box center [662, 119] width 461 height 38
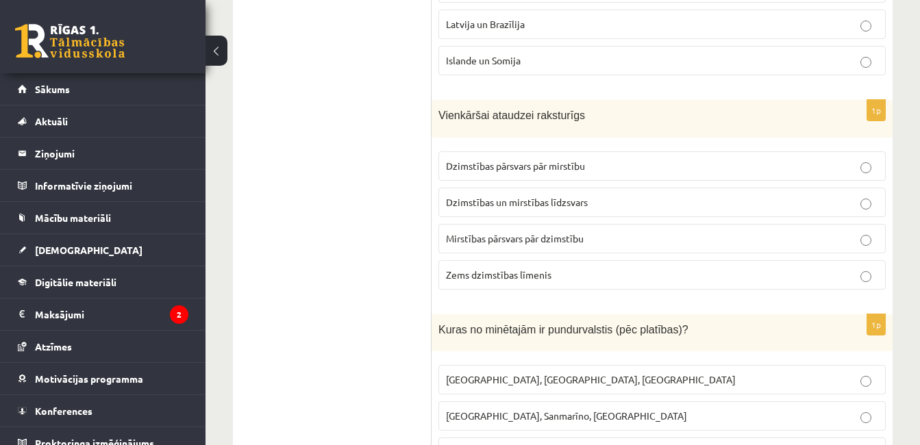
click at [505, 151] on label "Dzimstības pārsvars pār mirstību" at bounding box center [663, 165] width 448 height 29
click at [559, 159] on p "Dzimstības pārsvars pār mirstību" at bounding box center [662, 166] width 432 height 14
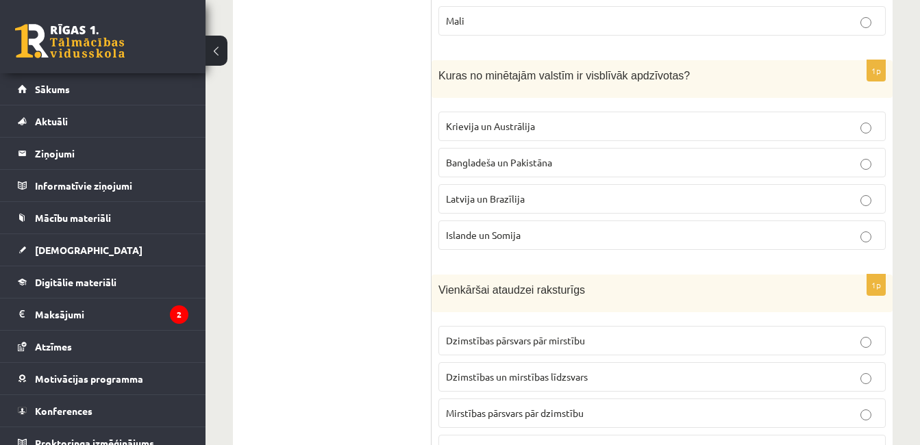
scroll to position [4550, 0]
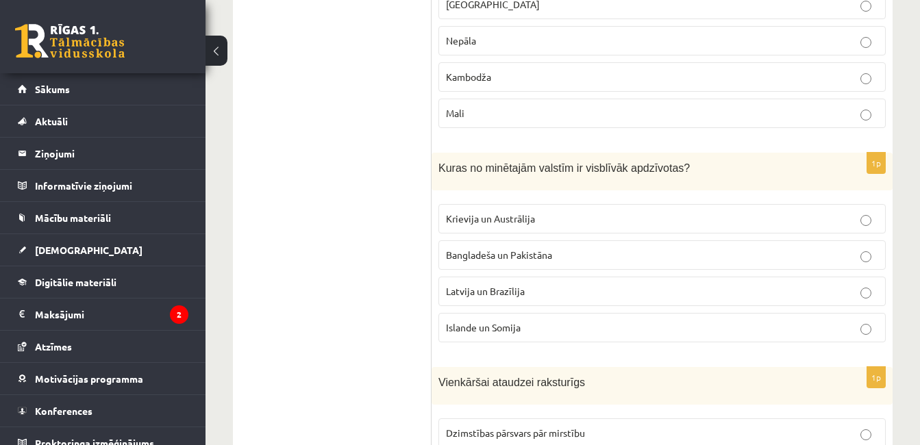
click at [570, 212] on p "Krievija un Austrālija" at bounding box center [662, 219] width 432 height 14
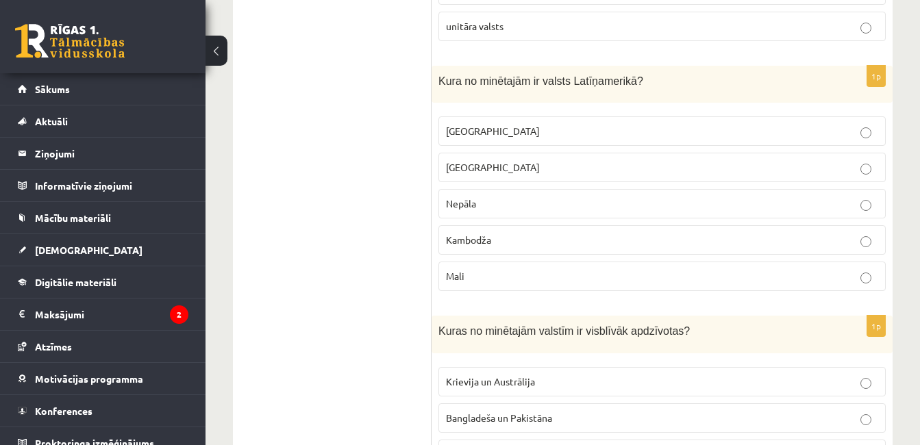
scroll to position [4305, 0]
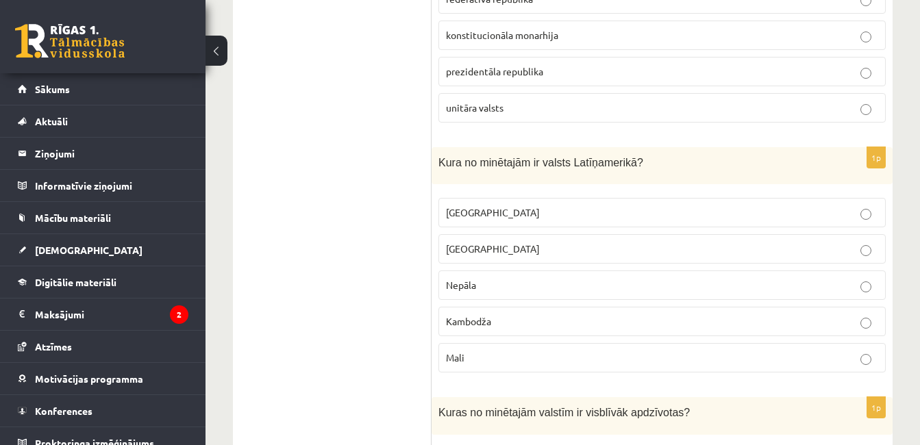
click at [474, 234] on label "[GEOGRAPHIC_DATA]" at bounding box center [663, 248] width 448 height 29
click at [541, 198] on label "[GEOGRAPHIC_DATA]" at bounding box center [663, 212] width 448 height 29
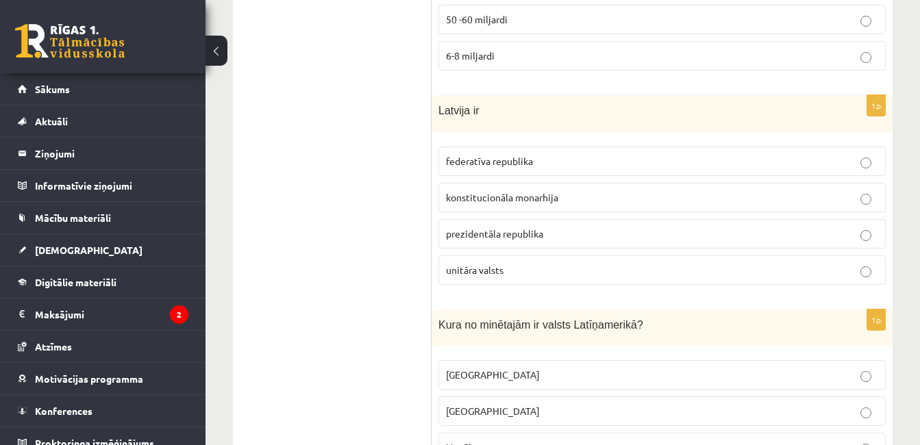
scroll to position [4096, 0]
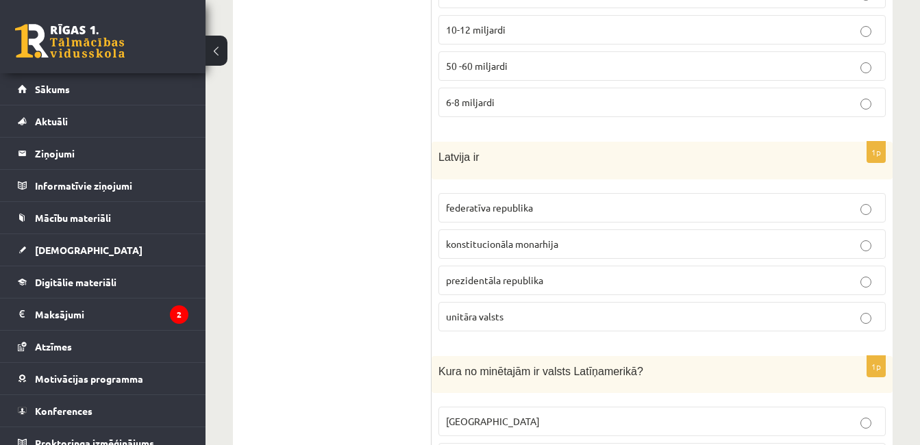
click at [576, 273] on p "prezidentāla republika" at bounding box center [662, 280] width 432 height 14
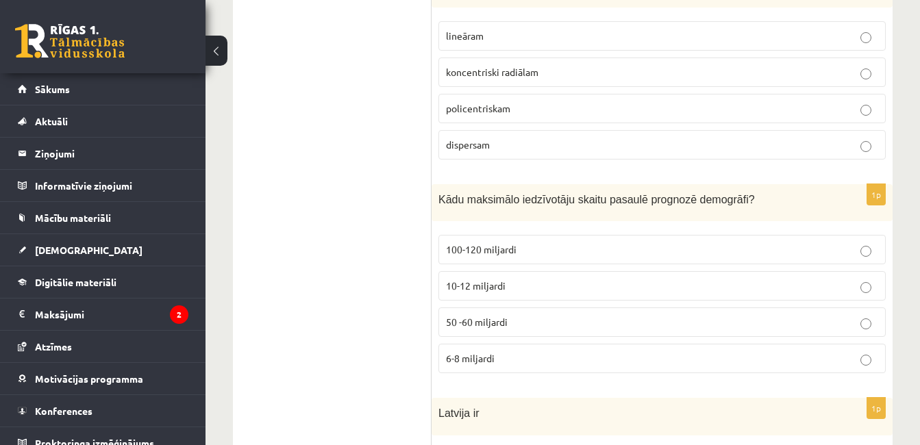
scroll to position [3828, 0]
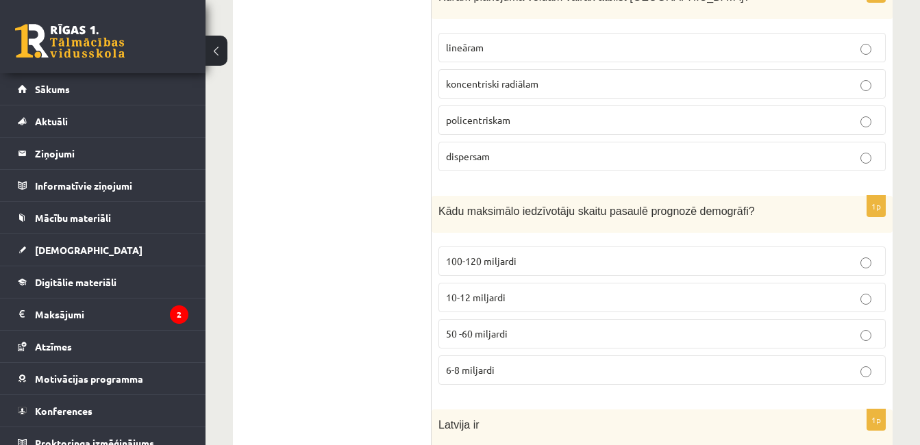
click at [516, 254] on p "100-120 miljardi" at bounding box center [662, 261] width 432 height 14
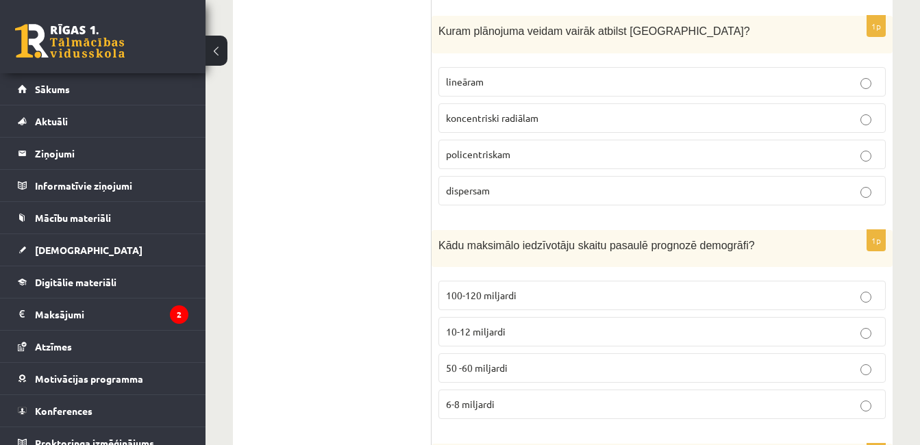
scroll to position [3724, 0]
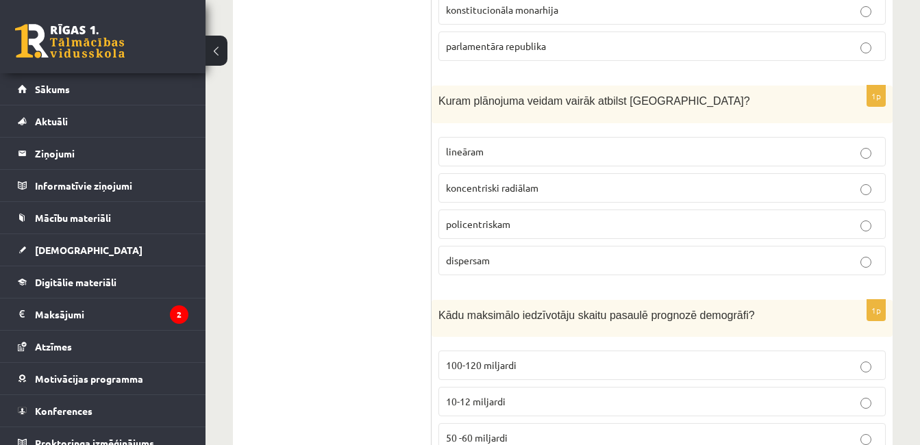
click at [520, 217] on p "policentriskam" at bounding box center [662, 224] width 432 height 14
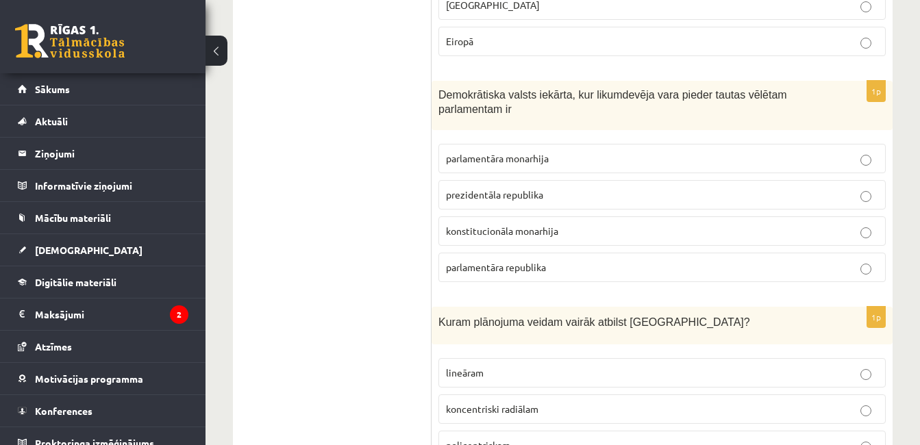
scroll to position [3491, 0]
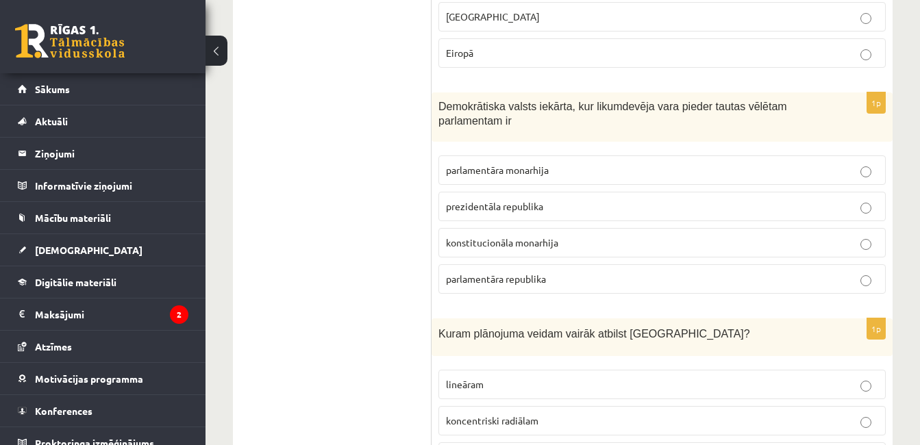
click at [557, 236] on span "konstitucionāla monarhija" at bounding box center [502, 242] width 112 height 12
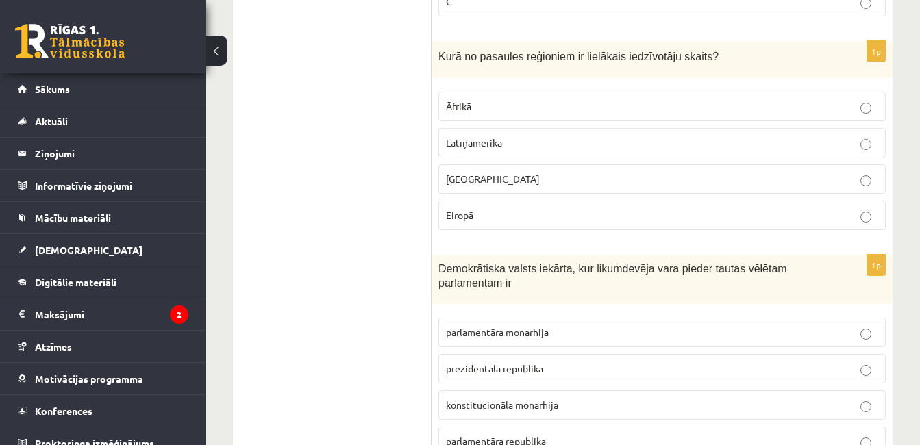
scroll to position [3305, 0]
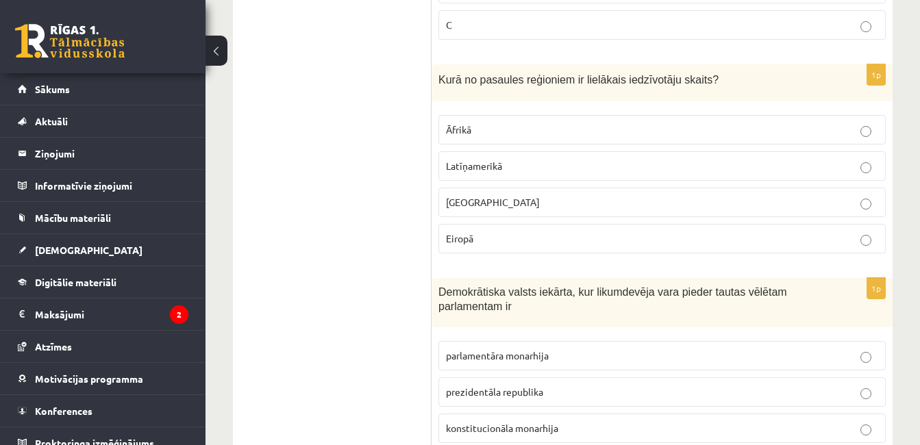
click at [552, 232] on p "Eiropā" at bounding box center [662, 239] width 432 height 14
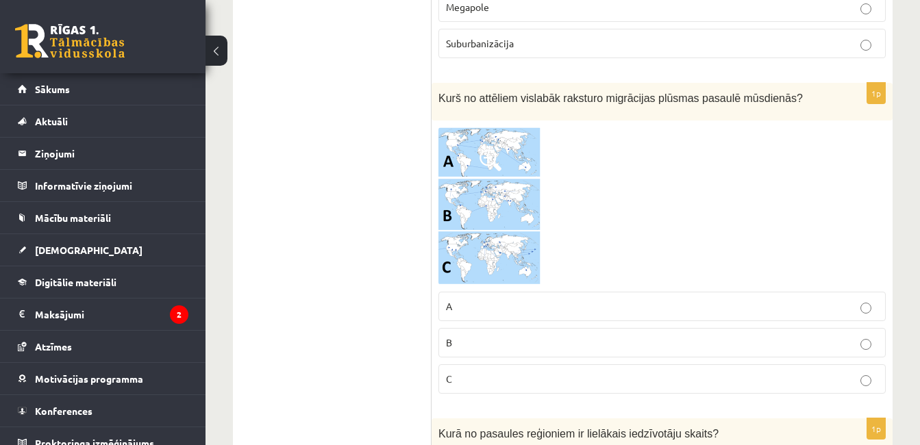
scroll to position [2986, 0]
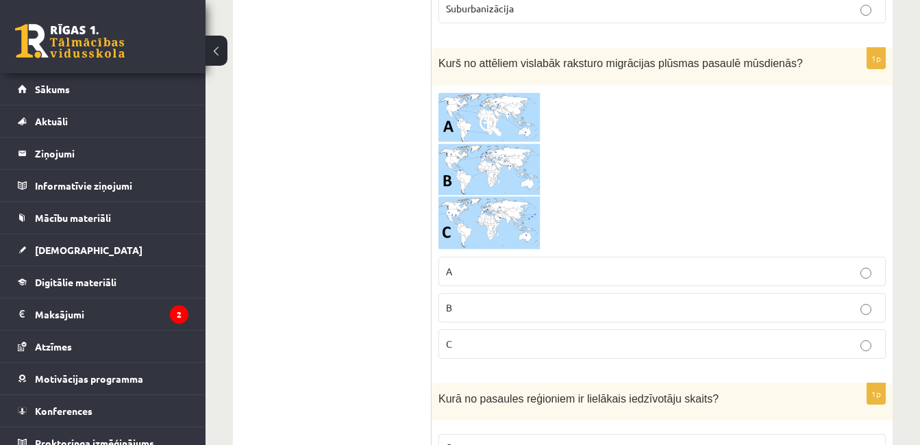
click at [488, 147] on img at bounding box center [490, 172] width 103 height 158
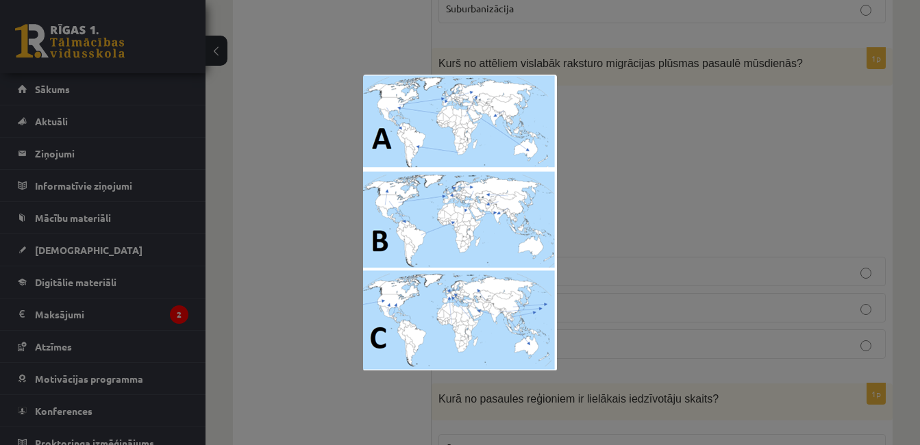
click at [685, 123] on div at bounding box center [460, 222] width 920 height 445
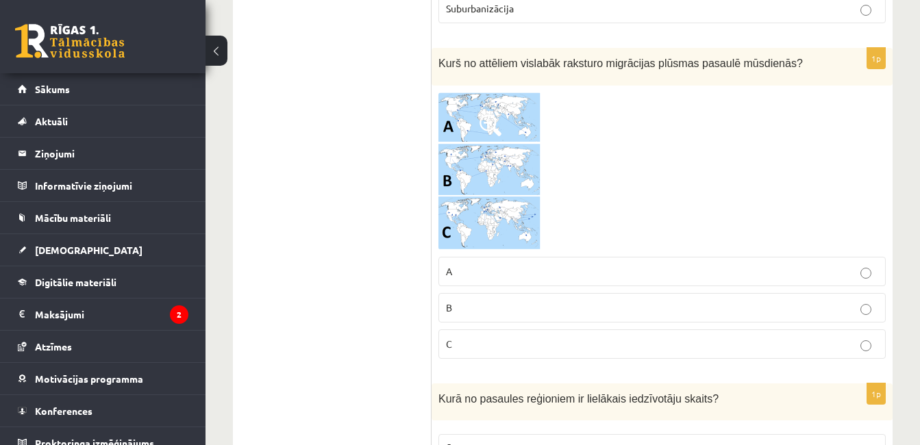
click at [519, 337] on p "C" at bounding box center [662, 344] width 432 height 14
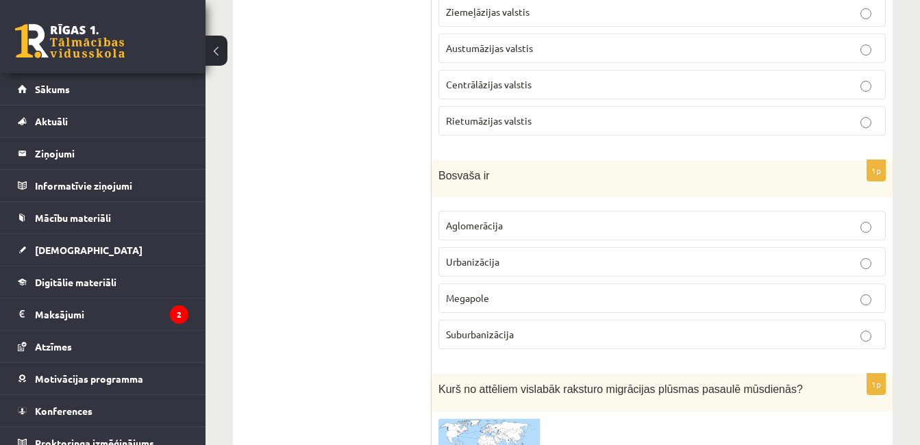
scroll to position [2602, 0]
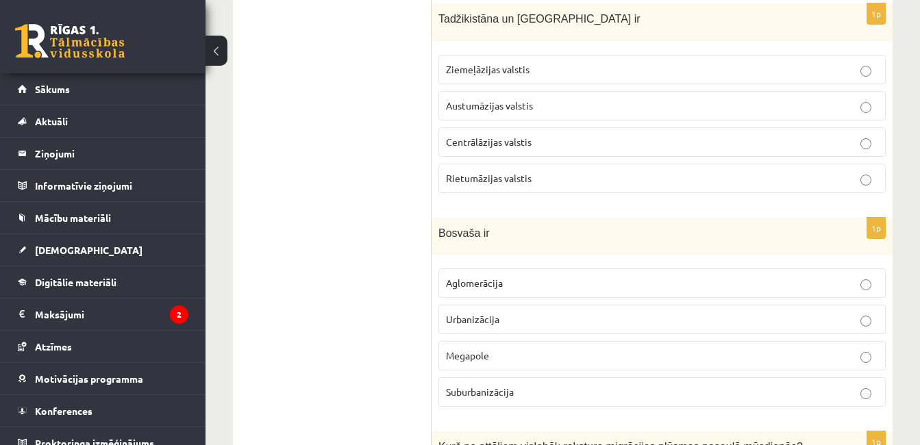
click at [477, 218] on div "Bosvaša ir" at bounding box center [662, 237] width 461 height 38
drag, startPoint x: 484, startPoint y: 220, endPoint x: 437, endPoint y: 217, distance: 46.7
click at [437, 218] on div "Bosvaša ir" at bounding box center [662, 237] width 461 height 38
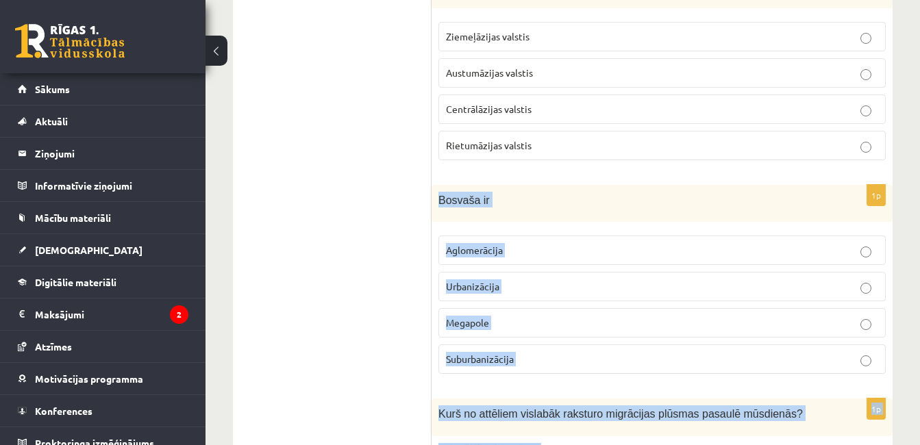
scroll to position [2658, 0]
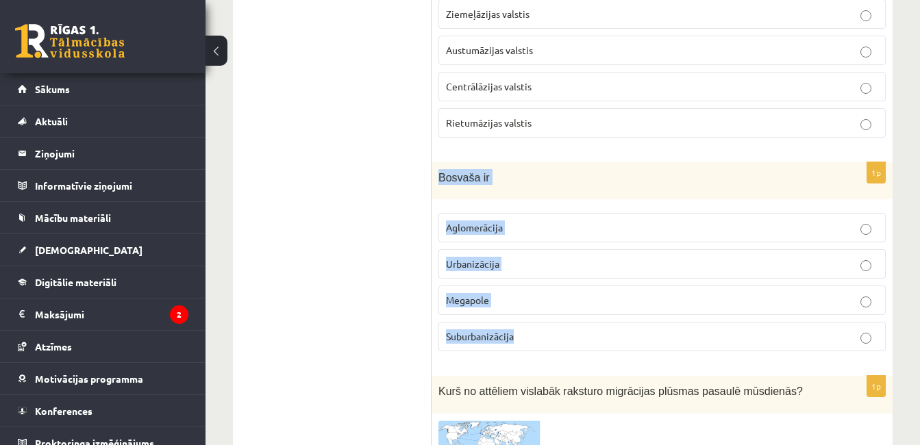
drag, startPoint x: 440, startPoint y: 213, endPoint x: 565, endPoint y: 313, distance: 159.9
click at [565, 313] on div "1p Bosvaša ir Aglomerācija Urbanizācija [GEOGRAPHIC_DATA] Suburbanizācija" at bounding box center [662, 262] width 461 height 201
click at [522, 213] on label "Aglomerācija" at bounding box center [663, 227] width 448 height 29
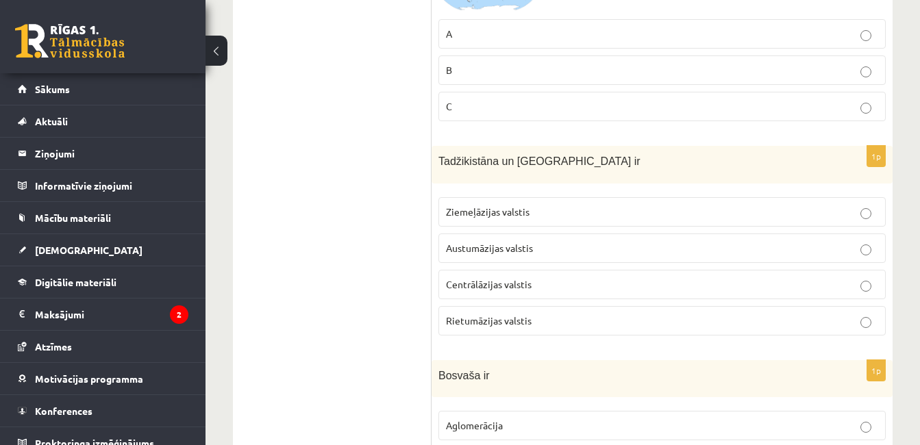
scroll to position [2425, 0]
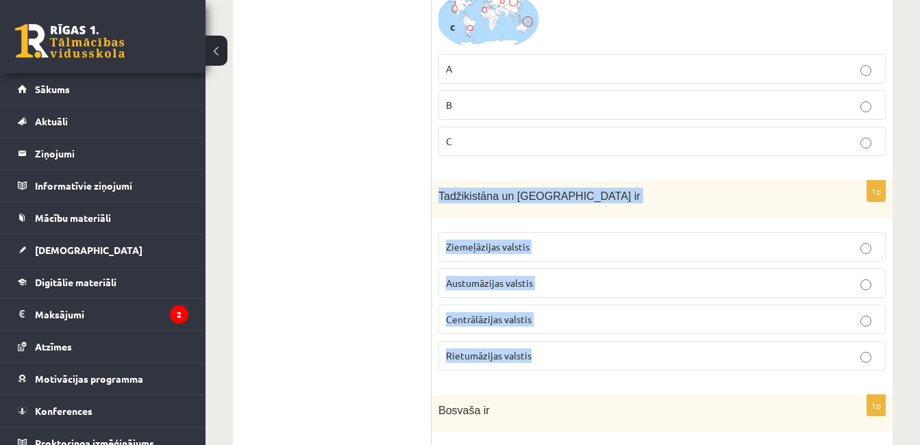
drag, startPoint x: 437, startPoint y: 182, endPoint x: 558, endPoint y: 346, distance: 204.0
click at [558, 346] on div "1p Tadžikistāna un [GEOGRAPHIC_DATA] ir Ziemeļāzijas valstis Austumāzijas valst…" at bounding box center [662, 281] width 461 height 201
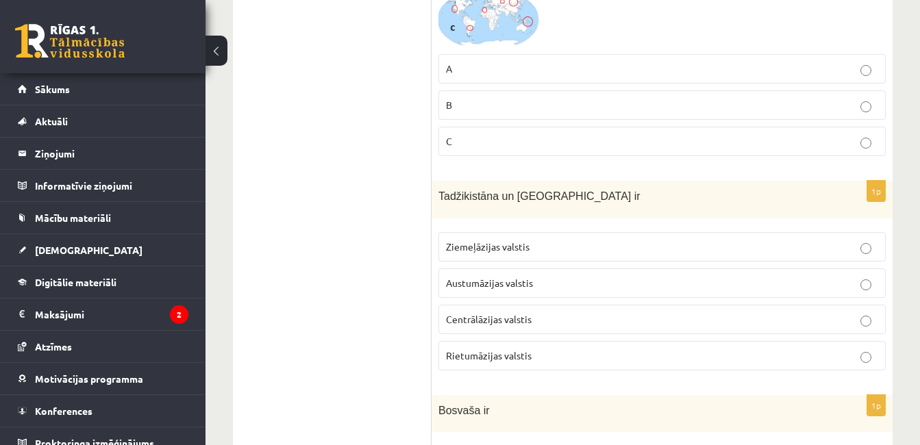
click at [467, 305] on label "Centrālāzijas valstis" at bounding box center [663, 319] width 448 height 29
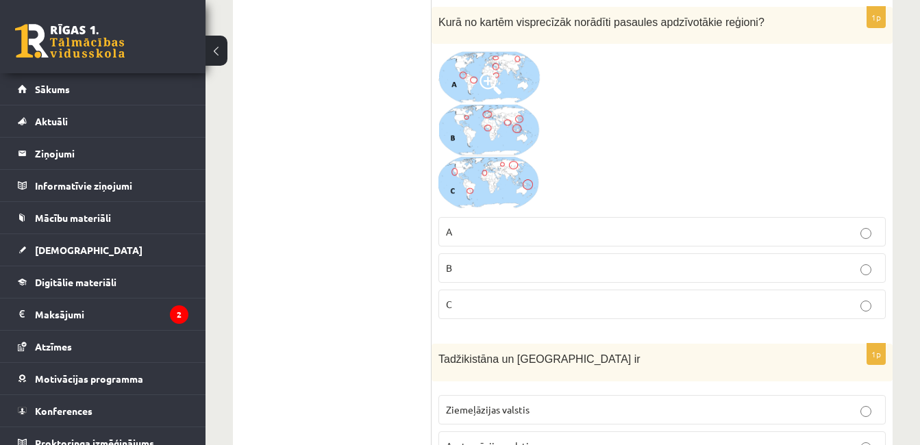
scroll to position [2239, 0]
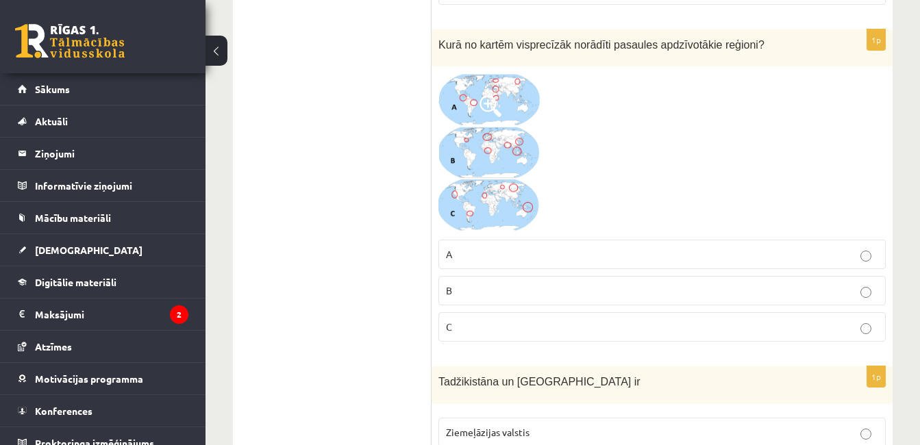
click at [515, 103] on img at bounding box center [490, 153] width 103 height 160
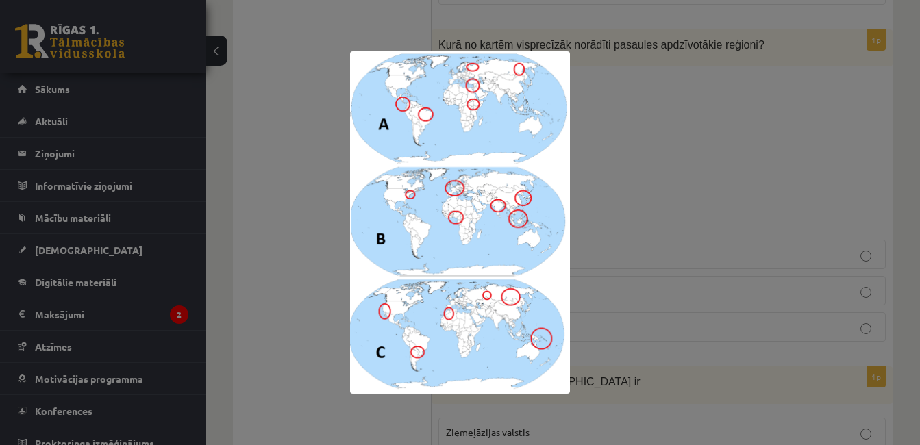
click at [615, 119] on div at bounding box center [460, 222] width 920 height 445
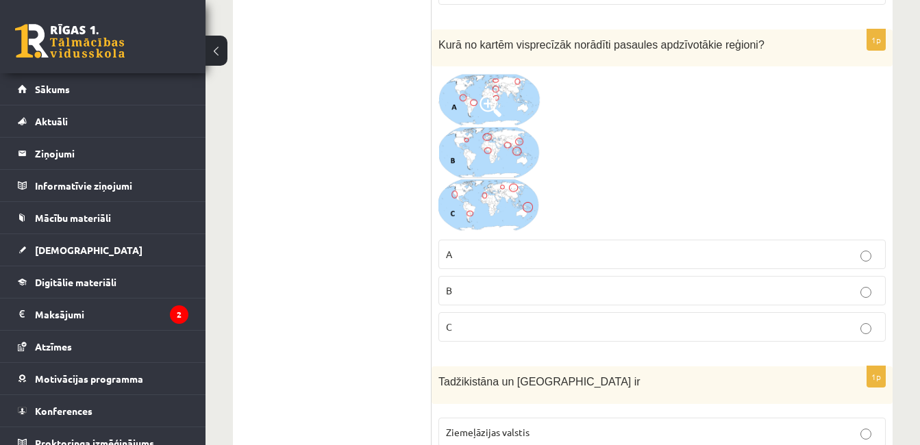
click at [478, 121] on img at bounding box center [490, 153] width 103 height 160
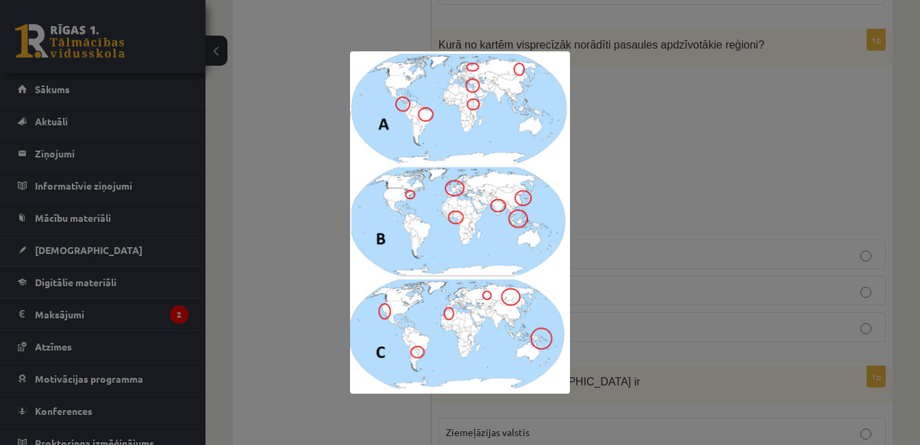
click at [666, 121] on div at bounding box center [460, 222] width 920 height 445
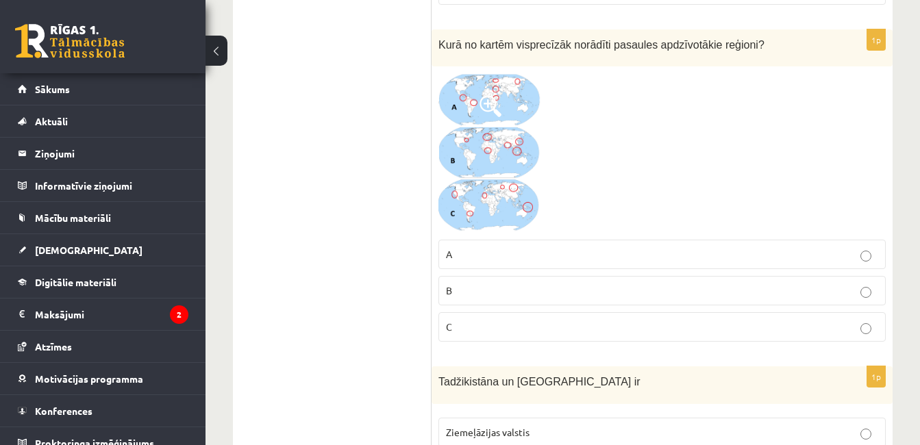
click at [482, 249] on label "A" at bounding box center [663, 254] width 448 height 29
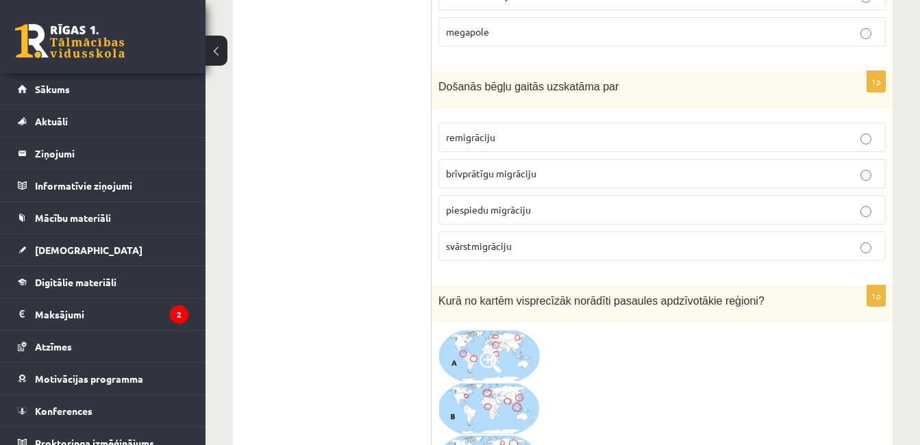
scroll to position [1959, 0]
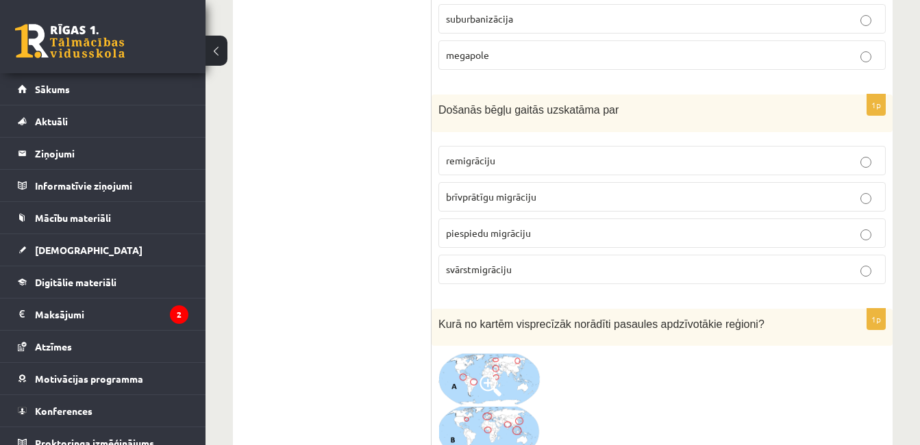
click at [519, 190] on p "brīvprātīgu migrāciju" at bounding box center [662, 197] width 432 height 14
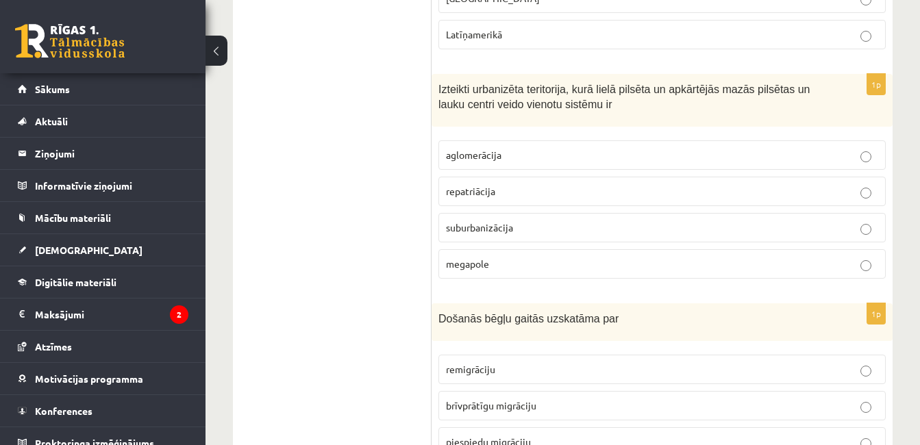
click at [522, 184] on p "repatriācija" at bounding box center [662, 191] width 432 height 14
click at [529, 221] on p "suburbanizācija" at bounding box center [662, 228] width 432 height 14
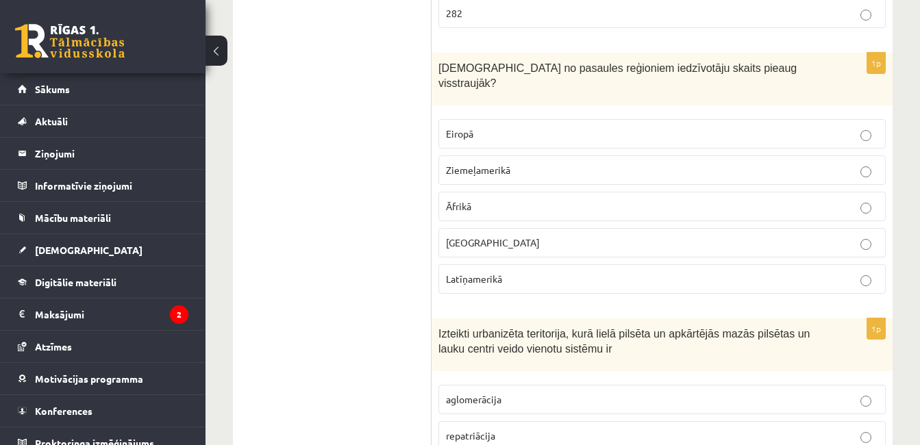
scroll to position [1482, 0]
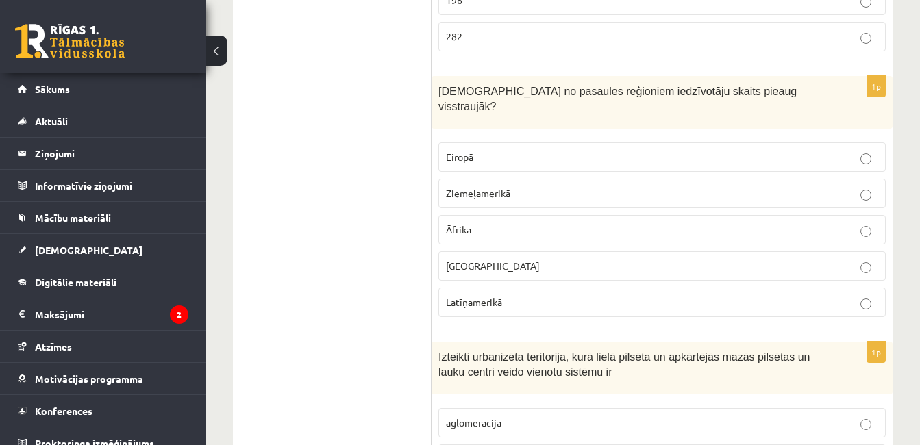
click at [489, 150] on p "Eiropā" at bounding box center [662, 157] width 432 height 14
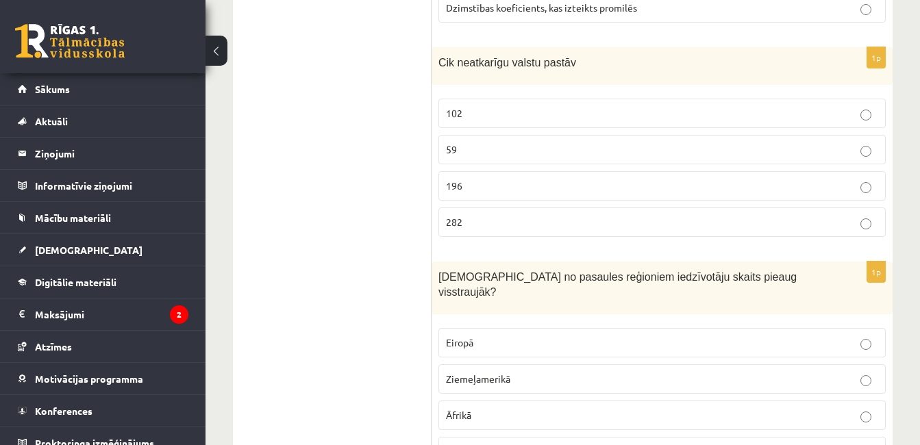
scroll to position [1285, 0]
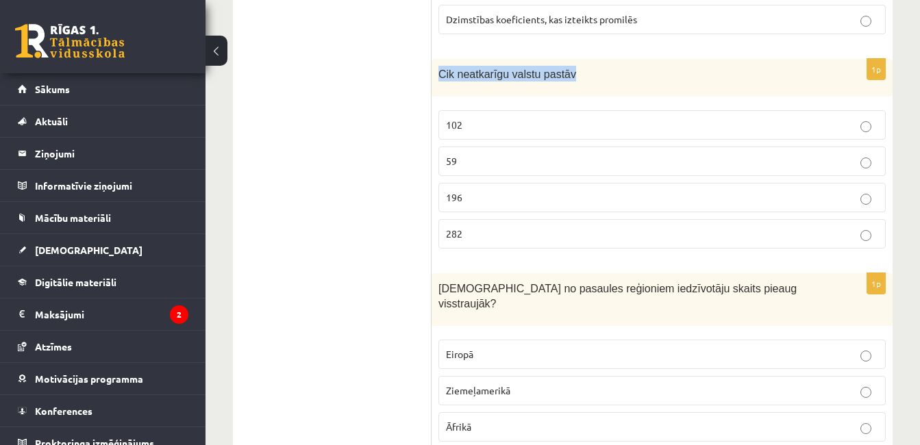
drag, startPoint x: 562, startPoint y: 69, endPoint x: 439, endPoint y: 75, distance: 123.6
click at [439, 75] on p "Cik neatkarīgu valstu pastāv" at bounding box center [628, 74] width 379 height 16
click at [483, 199] on p "196" at bounding box center [662, 198] width 432 height 14
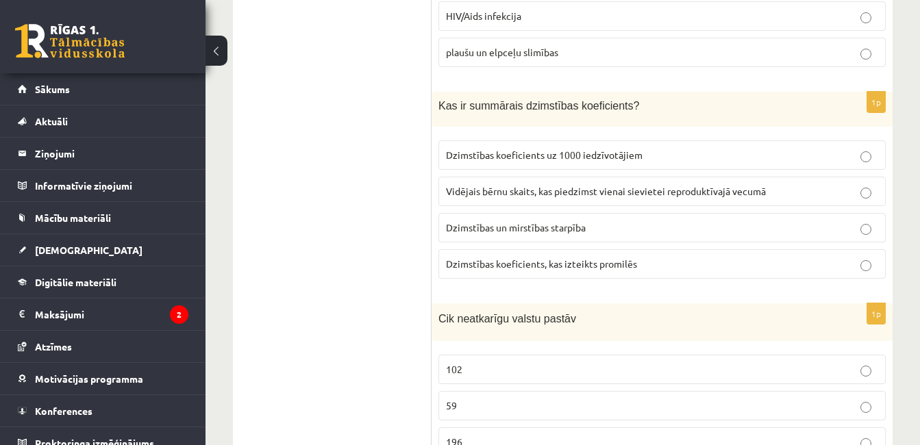
scroll to position [1017, 0]
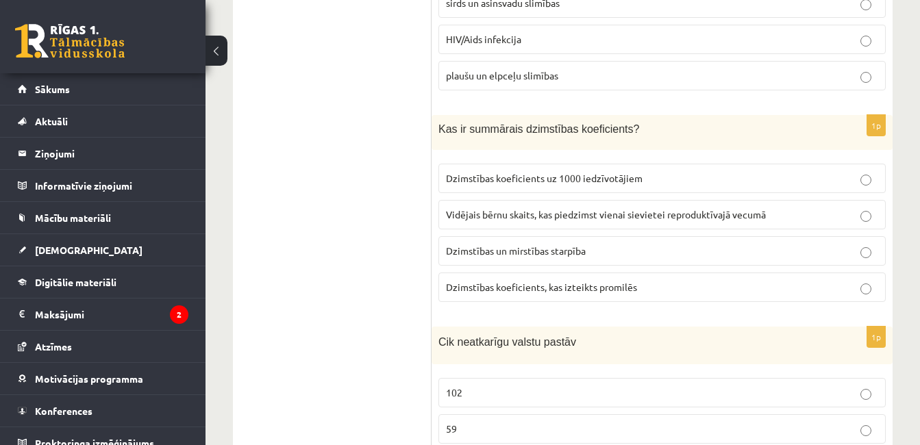
click at [833, 211] on p "Vidējais bērnu skaits, kas piedzimst vienai sievietei reproduktīvajā vecumā" at bounding box center [662, 215] width 432 height 14
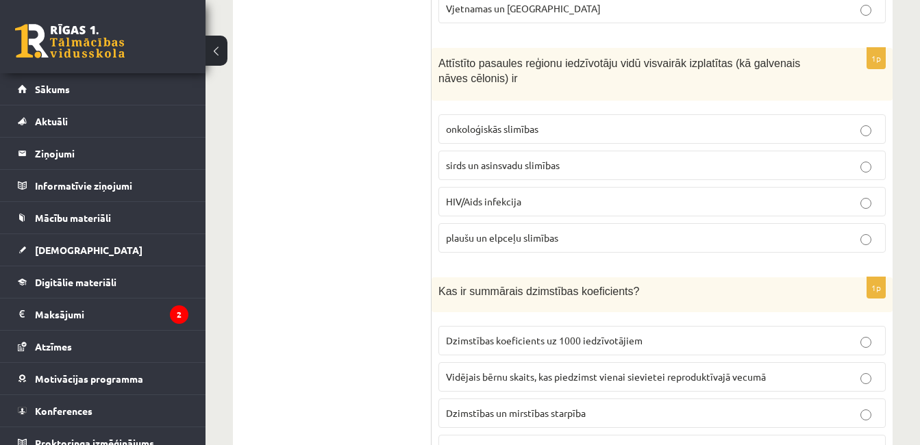
scroll to position [796, 0]
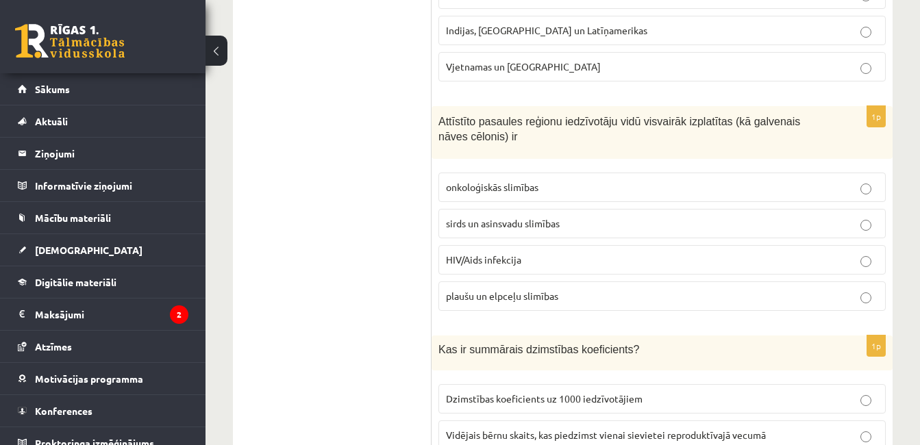
click at [648, 218] on p "sirds un asinsvadu slimības" at bounding box center [662, 224] width 432 height 14
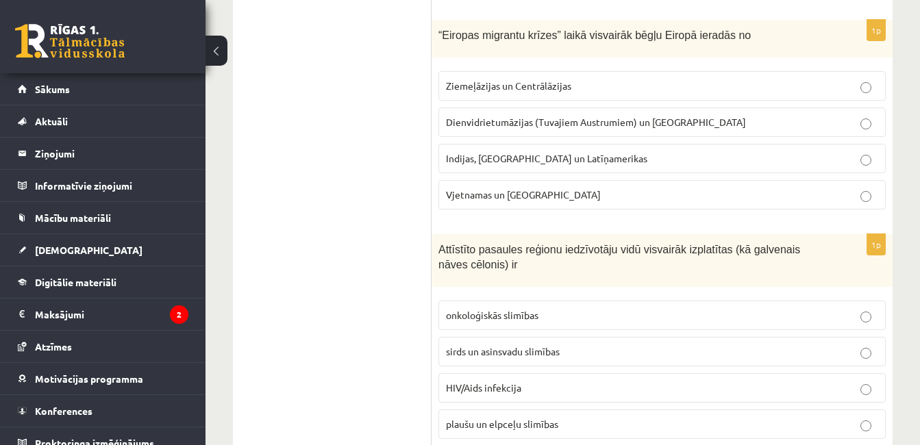
scroll to position [645, 0]
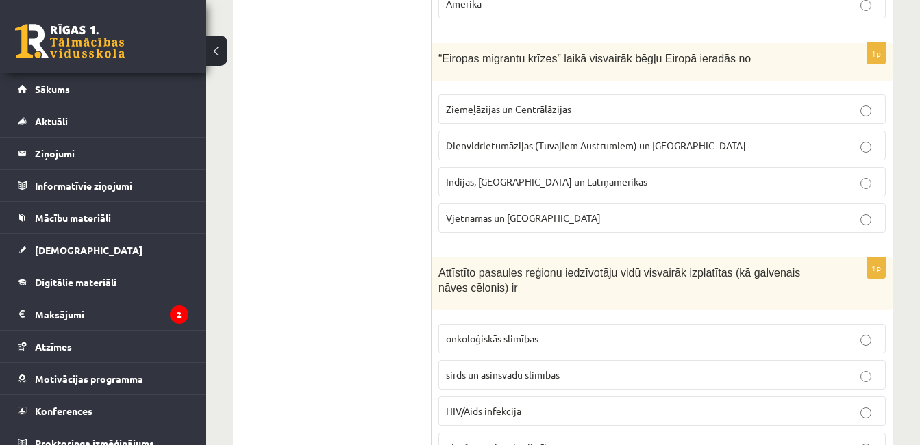
click at [713, 171] on label "Indijas, [GEOGRAPHIC_DATA] un Latīņamerikas" at bounding box center [663, 181] width 448 height 29
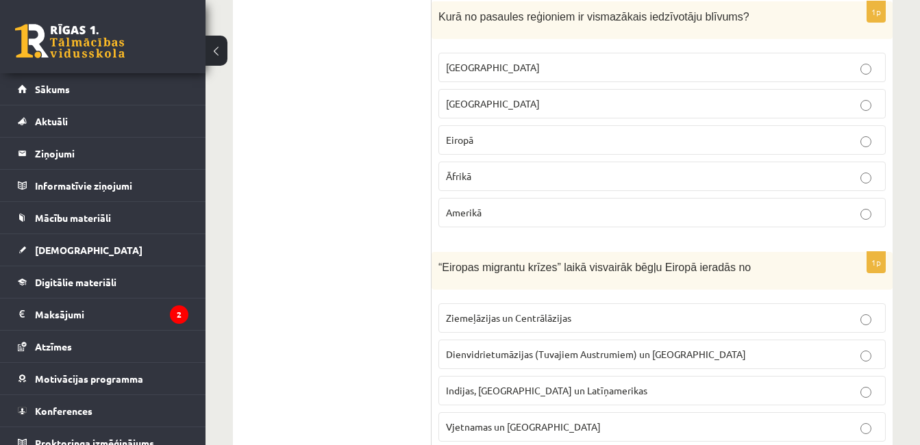
scroll to position [413, 0]
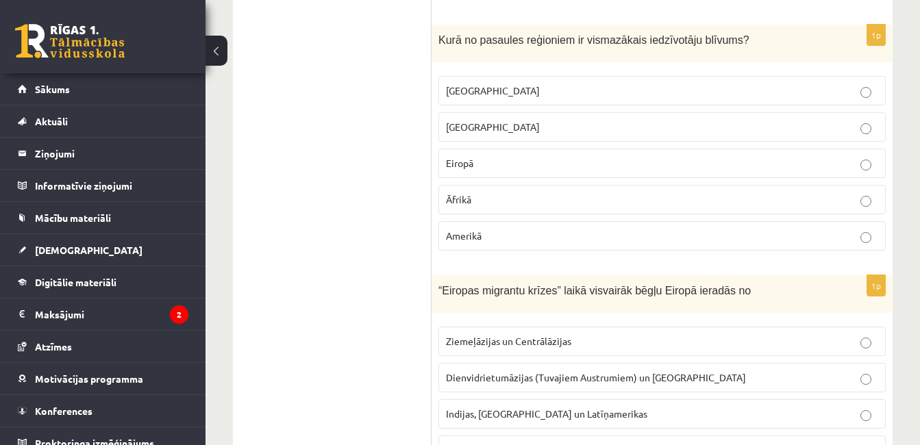
click at [550, 127] on p "[GEOGRAPHIC_DATA]" at bounding box center [662, 127] width 432 height 14
click at [531, 195] on p "Āfrikā" at bounding box center [662, 200] width 432 height 14
click at [550, 139] on label "[GEOGRAPHIC_DATA]" at bounding box center [663, 126] width 448 height 29
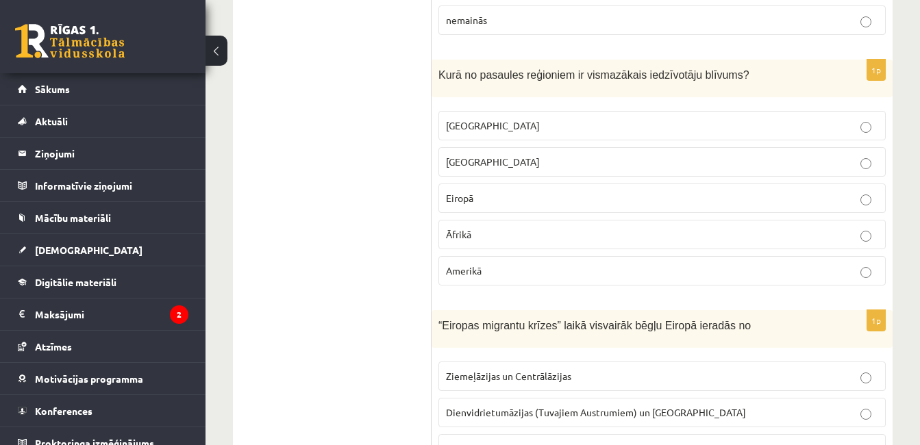
scroll to position [366, 0]
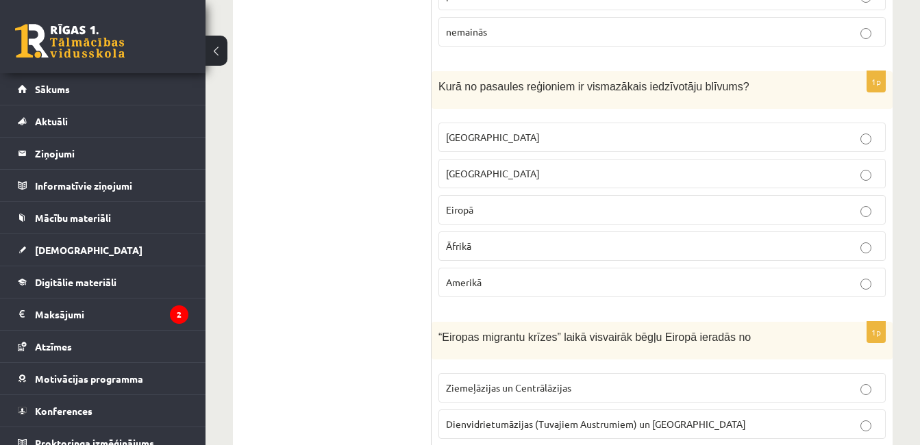
click at [646, 244] on p "Āfrikā" at bounding box center [662, 246] width 432 height 14
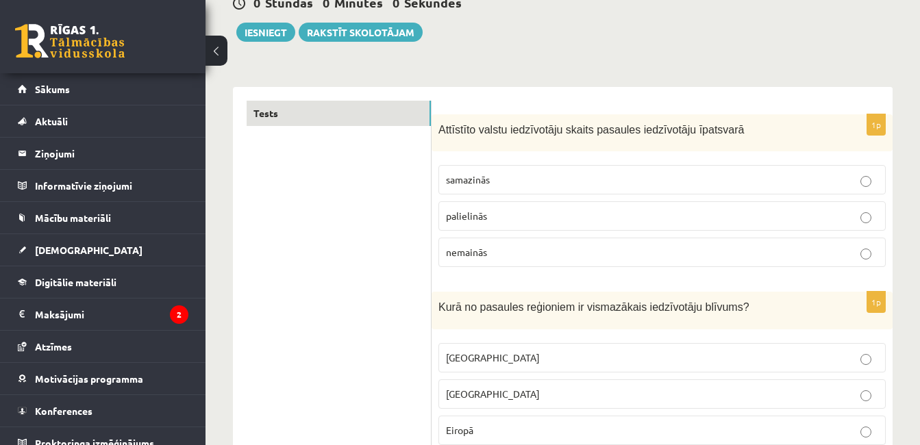
scroll to position [99, 0]
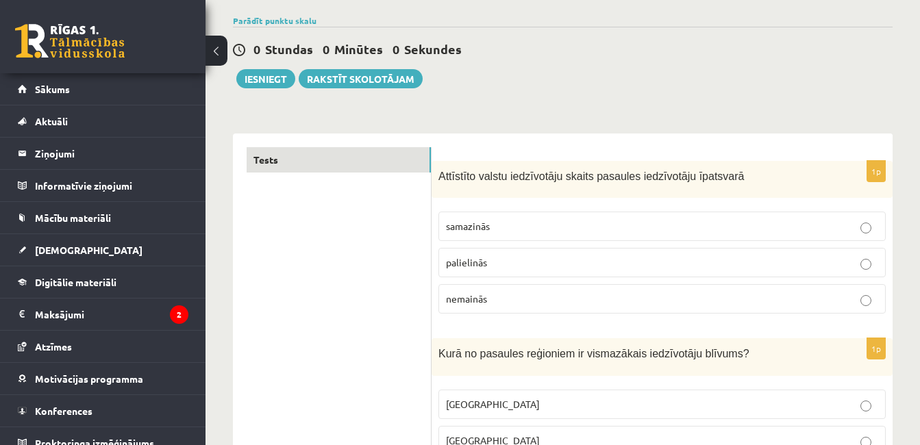
click at [569, 262] on p "palielinās" at bounding box center [662, 263] width 432 height 14
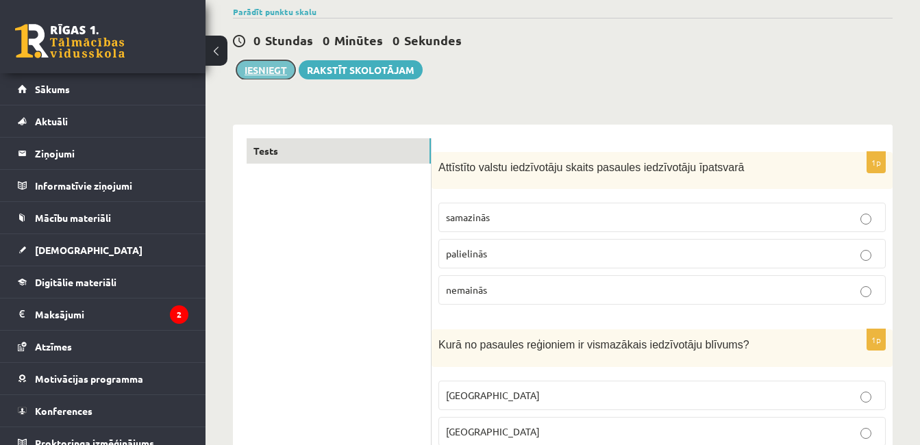
click at [269, 62] on button "Iesniegt" at bounding box center [265, 69] width 59 height 19
